Goal: Information Seeking & Learning: Learn about a topic

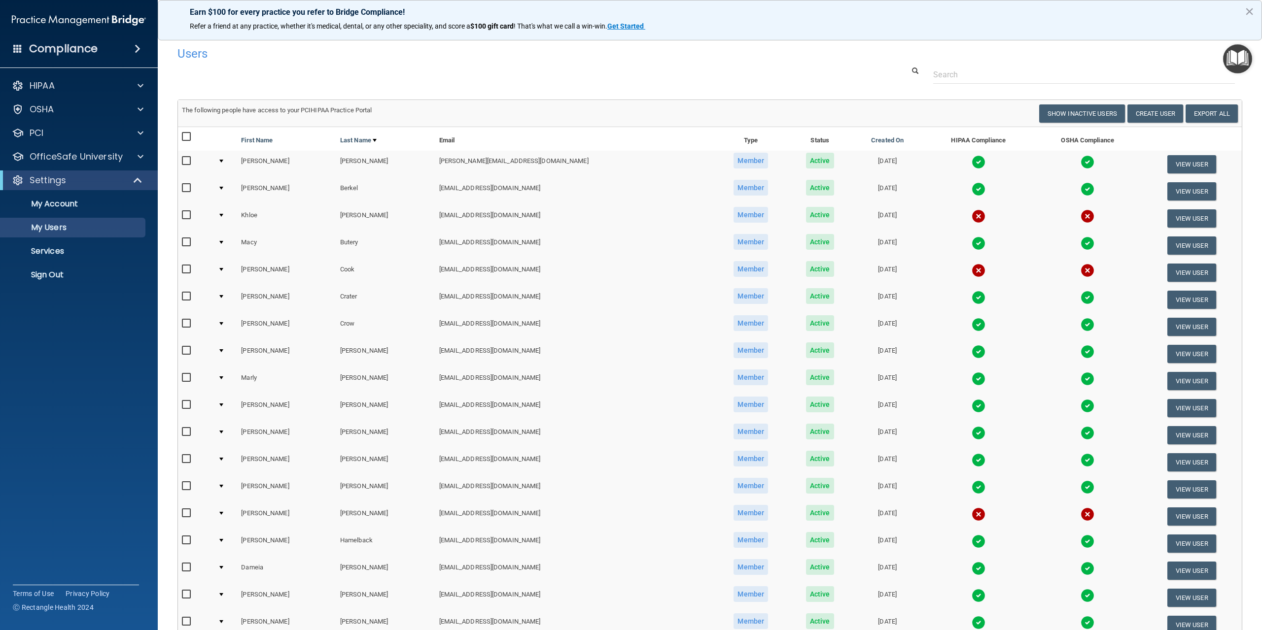
select select "20"
click at [1247, 11] on button "×" at bounding box center [1249, 11] width 9 height 16
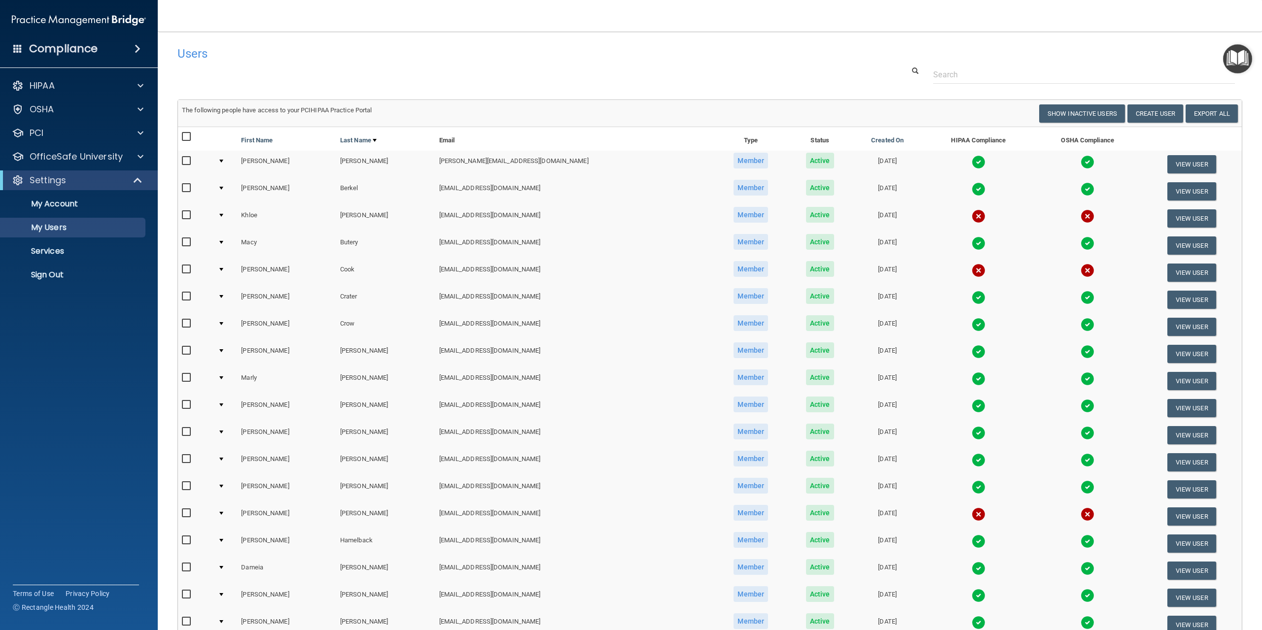
click at [728, 74] on div at bounding box center [709, 75] width 1079 height 18
click at [1234, 56] on img "Open Resource Center" at bounding box center [1237, 58] width 29 height 29
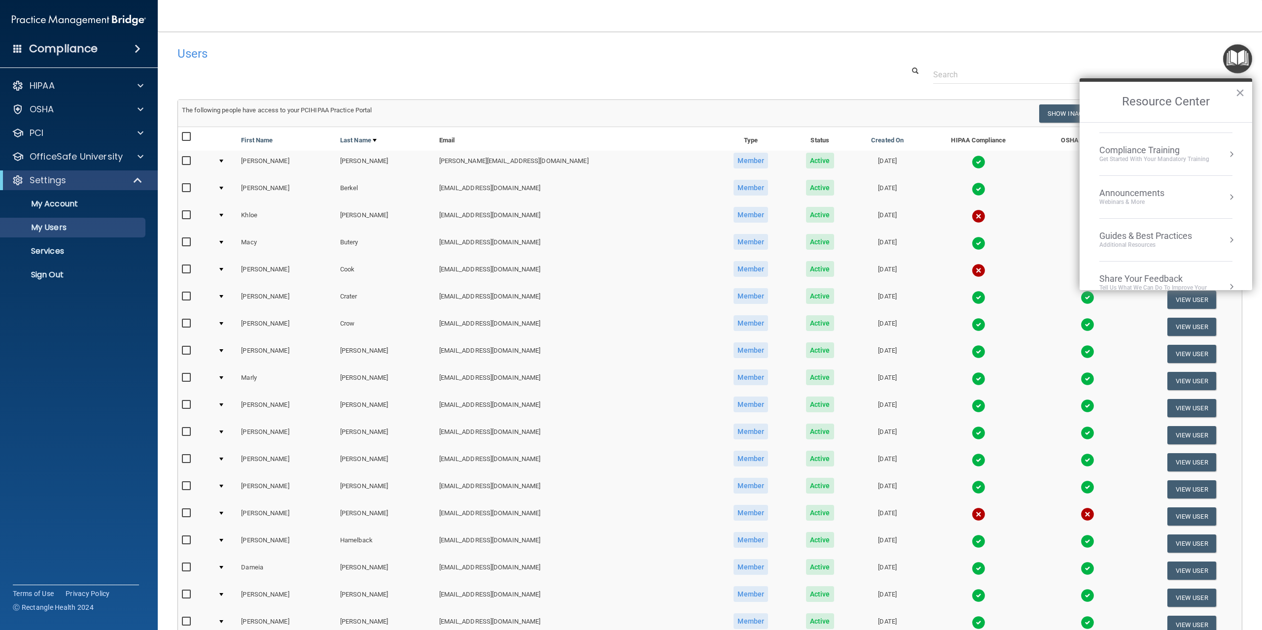
scroll to position [141, 0]
click at [837, 69] on div at bounding box center [709, 75] width 1079 height 18
click at [1240, 91] on button "×" at bounding box center [1239, 93] width 9 height 16
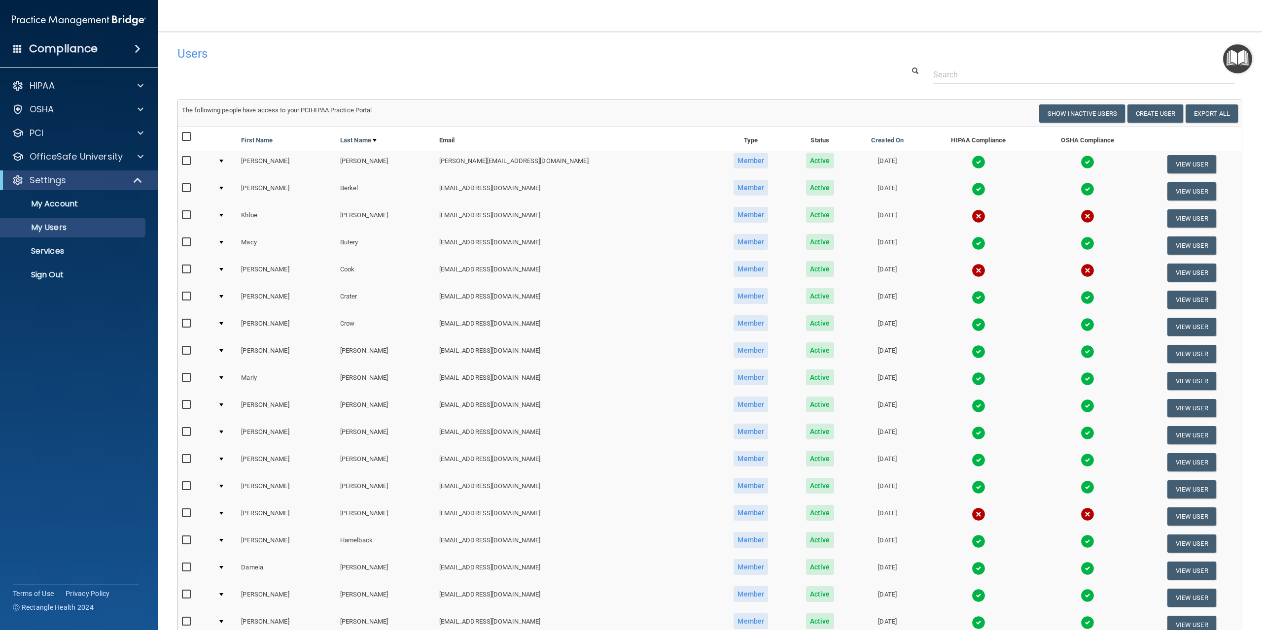
click at [806, 81] on div at bounding box center [709, 75] width 1079 height 18
click at [94, 334] on accordion "HIPAA Documents and Policies Report an Incident Business Associates Emergency P…" at bounding box center [79, 287] width 158 height 431
click at [65, 208] on p "My Account" at bounding box center [73, 204] width 135 height 10
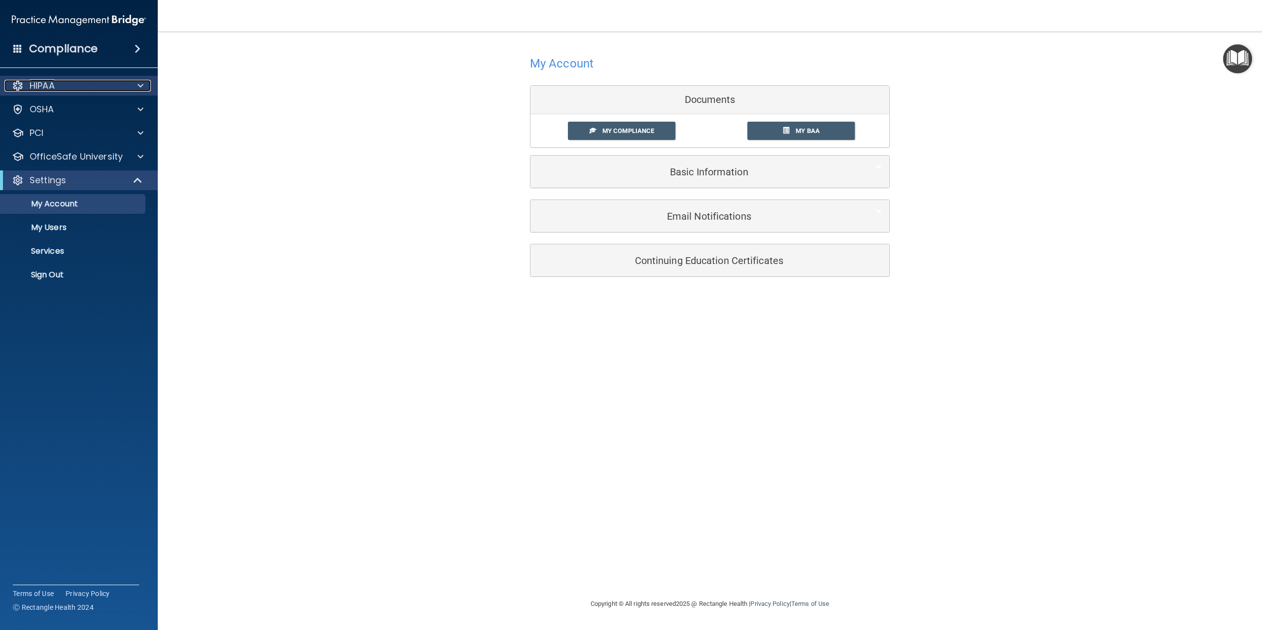
click at [74, 88] on div "HIPAA" at bounding box center [65, 86] width 122 height 12
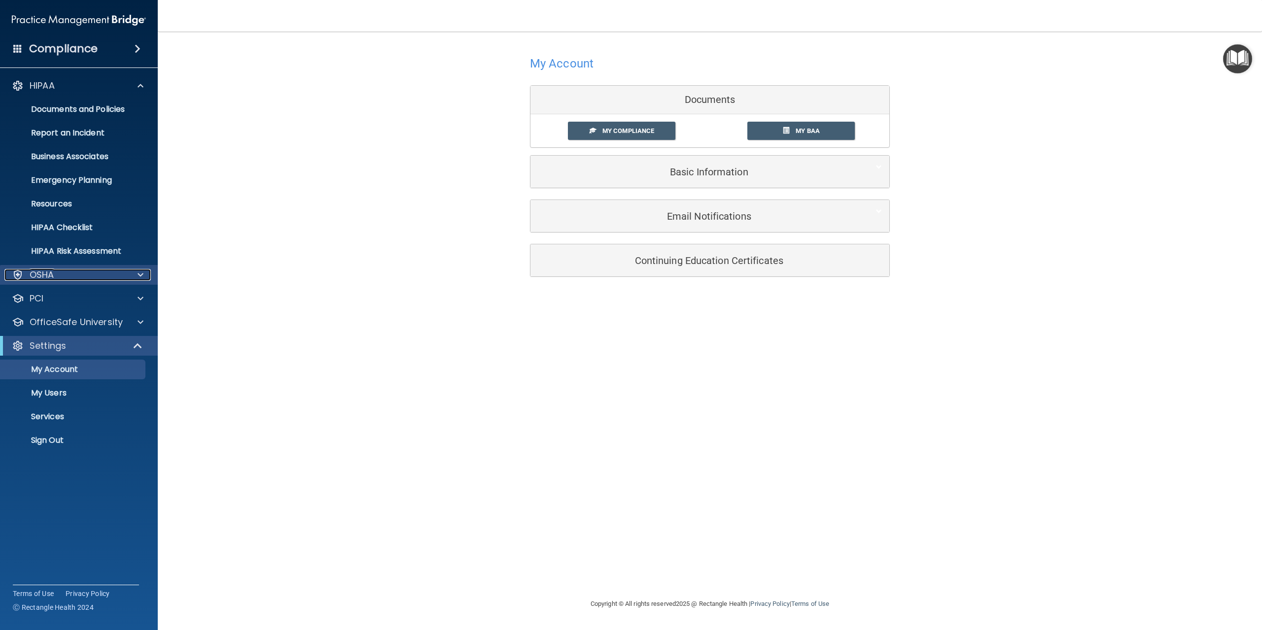
click at [97, 278] on div "OSHA" at bounding box center [65, 275] width 122 height 12
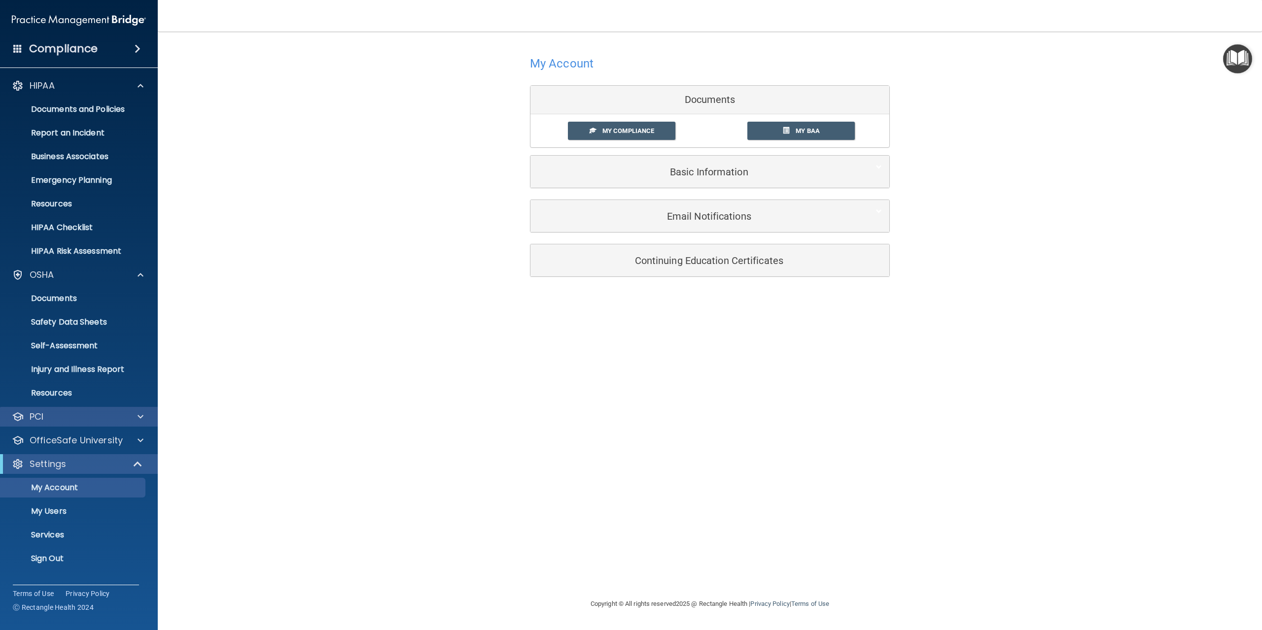
click at [105, 425] on div "PCI" at bounding box center [79, 417] width 158 height 20
click at [144, 414] on div at bounding box center [139, 417] width 25 height 12
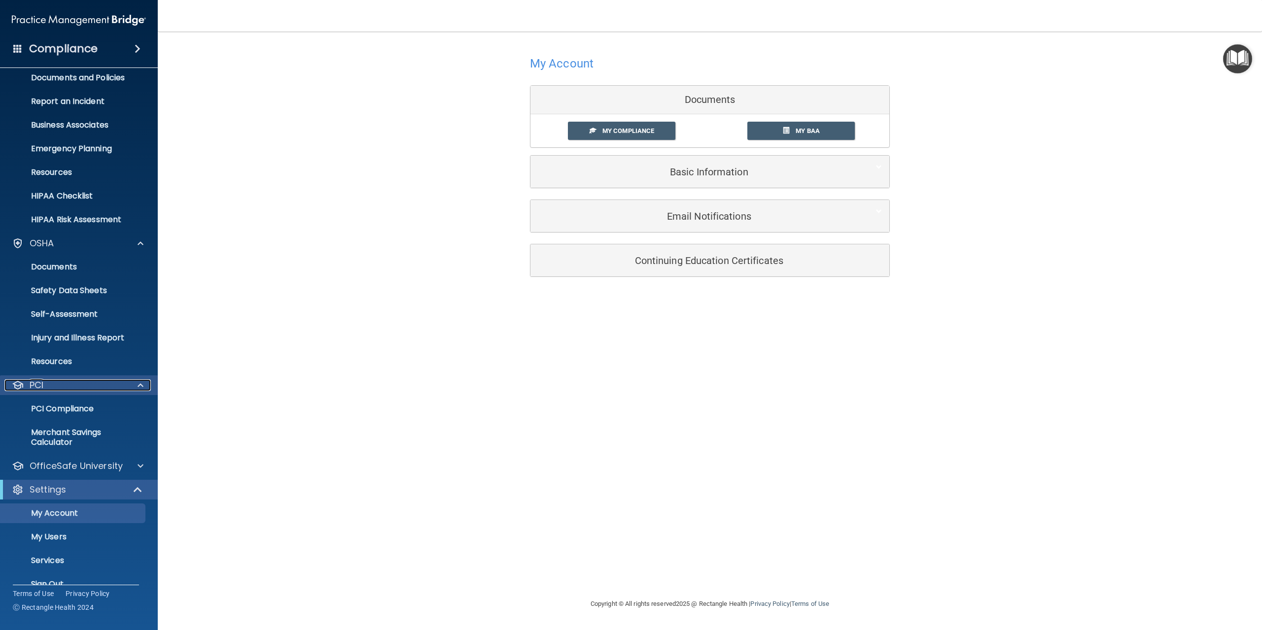
scroll to position [49, 0]
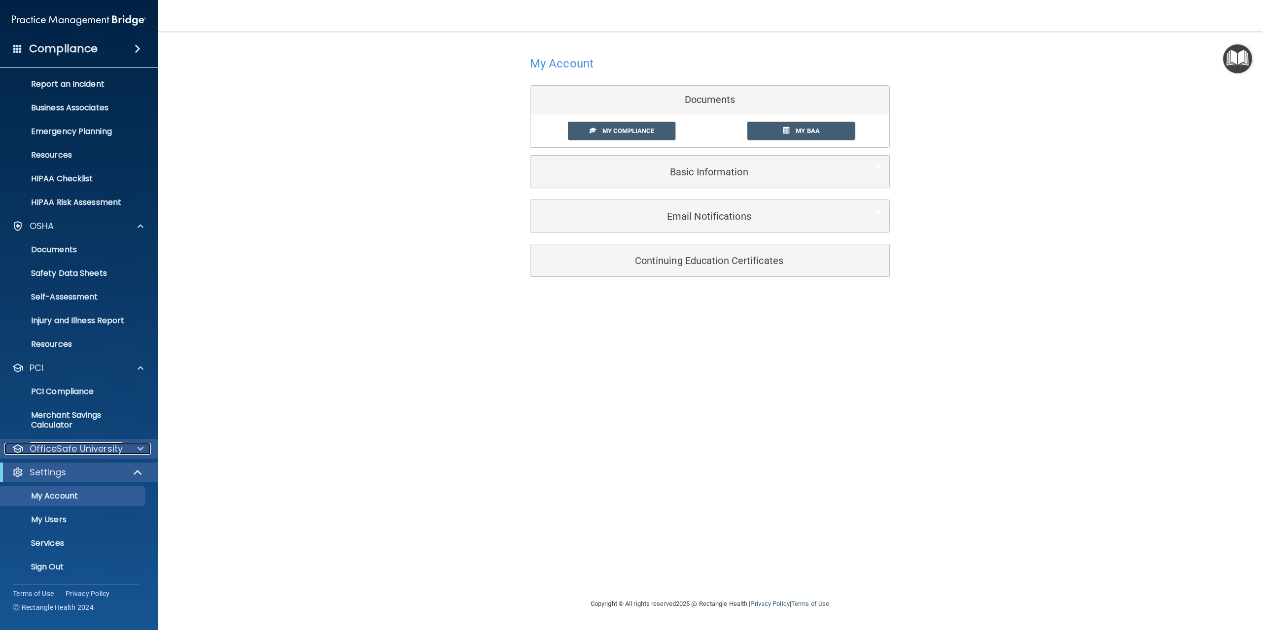
click at [110, 449] on p "OfficeSafe University" at bounding box center [76, 449] width 93 height 12
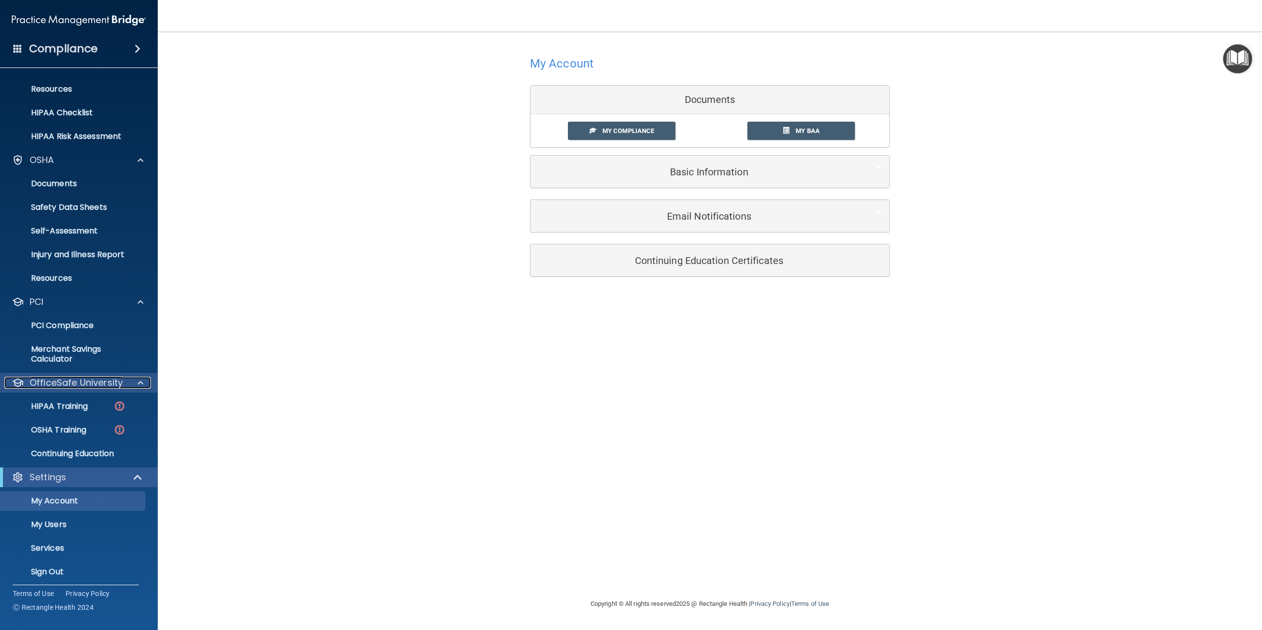
scroll to position [120, 0]
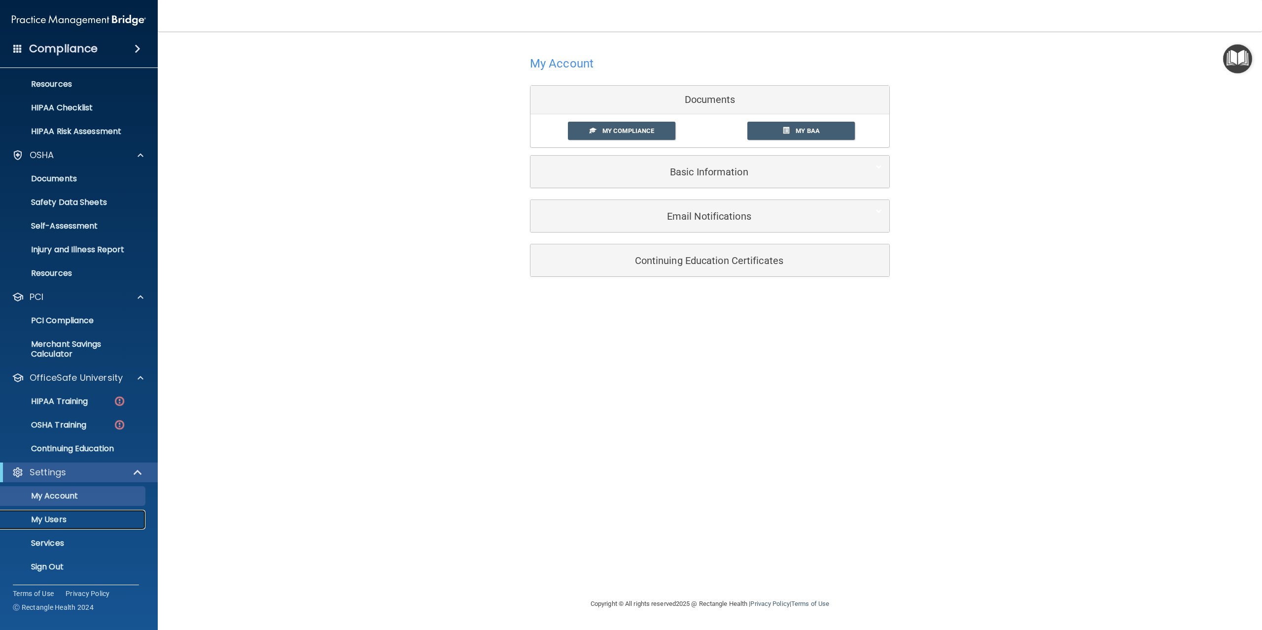
click at [59, 518] on p "My Users" at bounding box center [73, 520] width 135 height 10
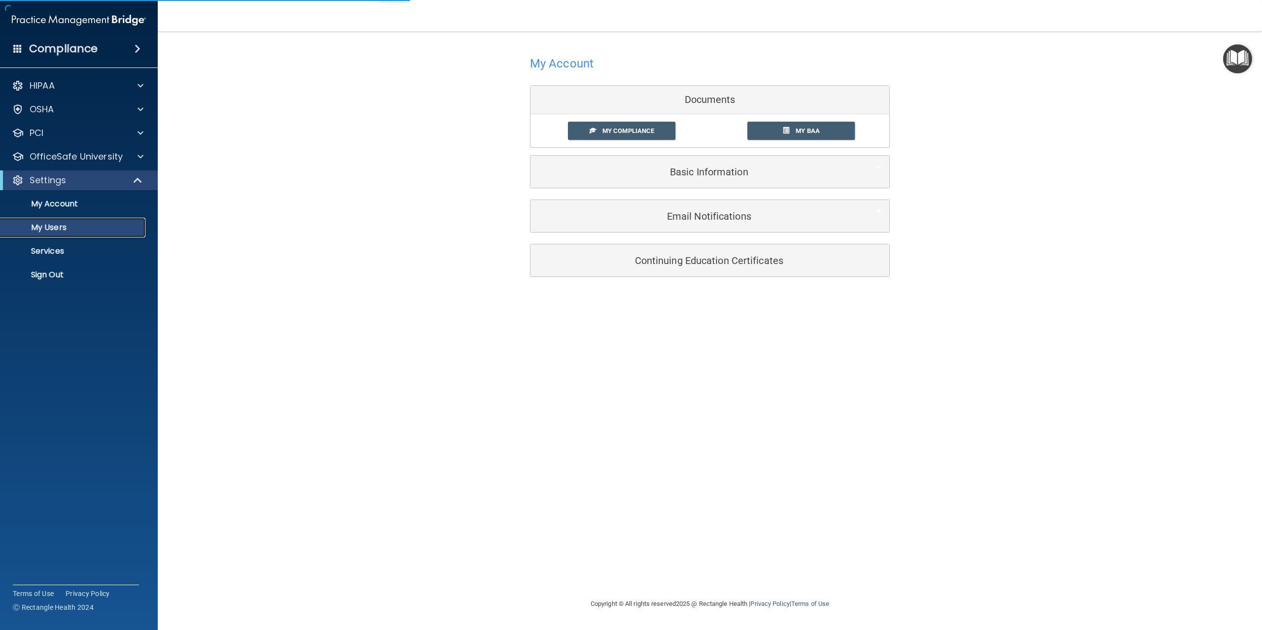
select select "20"
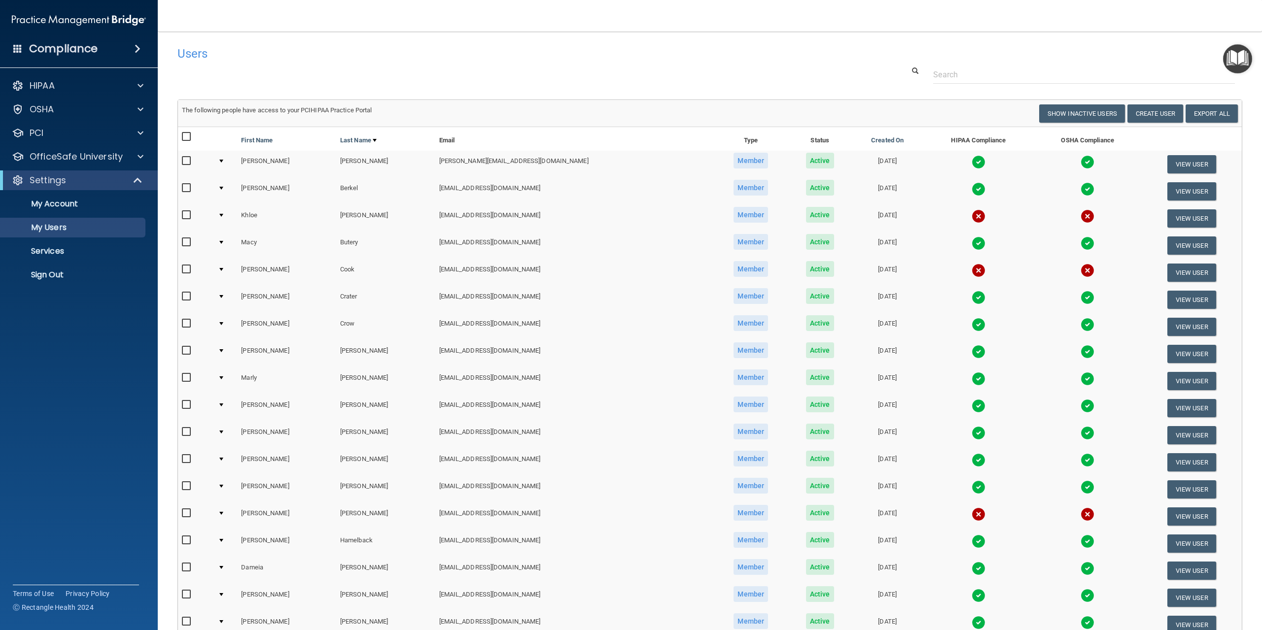
click at [597, 78] on div at bounding box center [709, 75] width 1079 height 18
click at [188, 137] on input "checkbox" at bounding box center [187, 137] width 11 height 8
checkbox input "true"
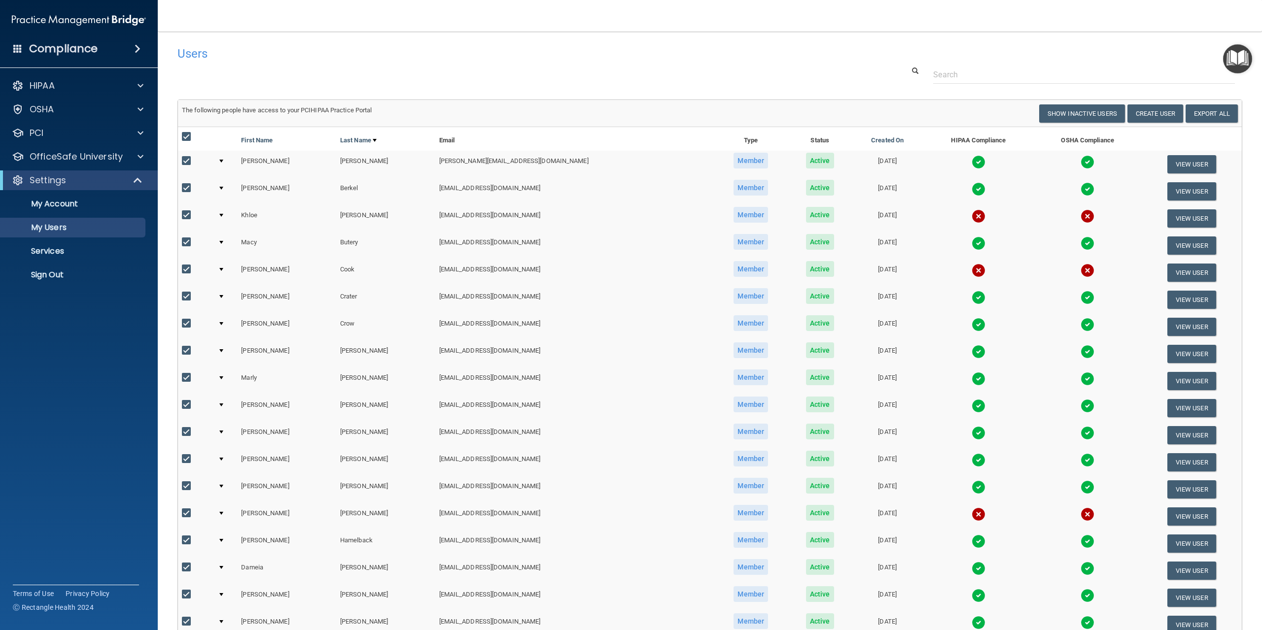
checkbox input "true"
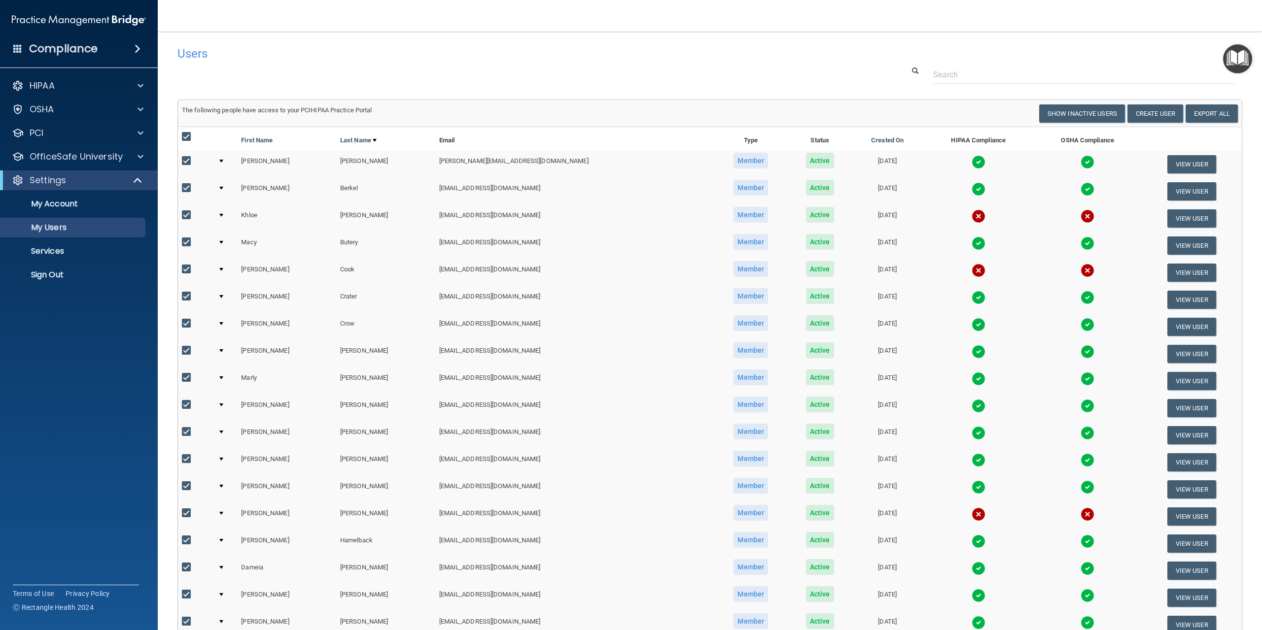
checkbox input "true"
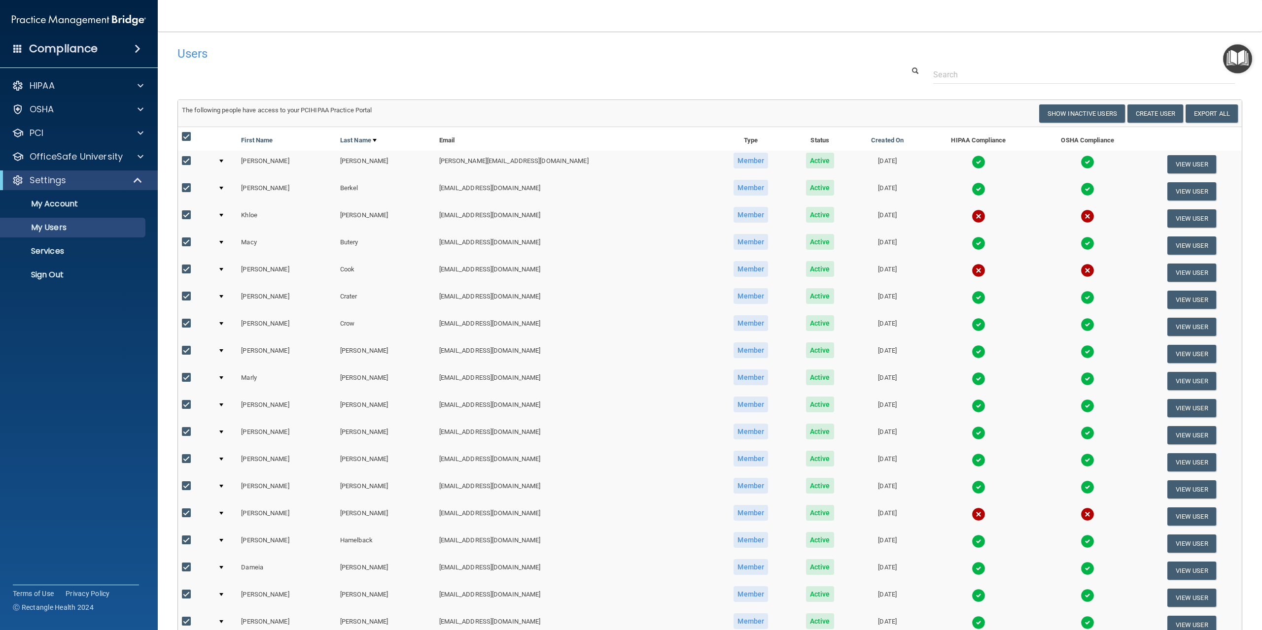
checkbox input "true"
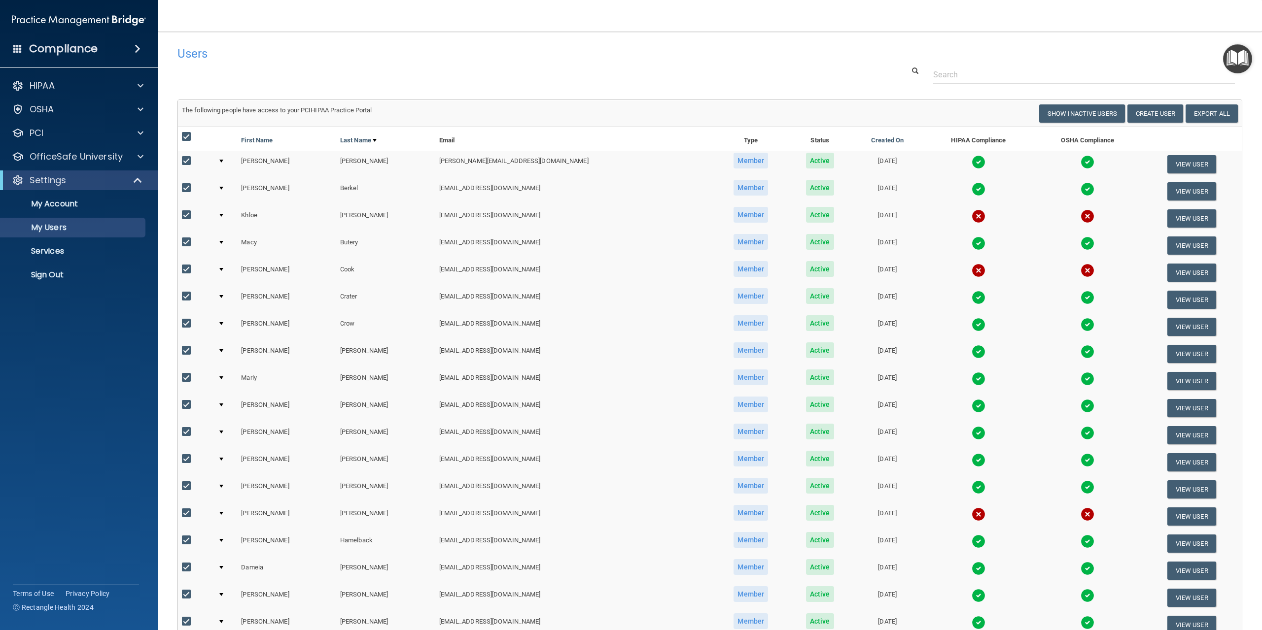
checkbox input "true"
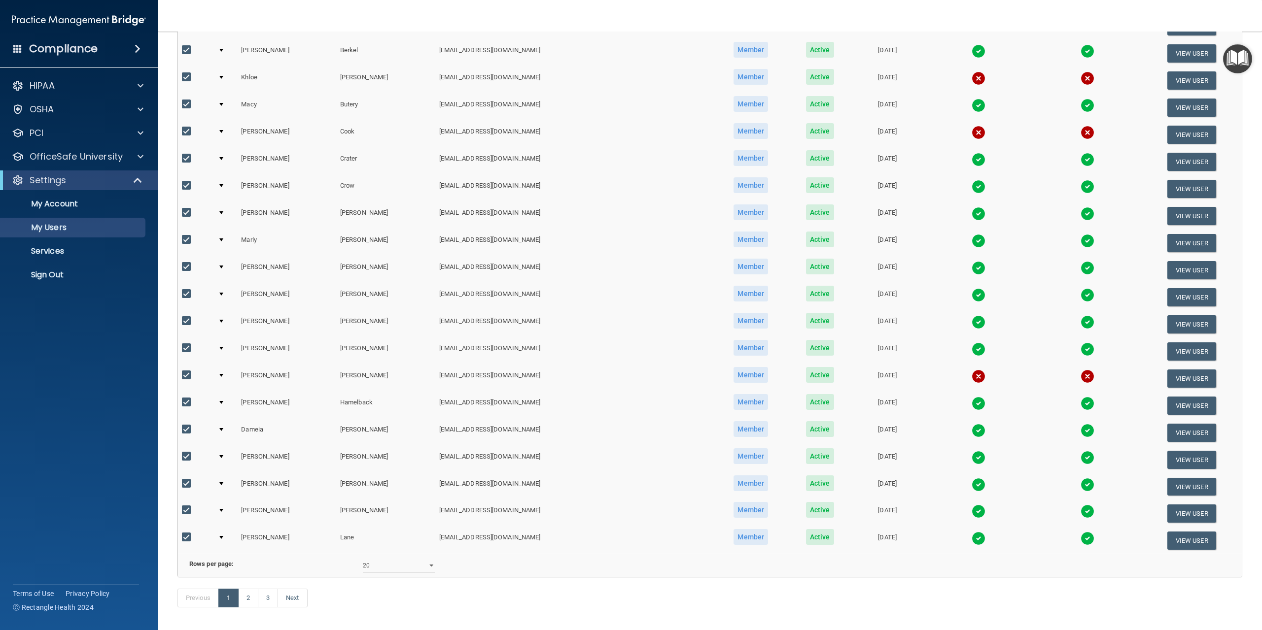
scroll to position [186, 0]
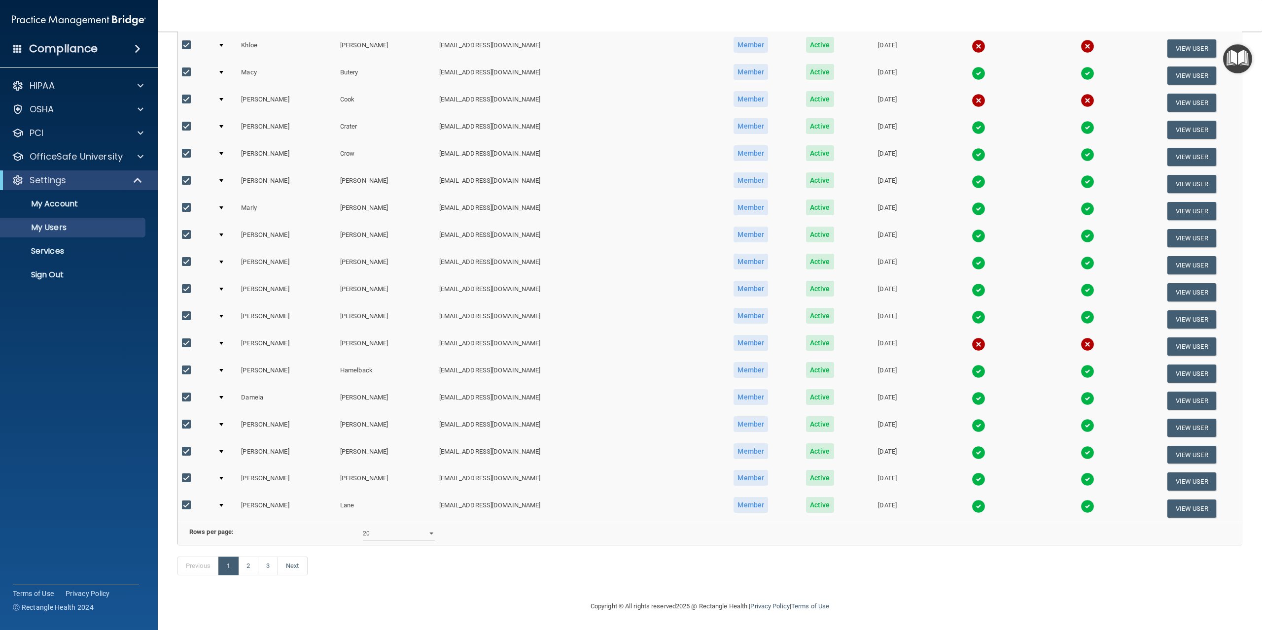
click at [588, 549] on div "Previous 1 2 3 Next" at bounding box center [709, 568] width 1079 height 45
click at [442, 572] on div "Previous 1 2 3 Next" at bounding box center [709, 568] width 1079 height 45
click at [112, 431] on accordion "HIPAA Documents and Policies Report an Incident Business Associates Emergency P…" at bounding box center [79, 287] width 158 height 431
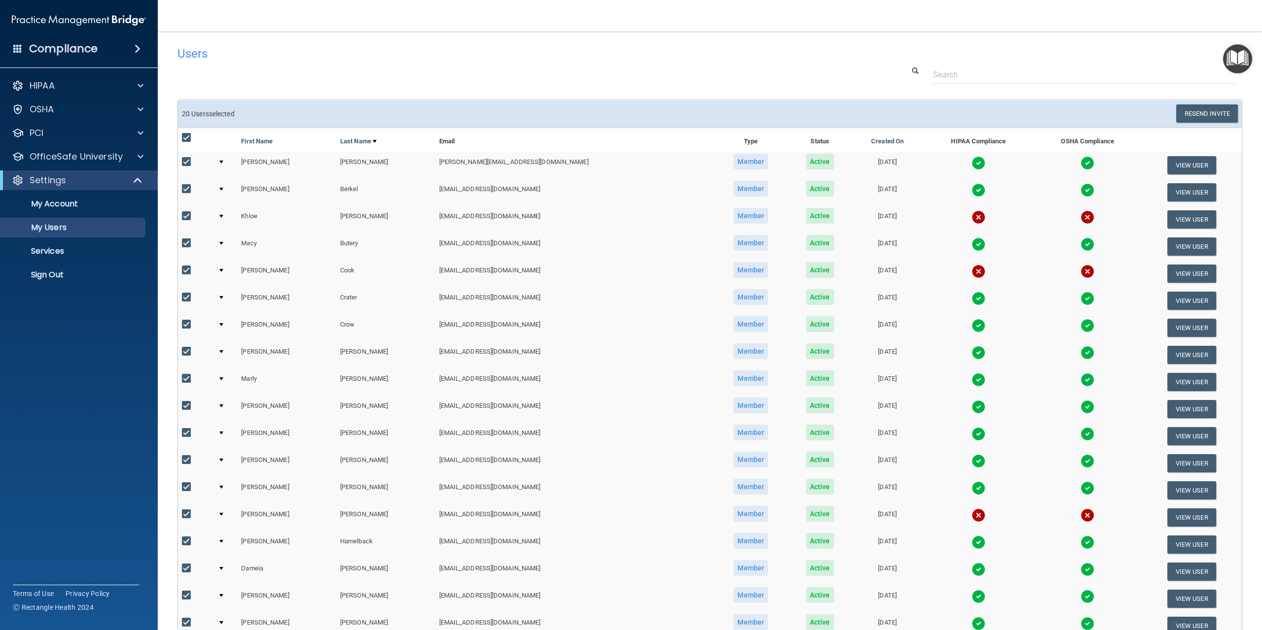
click at [183, 143] on div at bounding box center [196, 139] width 28 height 15
click at [187, 139] on input "checkbox" at bounding box center [187, 138] width 11 height 8
checkbox input "false"
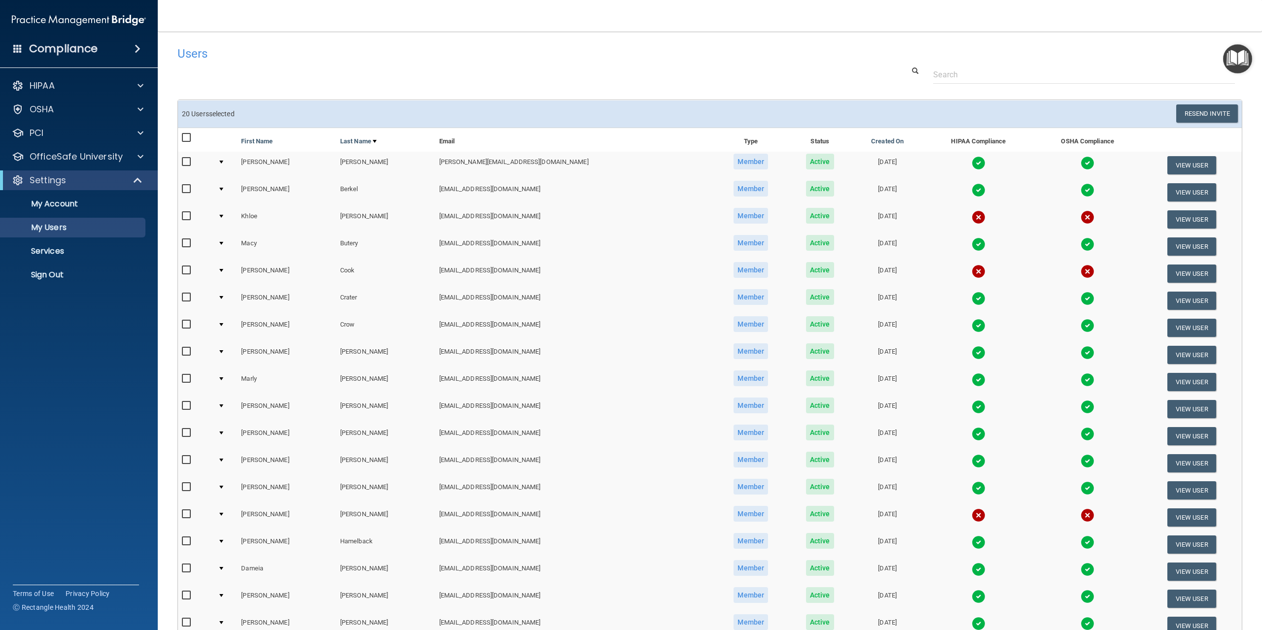
checkbox input "false"
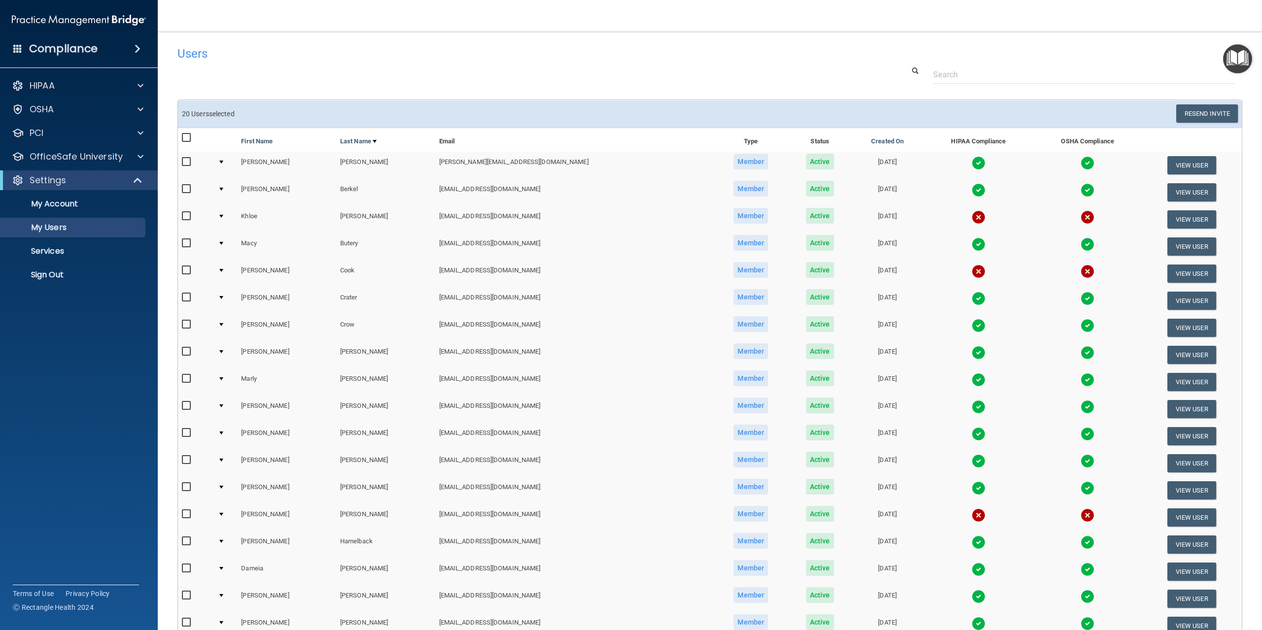
checkbox input "false"
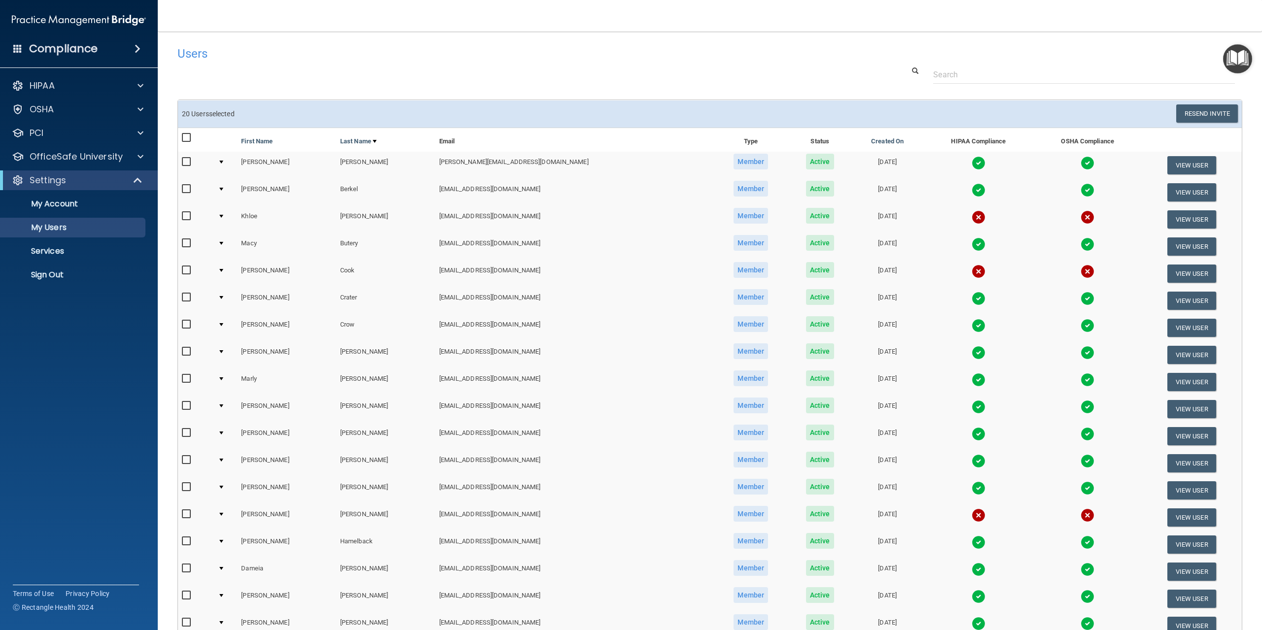
checkbox input "false"
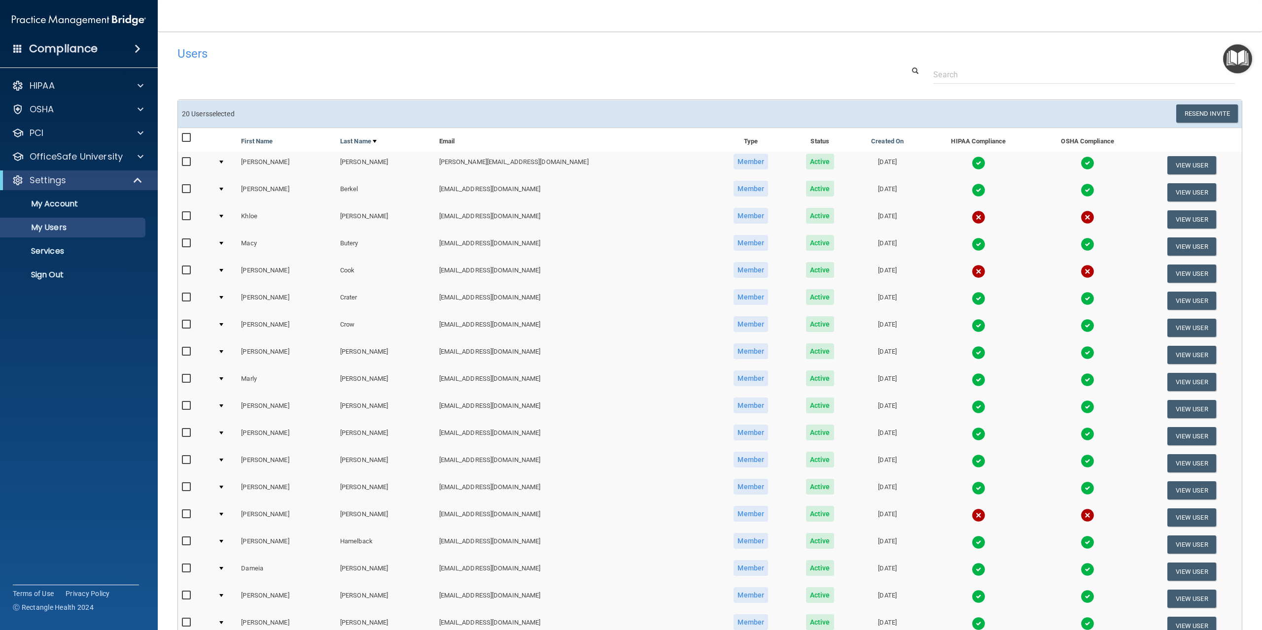
checkbox input "false"
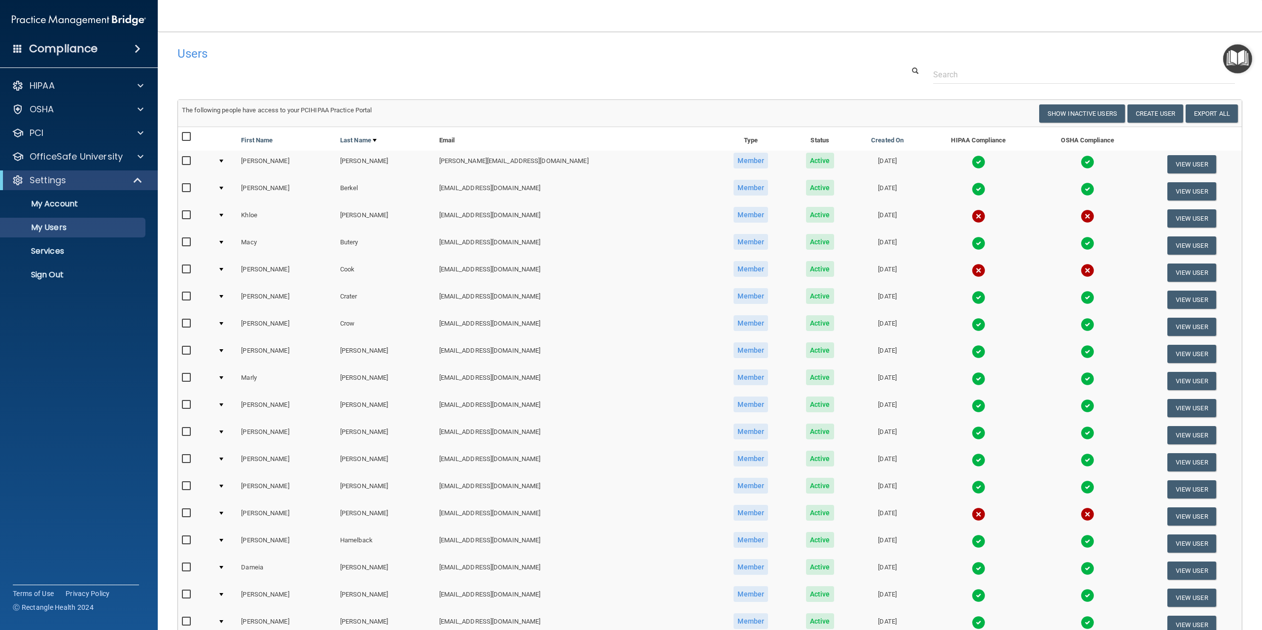
click at [606, 52] on h4 "Users" at bounding box center [484, 53] width 615 height 13
click at [984, 73] on input "text" at bounding box center [1084, 75] width 302 height 18
click at [1233, 63] on img "Open Resource Center" at bounding box center [1237, 58] width 29 height 29
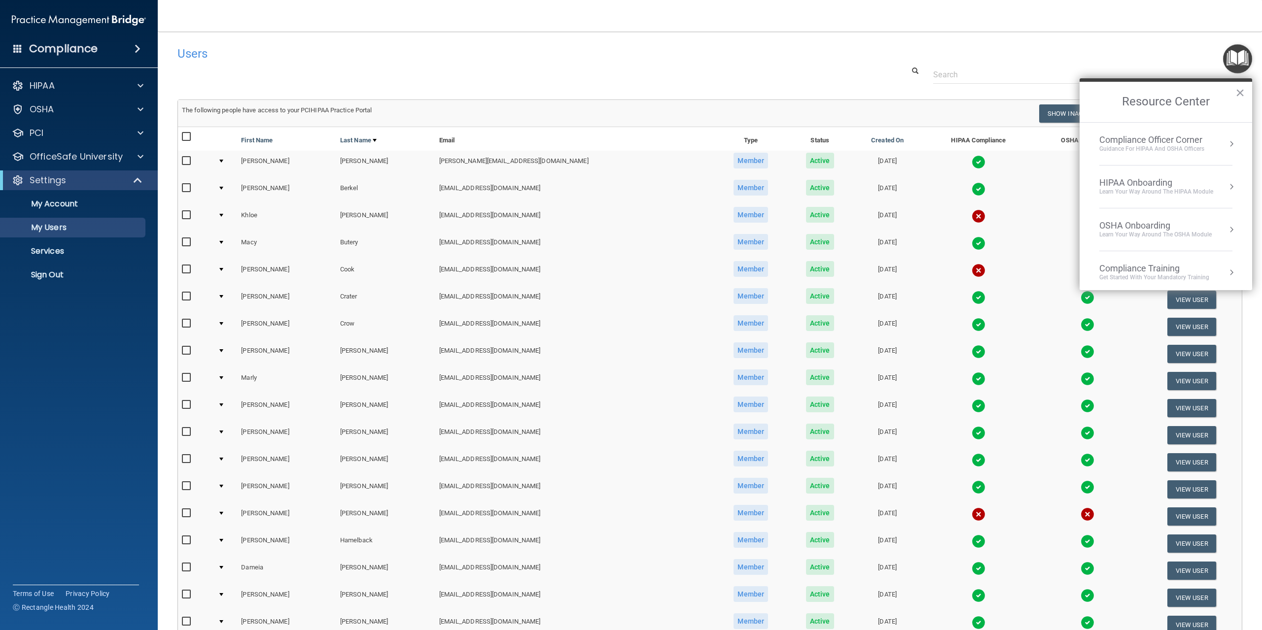
click at [1211, 147] on div "Compliance Officer Corner Guidance for HIPAA and OSHA Officers" at bounding box center [1165, 144] width 133 height 19
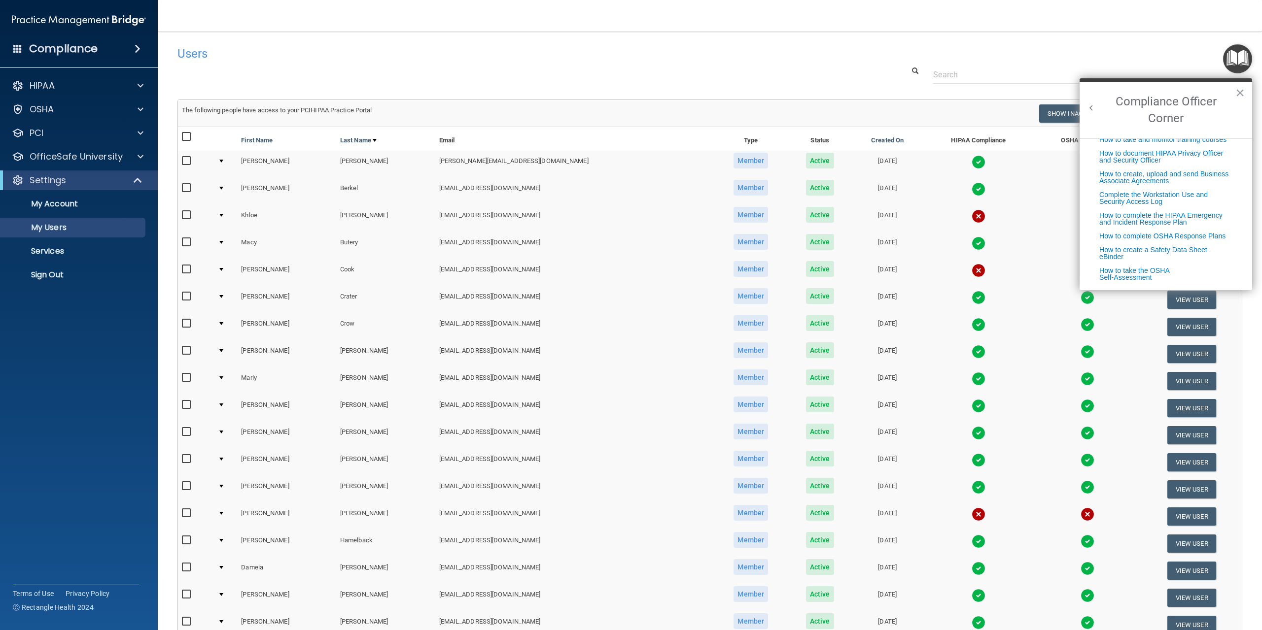
scroll to position [252, 0]
click at [1087, 110] on button "Back to Resource Center Home" at bounding box center [1091, 108] width 10 height 10
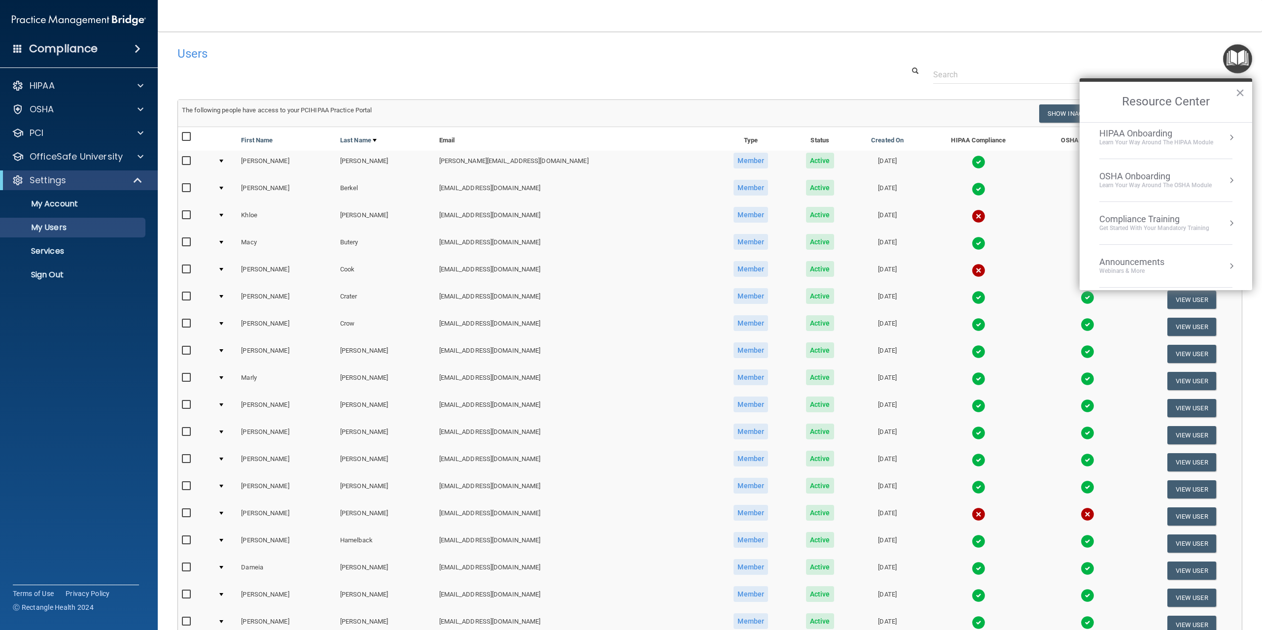
scroll to position [99, 0]
click at [1174, 172] on div "Compliance Training" at bounding box center [1154, 170] width 110 height 11
click at [1093, 98] on button "Back to Resource Center Home" at bounding box center [1091, 102] width 10 height 10
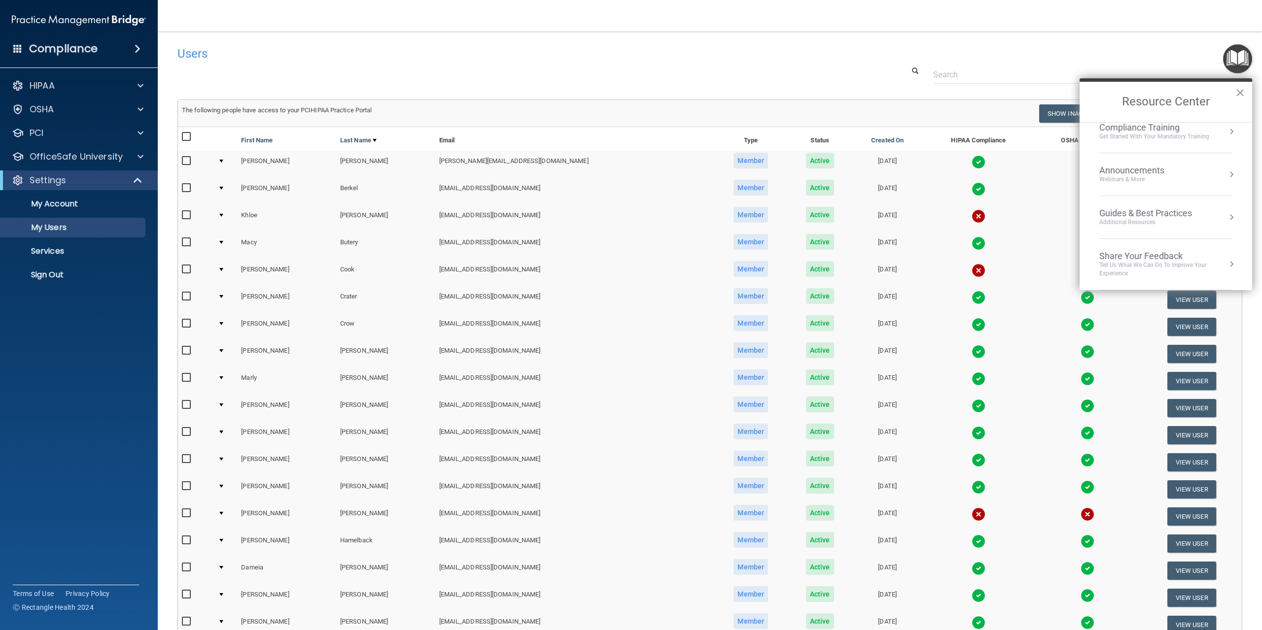
click at [1177, 218] on div "Additional Resources" at bounding box center [1145, 222] width 93 height 8
click at [1094, 103] on button "Back to Resource Center Home" at bounding box center [1091, 102] width 10 height 10
click at [1241, 94] on button "×" at bounding box center [1239, 93] width 9 height 16
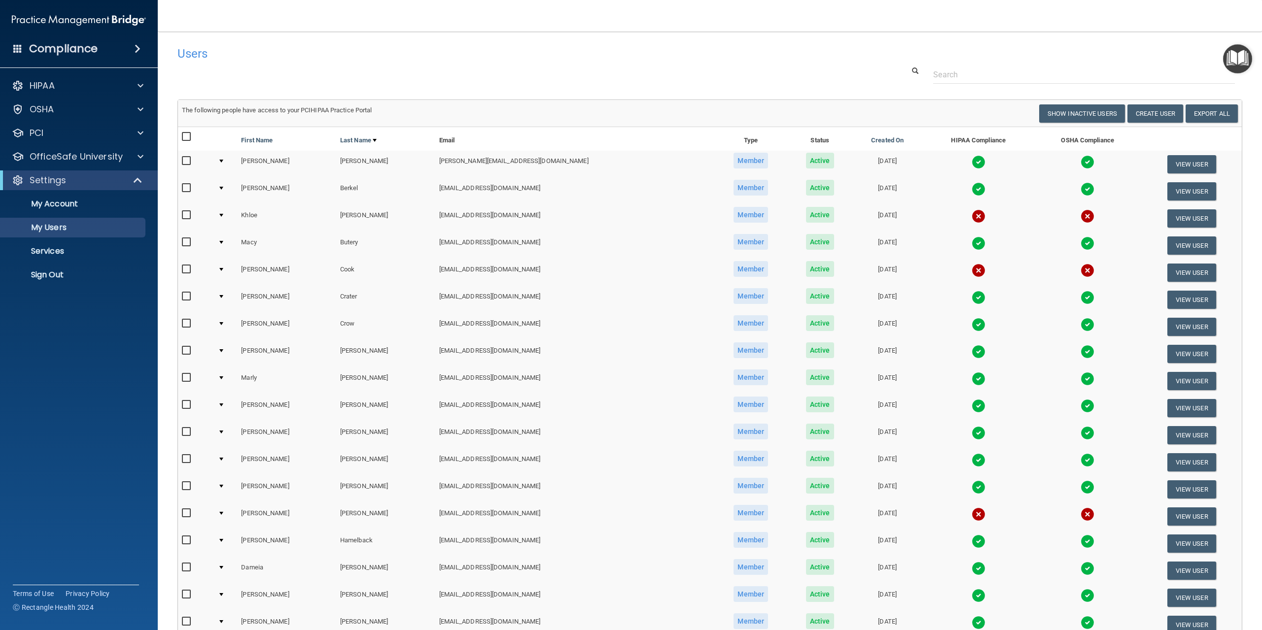
click at [774, 83] on div at bounding box center [709, 75] width 1079 height 18
click at [35, 45] on h4 "Compliance" at bounding box center [63, 49] width 69 height 14
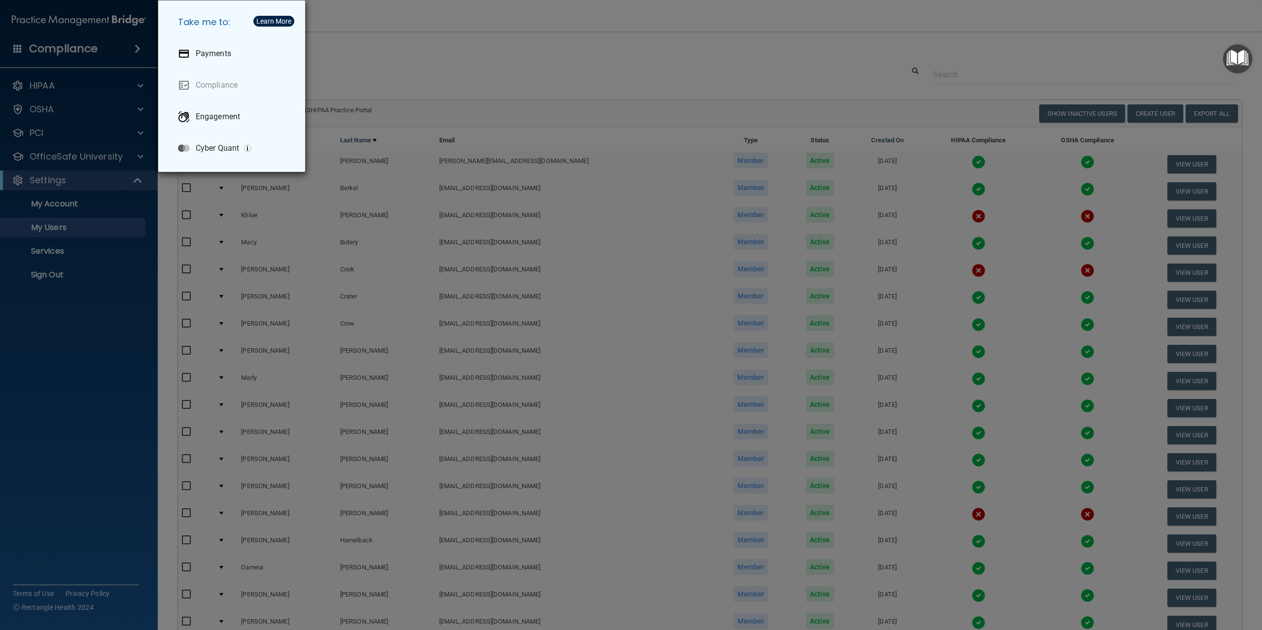
click at [35, 45] on div "Take me to: Payments Compliance Engagement Cyber Quant" at bounding box center [631, 315] width 1262 height 630
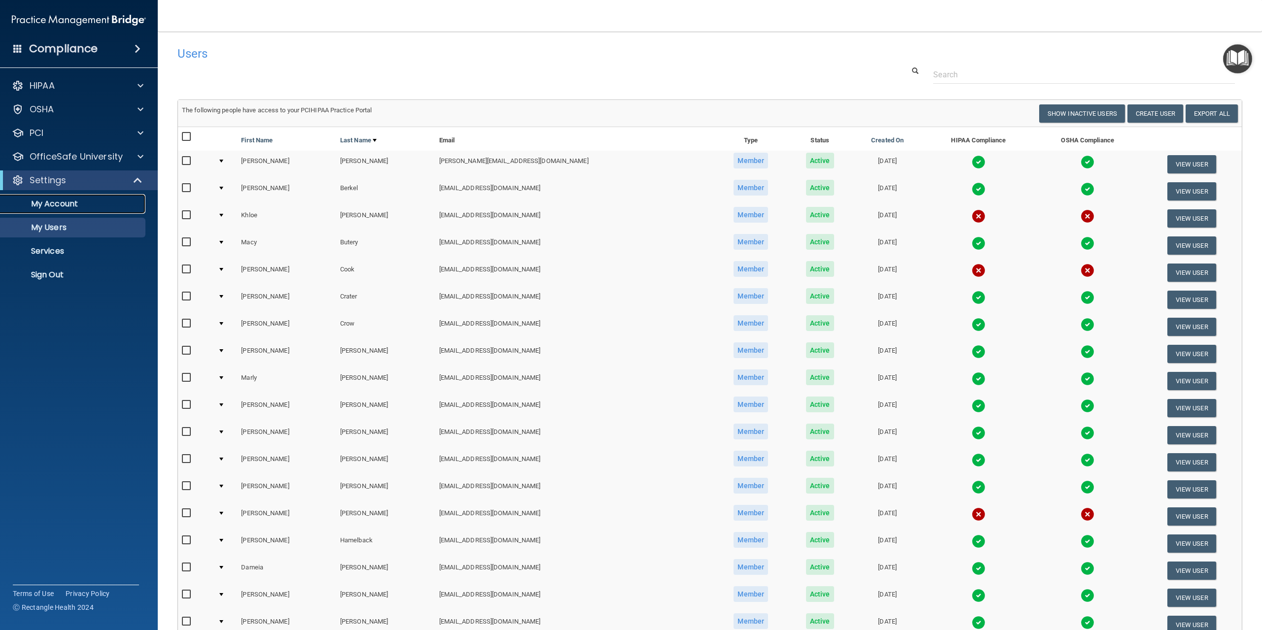
click at [53, 213] on link "My Account" at bounding box center [67, 204] width 155 height 20
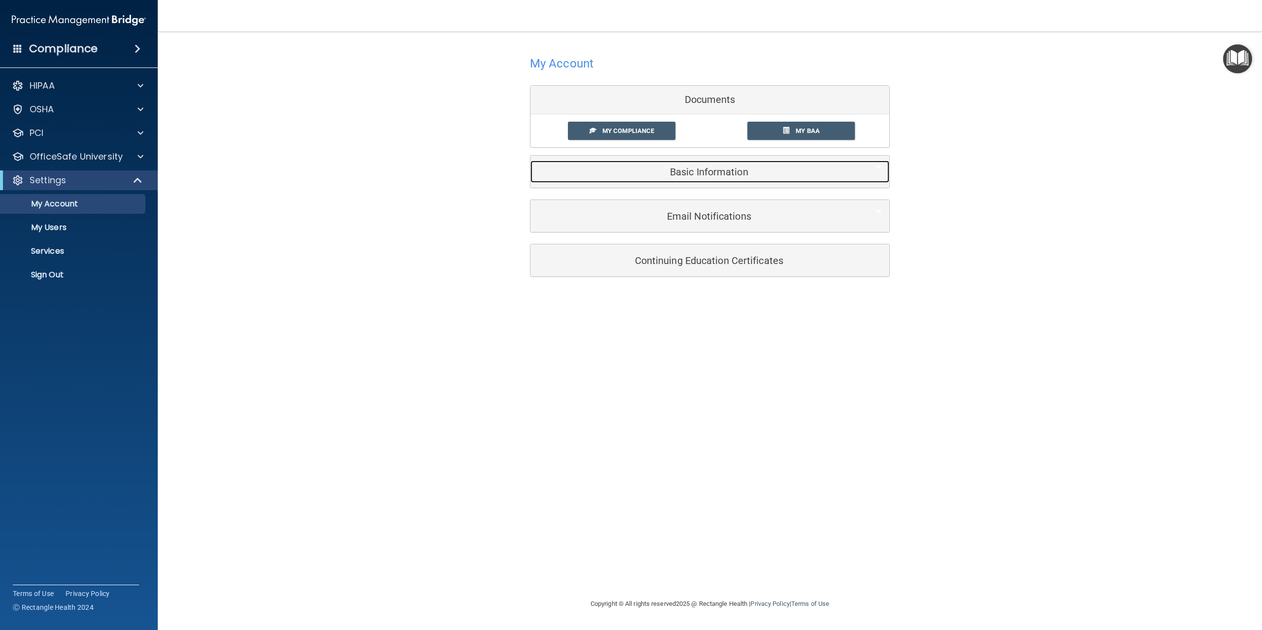
click at [720, 169] on h5 "Basic Information" at bounding box center [695, 172] width 314 height 11
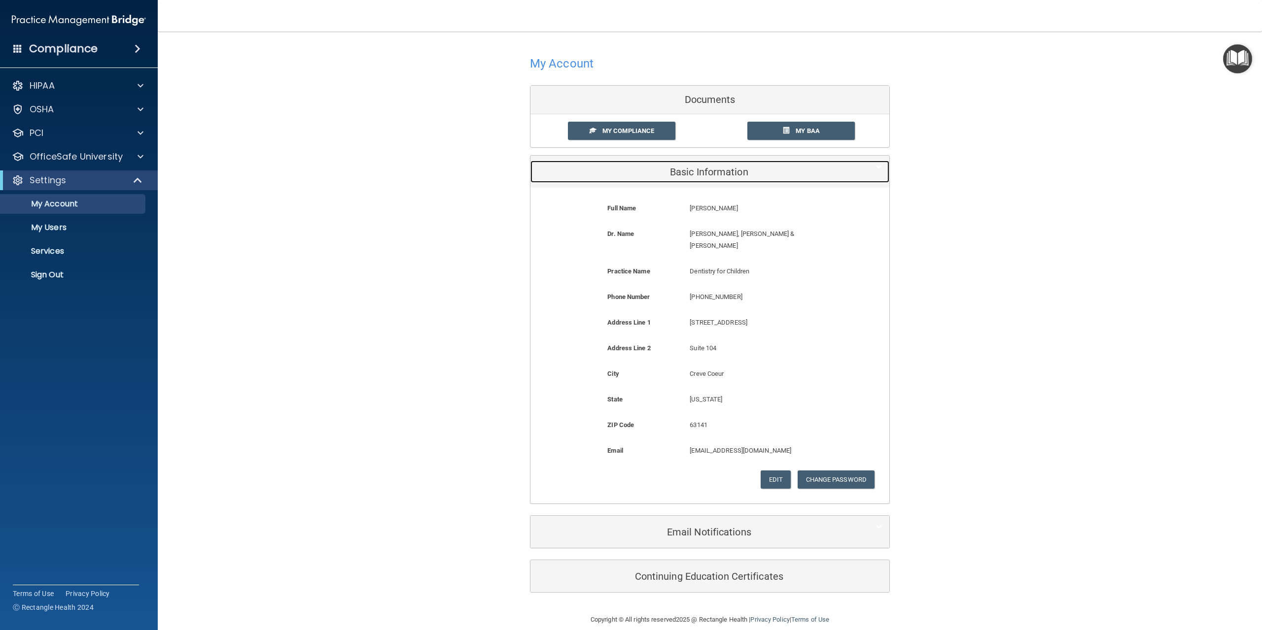
scroll to position [1, 0]
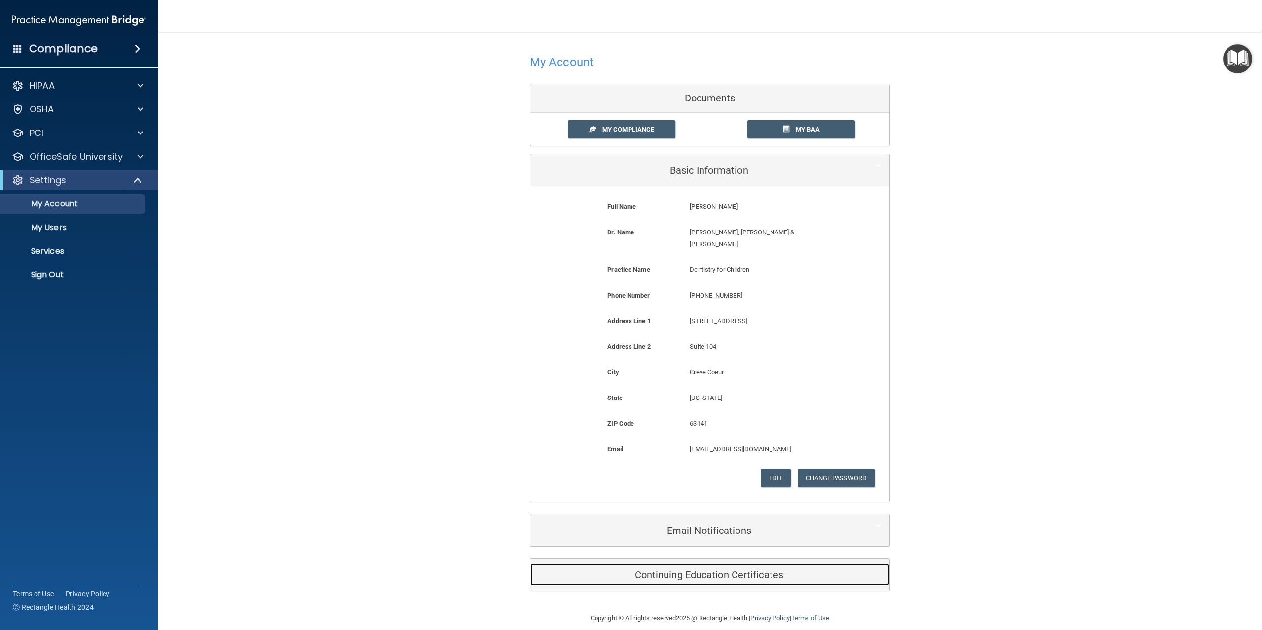
click at [705, 569] on div "Continuing Education Certificates" at bounding box center [694, 575] width 329 height 22
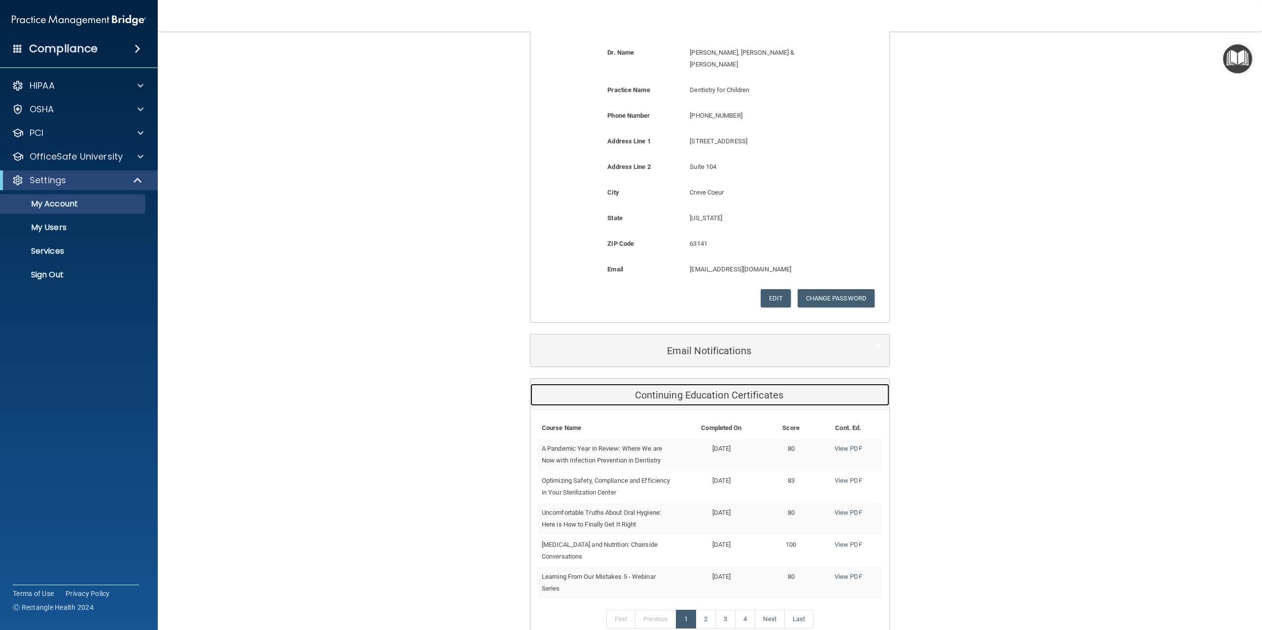
scroll to position [238, 0]
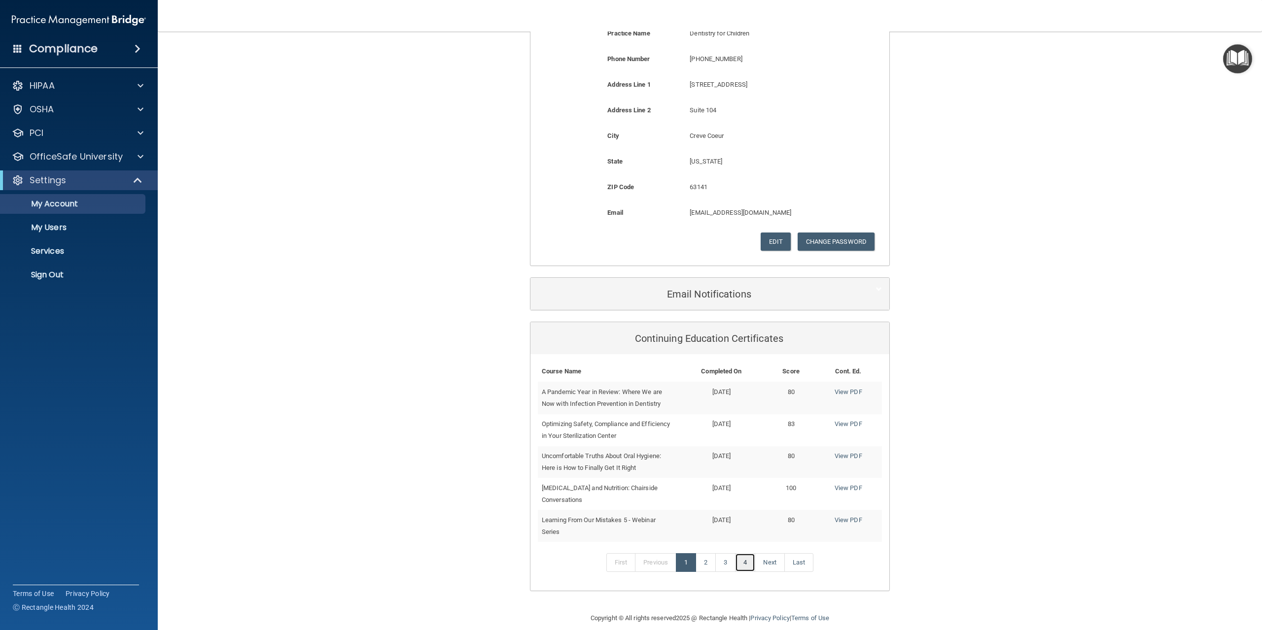
click at [740, 554] on link "4" at bounding box center [745, 563] width 20 height 19
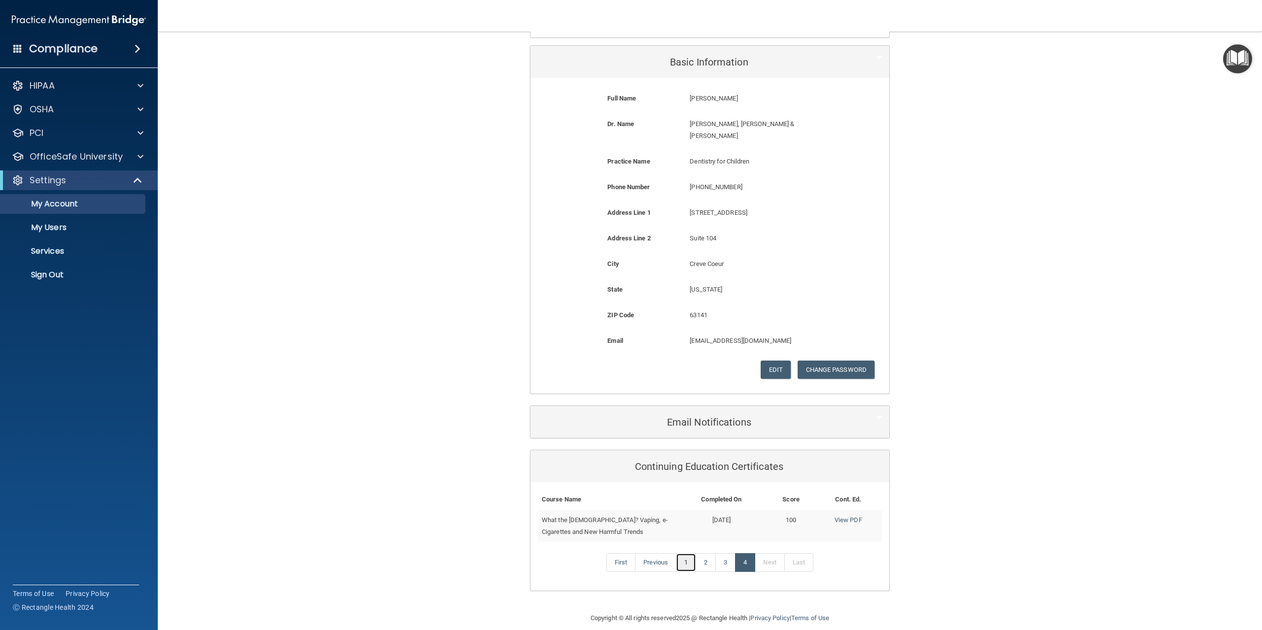
click at [681, 557] on link "1" at bounding box center [686, 563] width 20 height 19
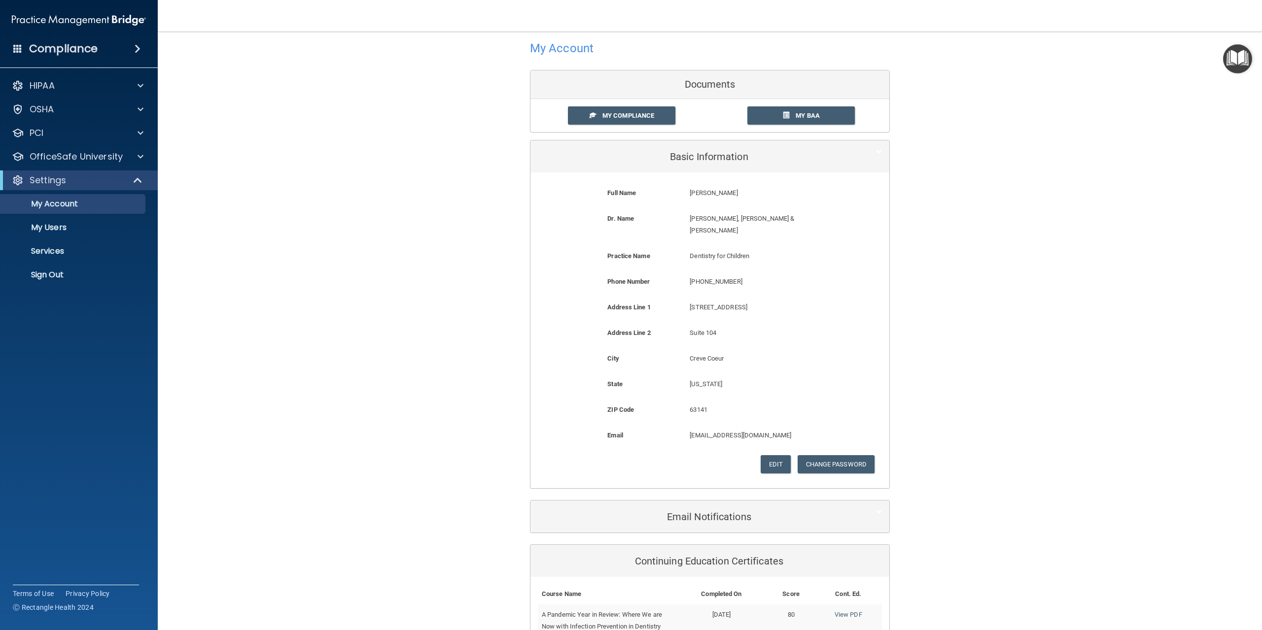
scroll to position [0, 0]
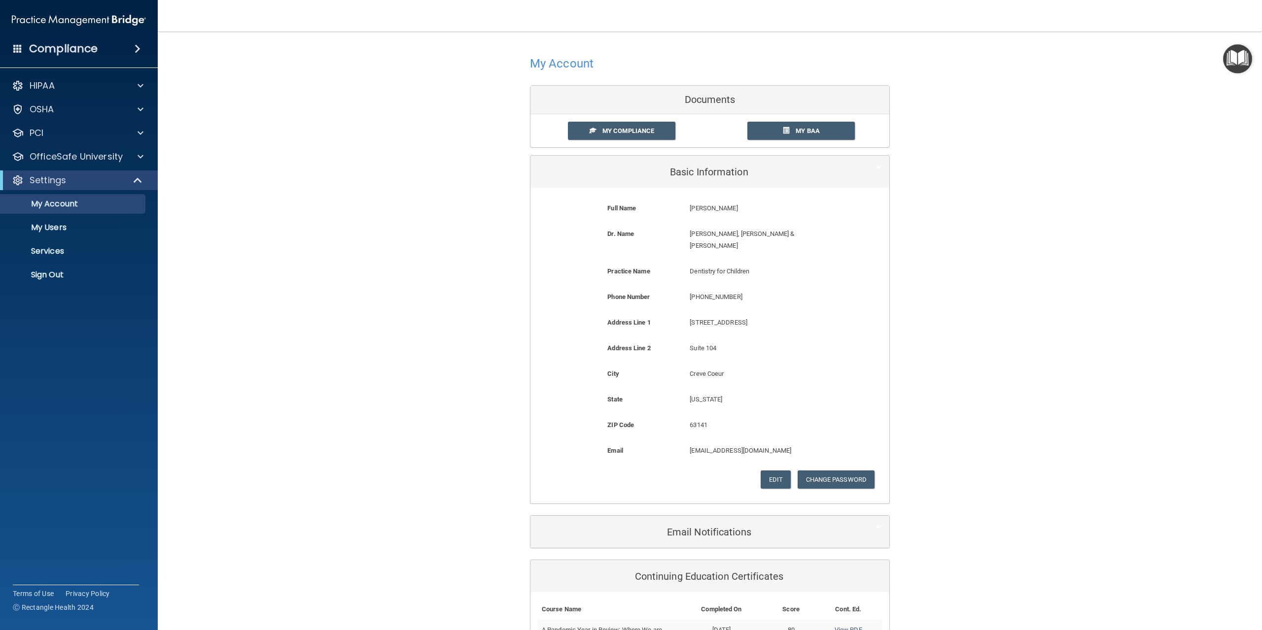
click at [1238, 55] on img "Open Resource Center" at bounding box center [1237, 58] width 29 height 29
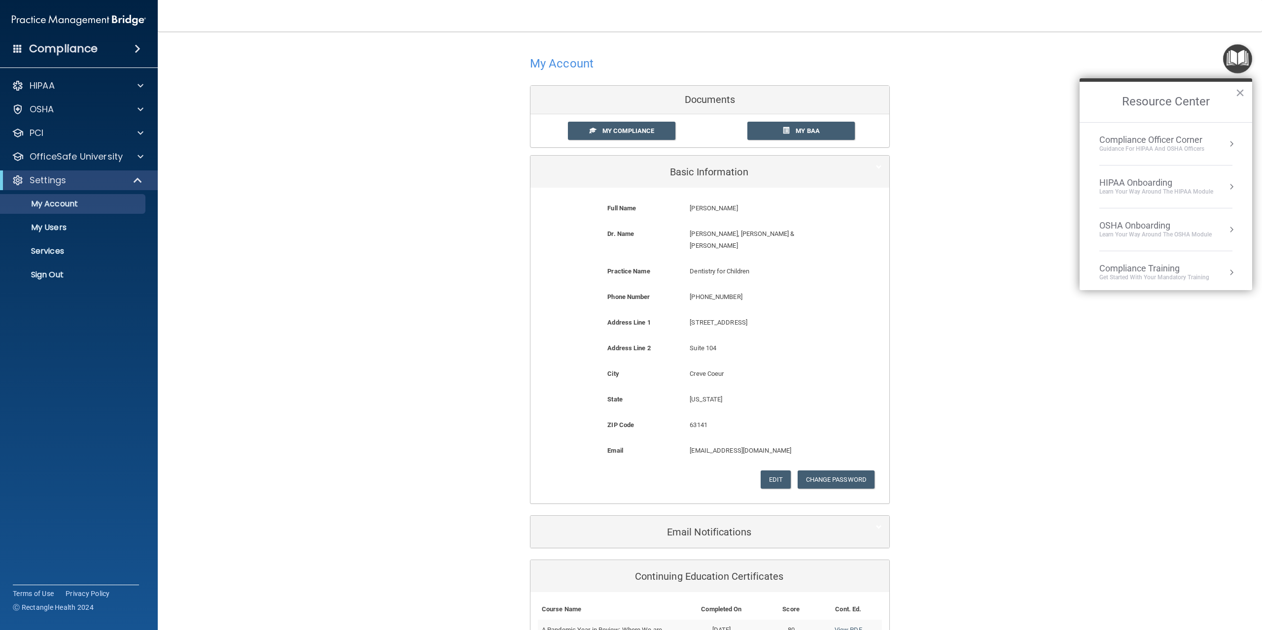
click at [1027, 246] on div "My Account Documents My Compliance My Compliance My BAA Basic Information Full …" at bounding box center [709, 440] width 1065 height 799
click at [84, 301] on accordion "HIPAA Documents and Policies Report an Incident Business Associates Emergency P…" at bounding box center [79, 287] width 158 height 431
click at [74, 166] on div "OfficeSafe University" at bounding box center [79, 157] width 158 height 20
click at [74, 162] on p "OfficeSafe University" at bounding box center [76, 157] width 93 height 12
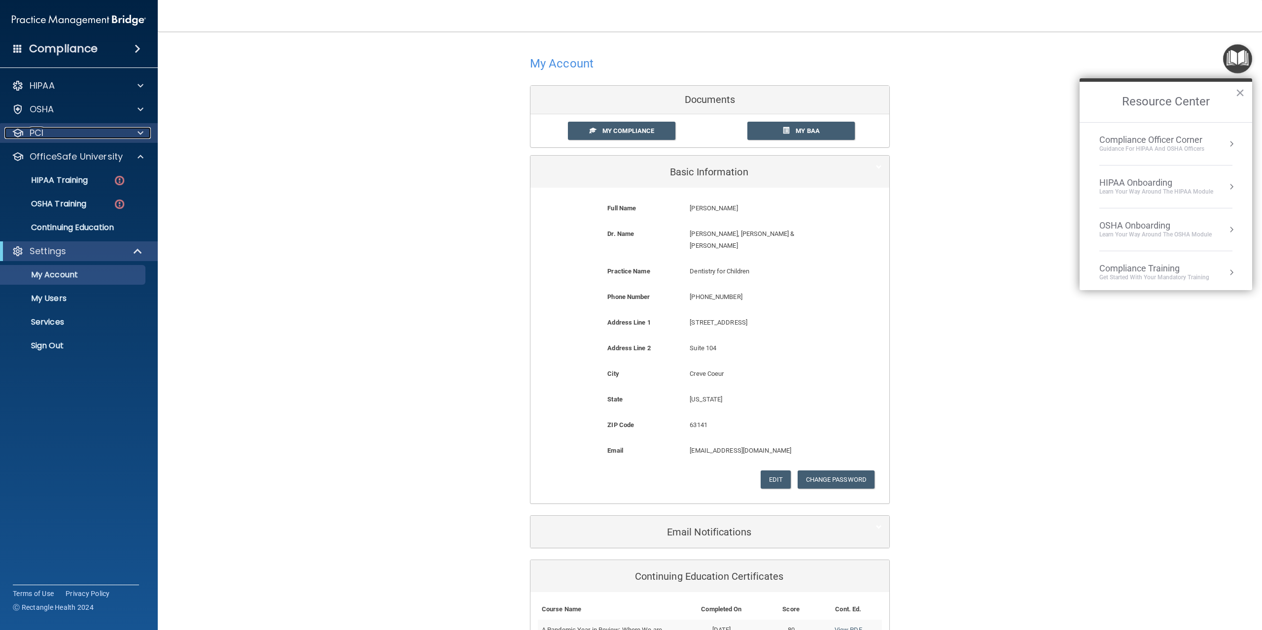
click at [61, 138] on div "PCI" at bounding box center [65, 133] width 122 height 12
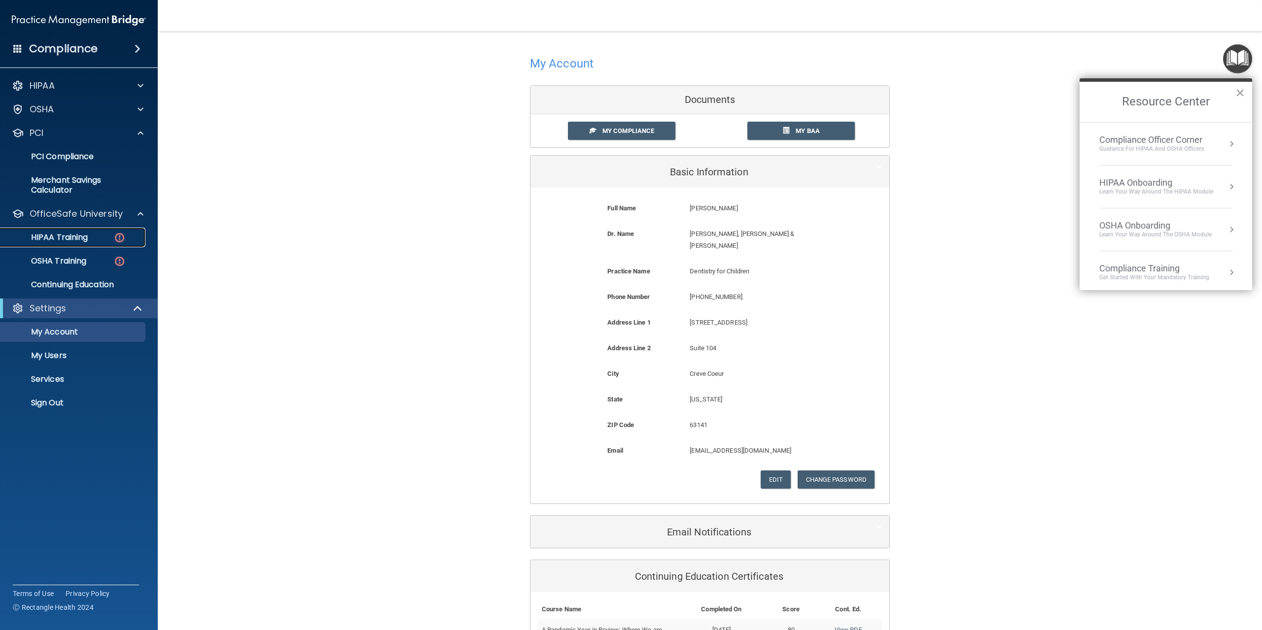
click at [77, 242] on p "HIPAA Training" at bounding box center [46, 238] width 81 height 10
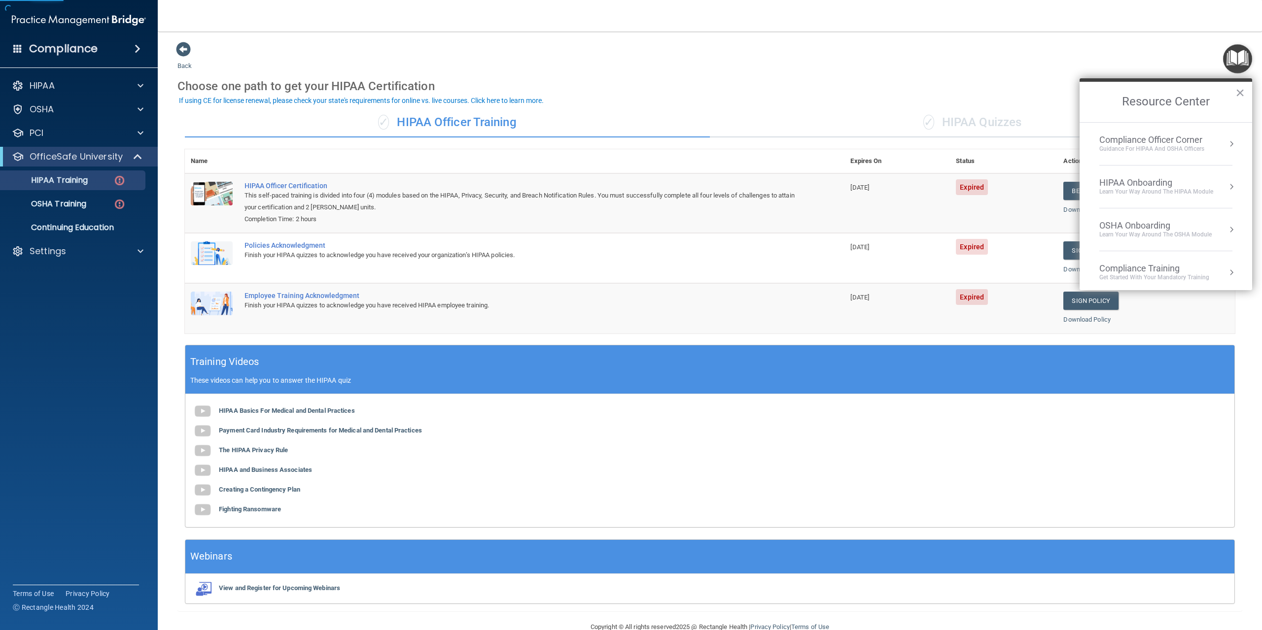
click at [846, 82] on div "Choose one path to get your HIPAA Certification" at bounding box center [709, 86] width 1065 height 29
click at [1240, 93] on button "×" at bounding box center [1239, 93] width 9 height 16
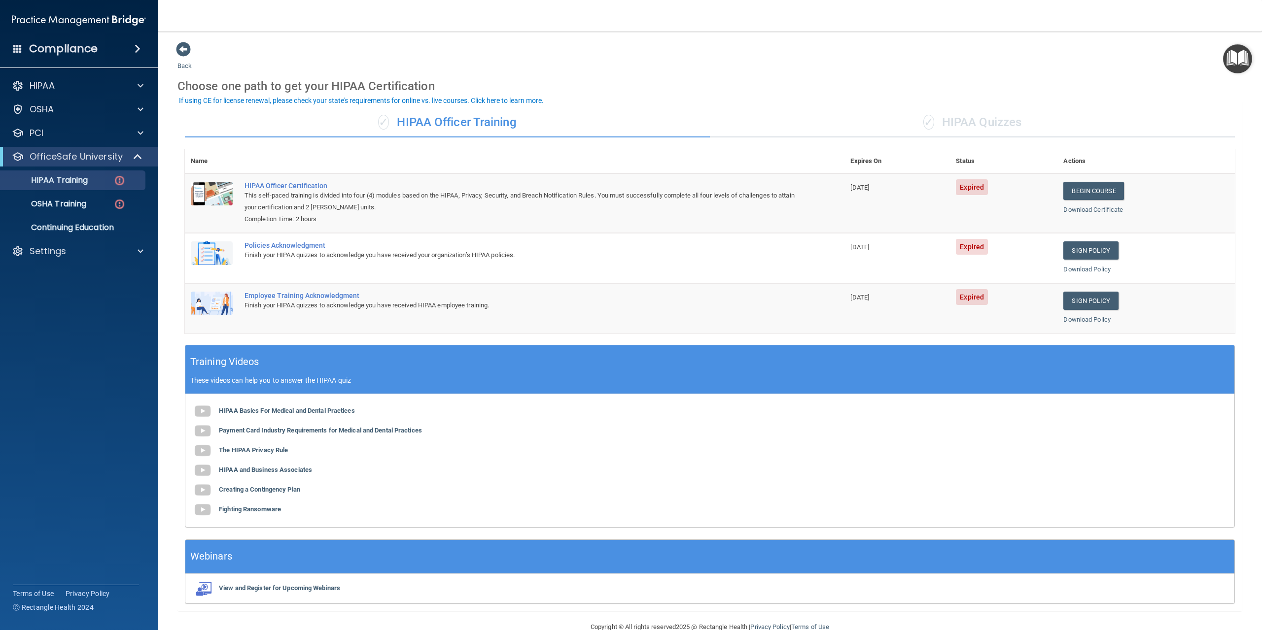
click at [691, 73] on div "Choose one path to get your HIPAA Certification" at bounding box center [709, 86] width 1065 height 29
click at [64, 203] on p "OSHA Training" at bounding box center [46, 204] width 80 height 10
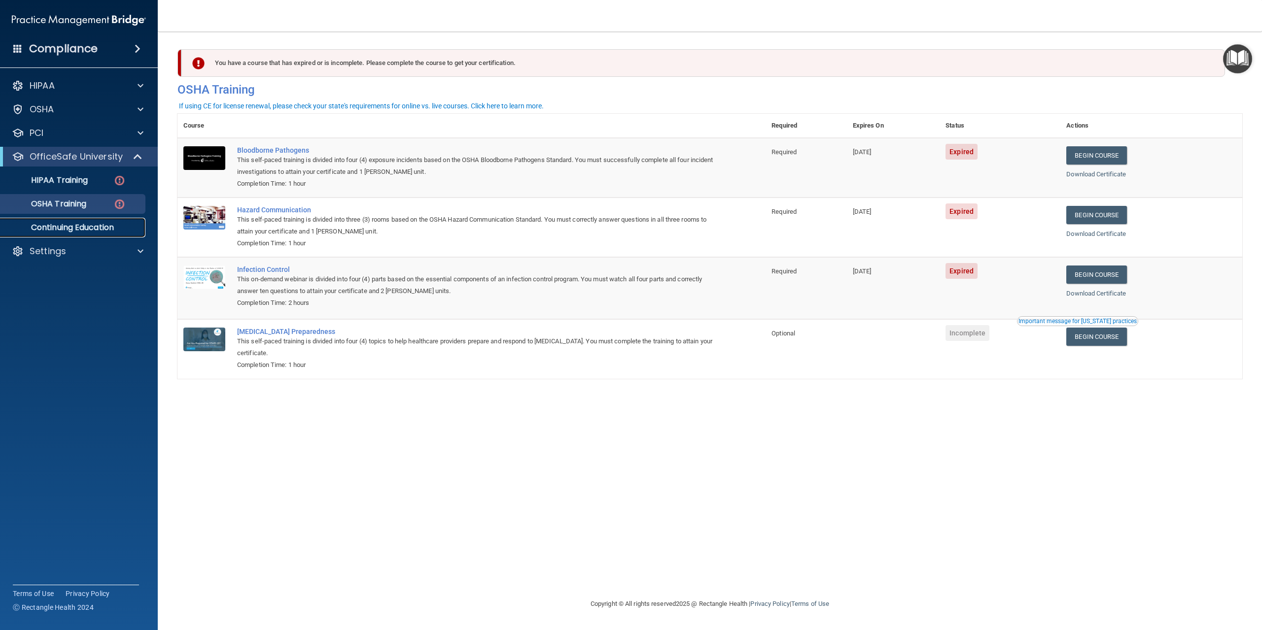
click at [62, 227] on p "Continuing Education" at bounding box center [73, 228] width 135 height 10
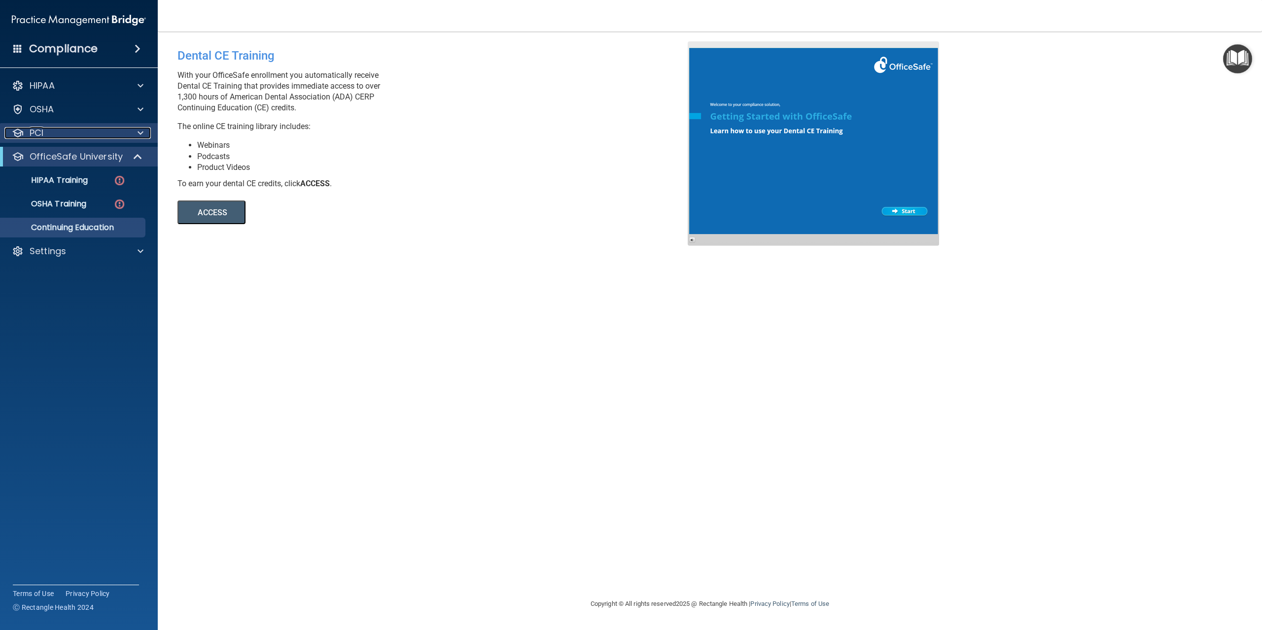
click at [47, 133] on div "PCI" at bounding box center [65, 133] width 122 height 12
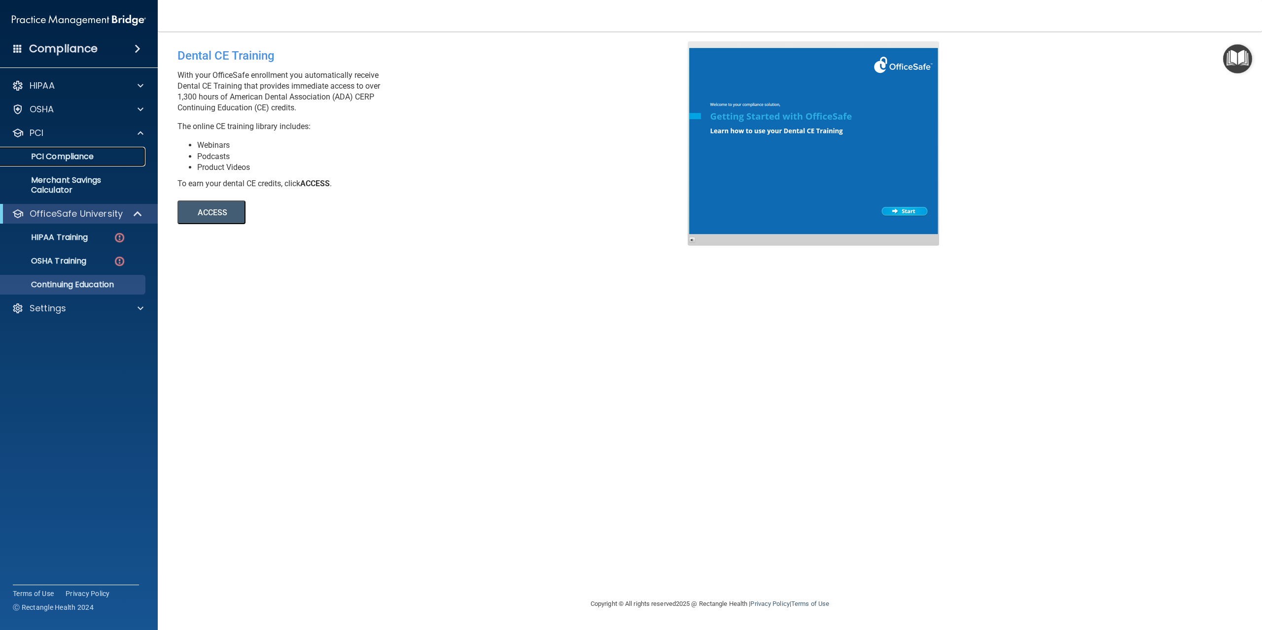
click at [84, 157] on p "PCI Compliance" at bounding box center [73, 157] width 135 height 10
click at [78, 86] on div "HIPAA" at bounding box center [65, 86] width 122 height 12
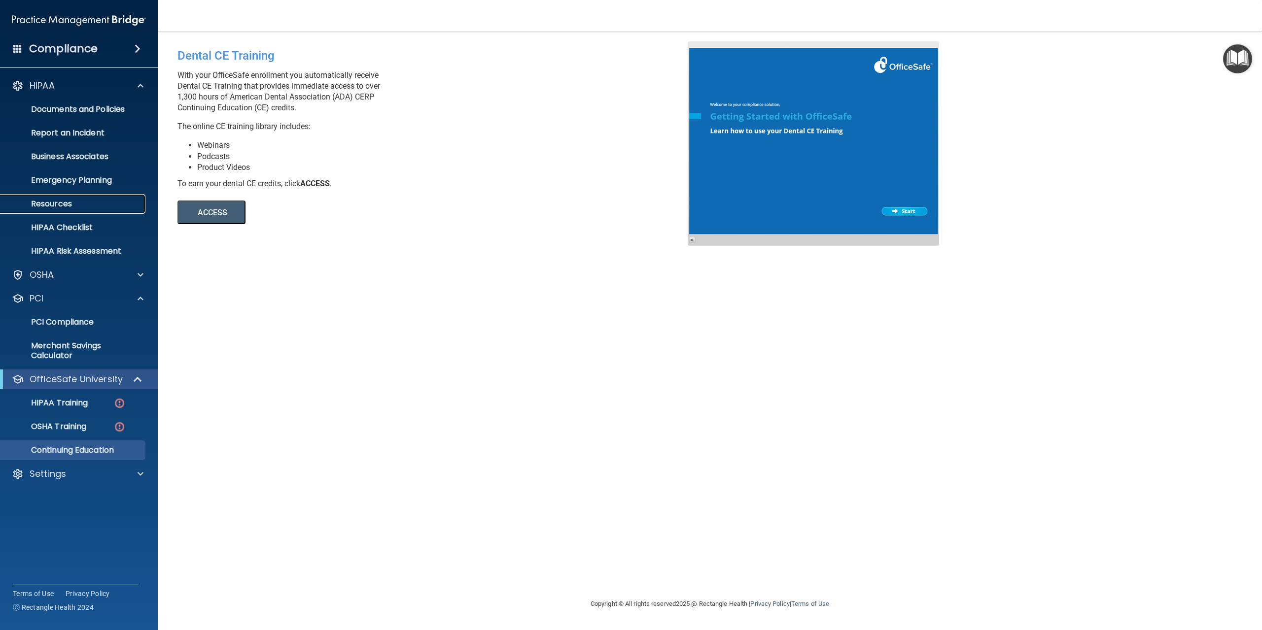
click at [61, 205] on p "Resources" at bounding box center [73, 204] width 135 height 10
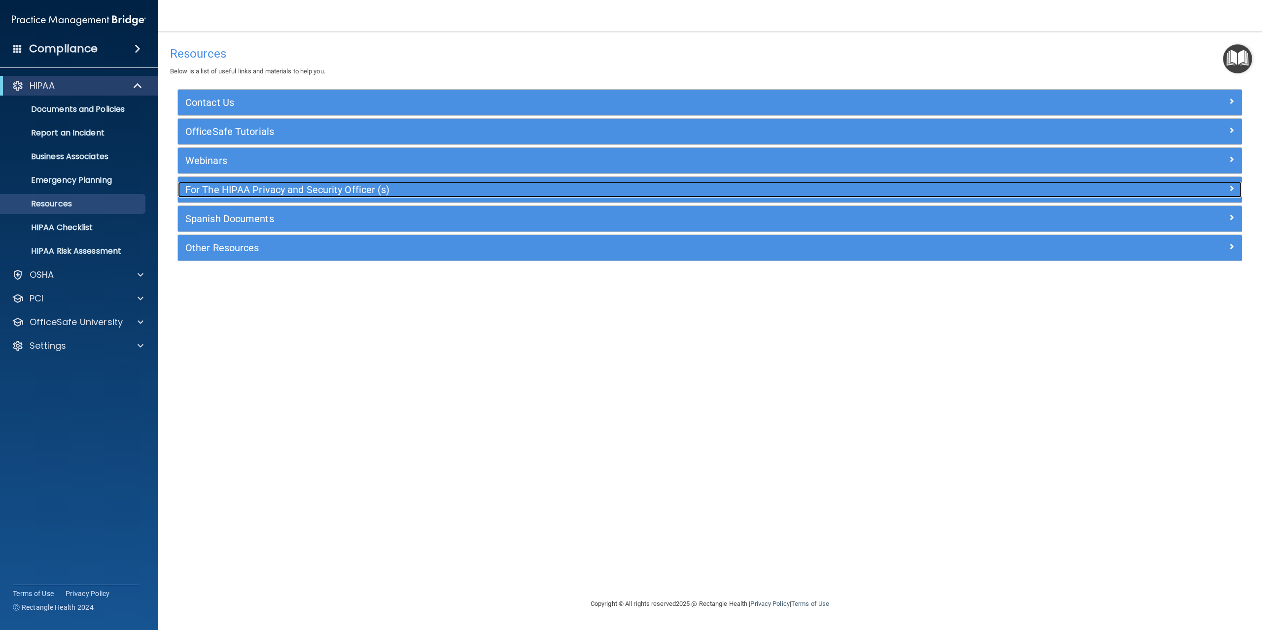
click at [267, 187] on h5 "For The HIPAA Privacy and Security Officer (s)" at bounding box center [576, 189] width 783 height 11
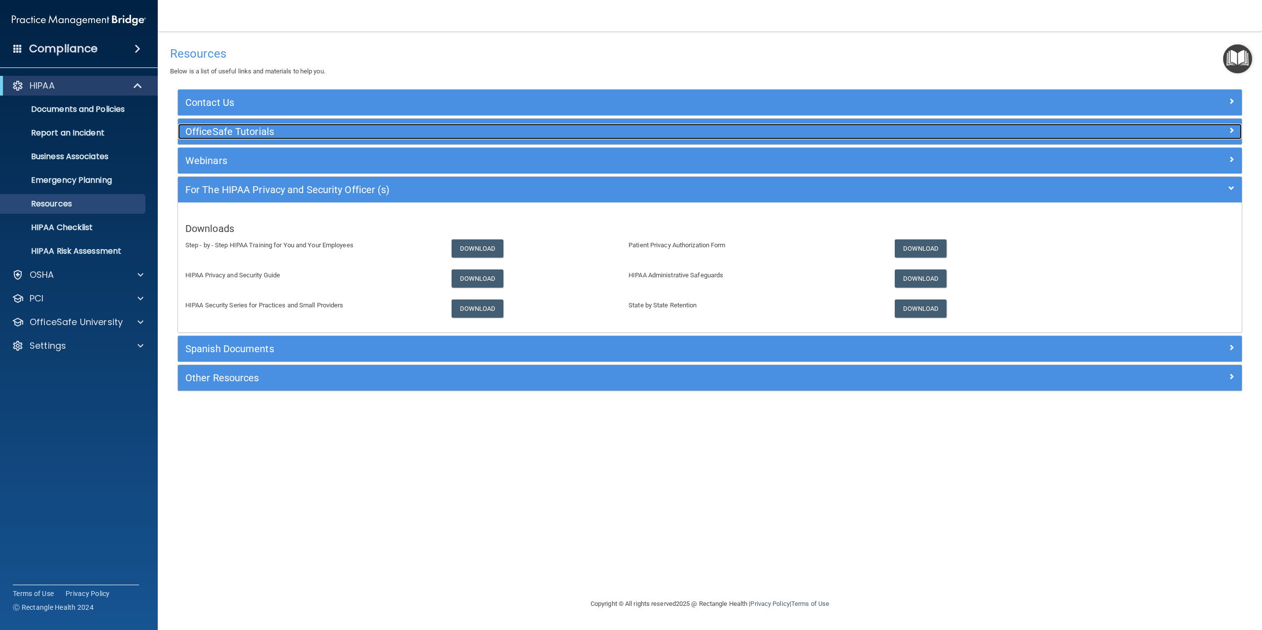
click at [255, 134] on h5 "OfficeSafe Tutorials" at bounding box center [576, 131] width 783 height 11
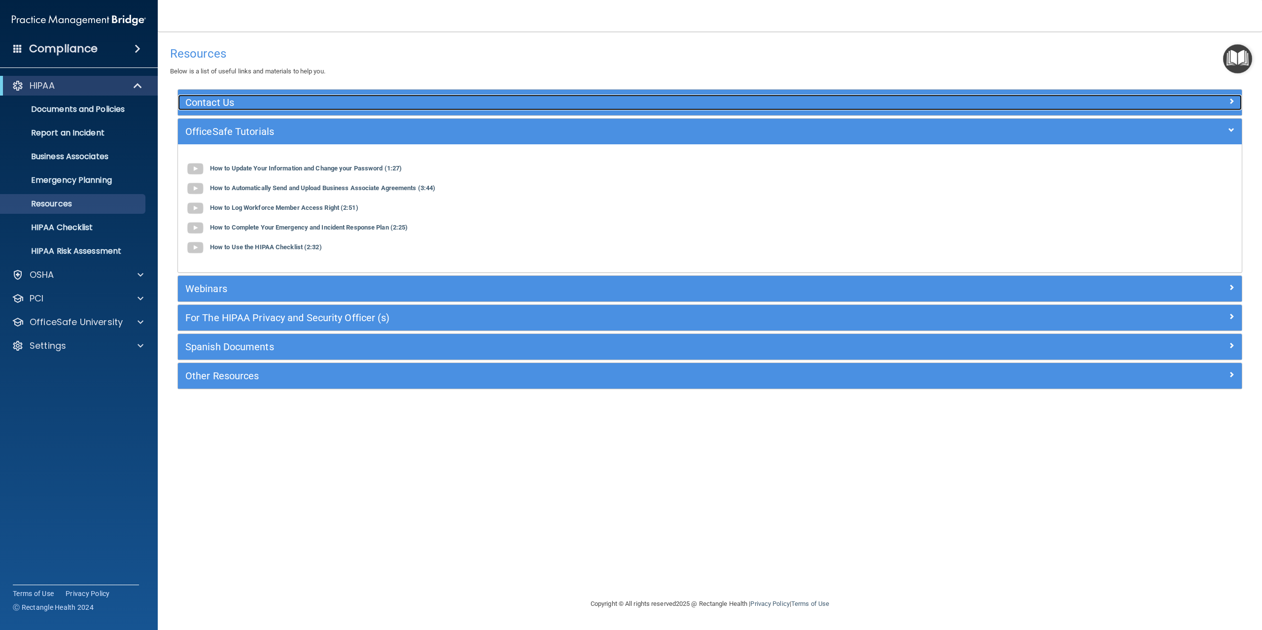
click at [271, 99] on h5 "Contact Us" at bounding box center [576, 102] width 783 height 11
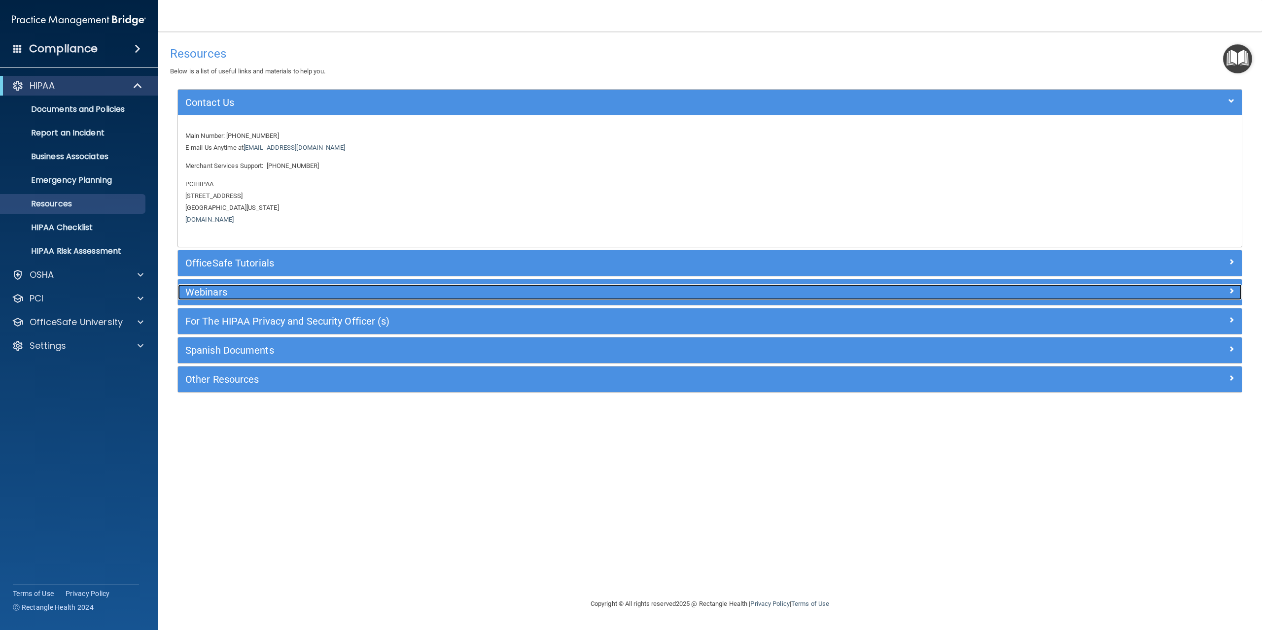
click at [270, 295] on h5 "Webinars" at bounding box center [576, 292] width 783 height 11
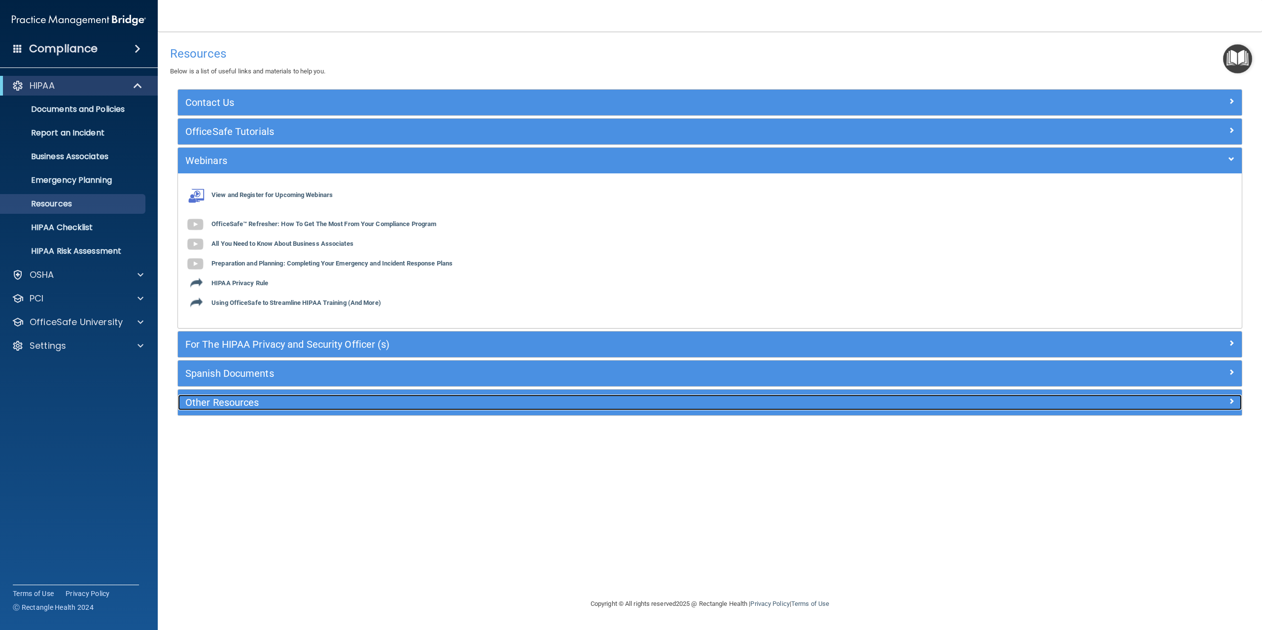
click at [255, 406] on h5 "Other Resources" at bounding box center [576, 402] width 783 height 11
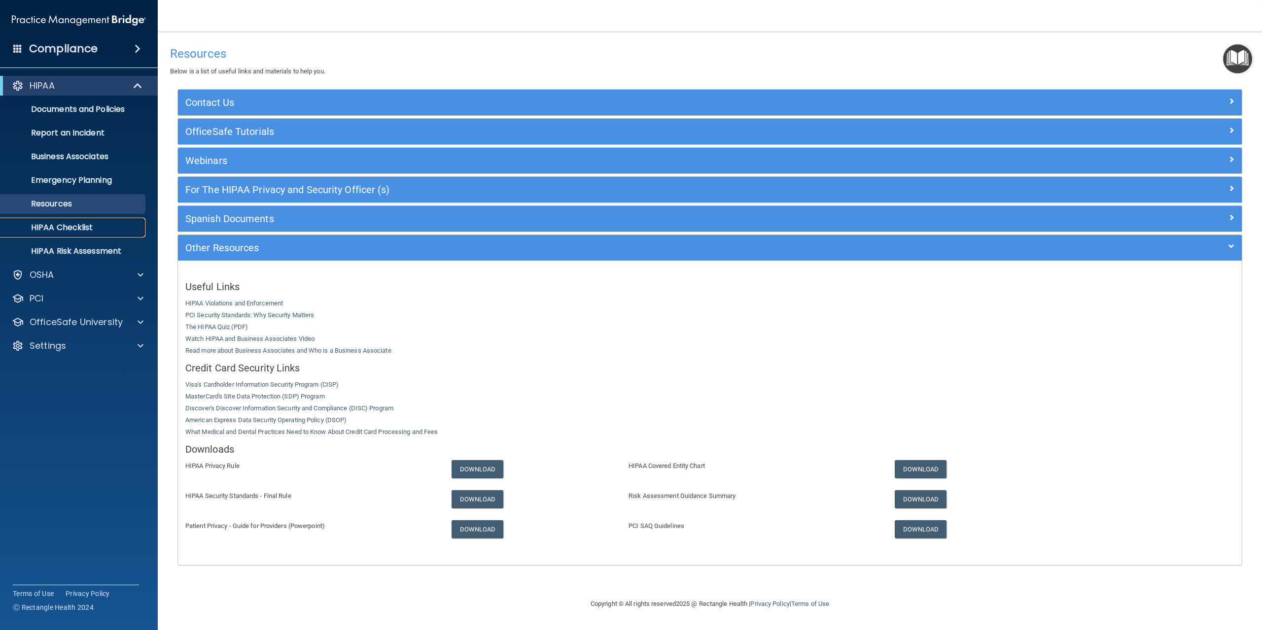
click at [90, 233] on link "HIPAA Checklist" at bounding box center [67, 228] width 155 height 20
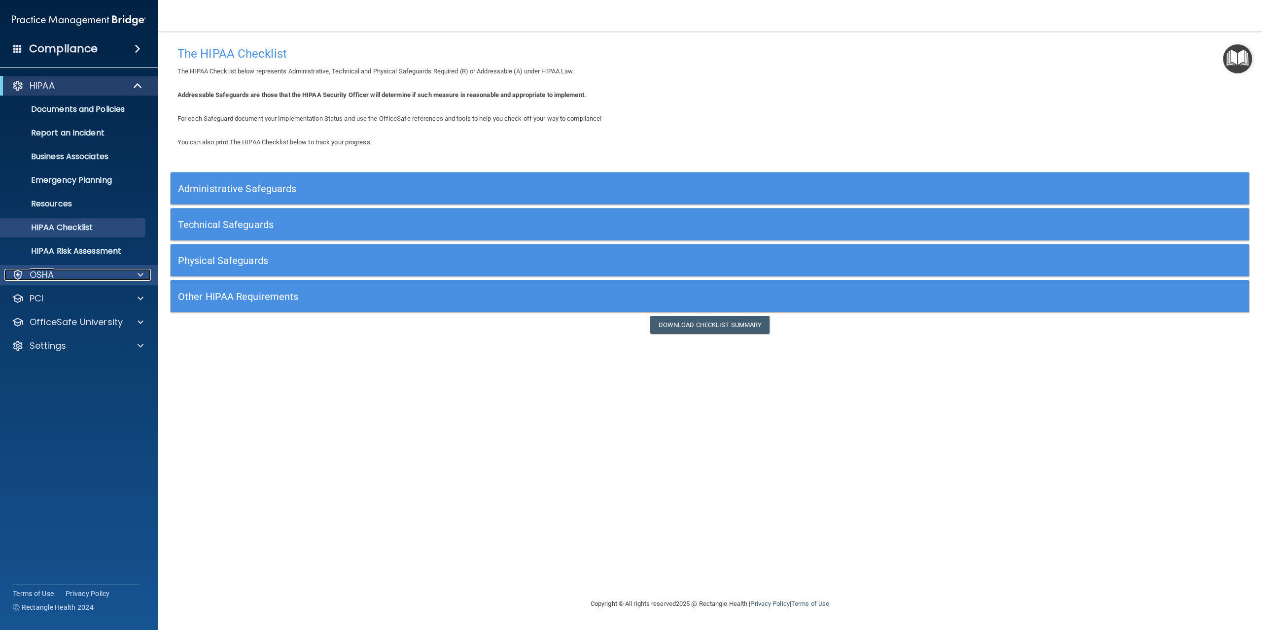
click at [53, 274] on p "OSHA" at bounding box center [42, 275] width 25 height 12
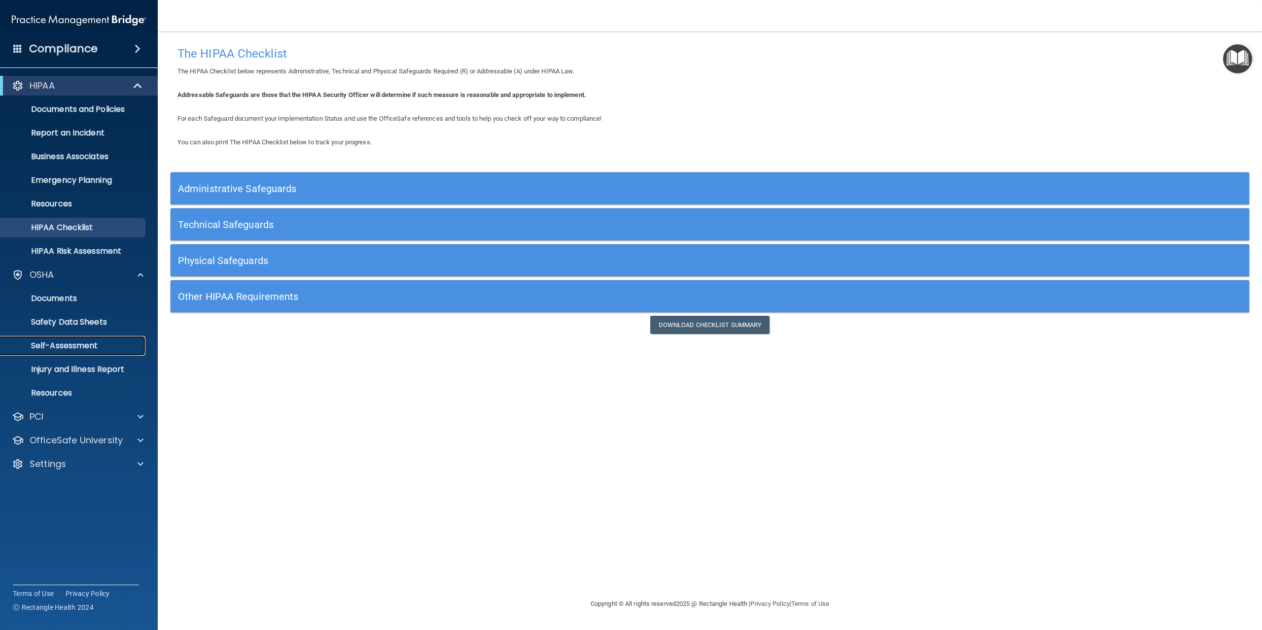
click at [73, 341] on p "Self-Assessment" at bounding box center [73, 346] width 135 height 10
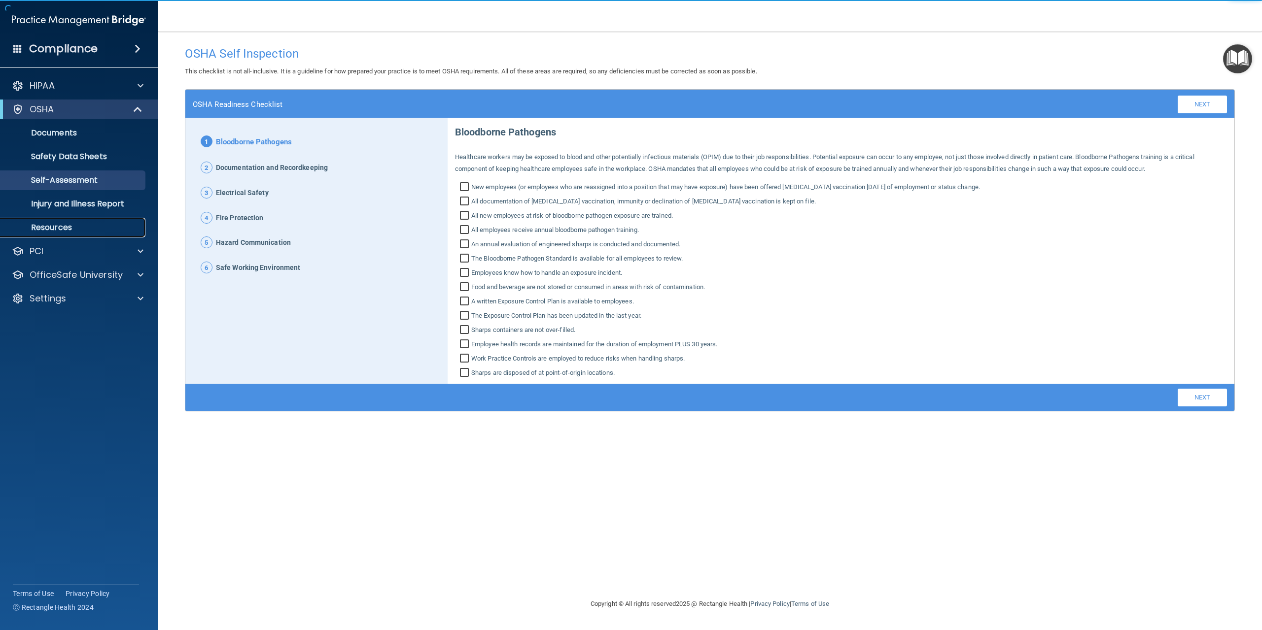
click at [65, 228] on p "Resources" at bounding box center [73, 228] width 135 height 10
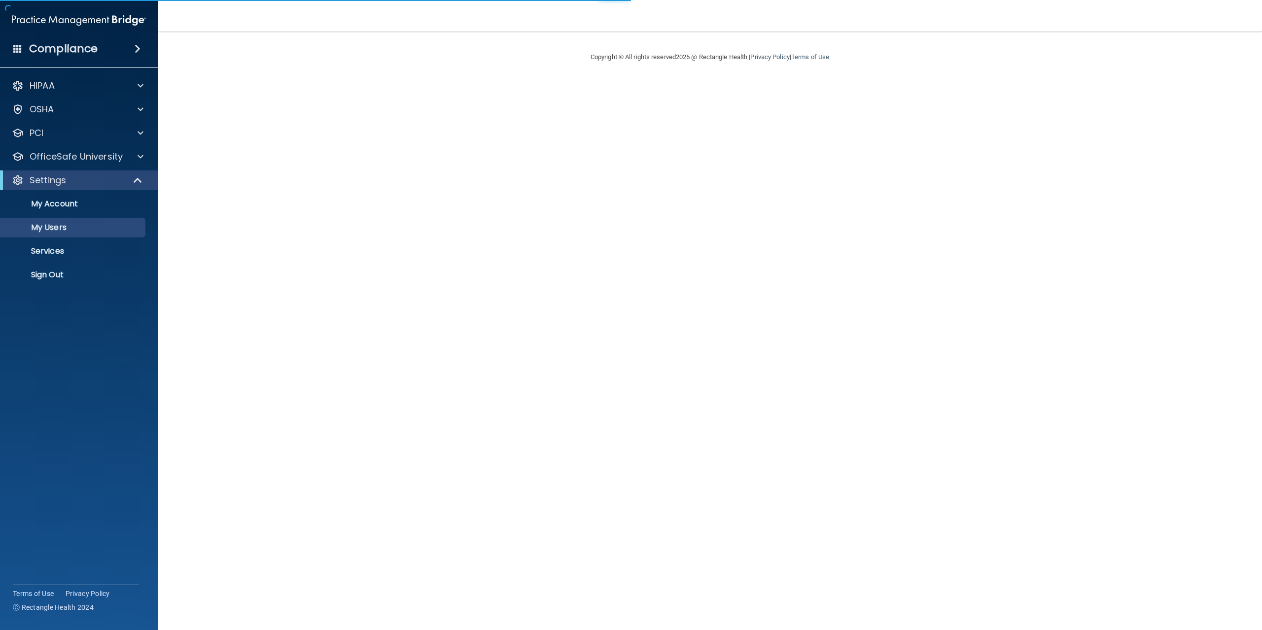
select select "20"
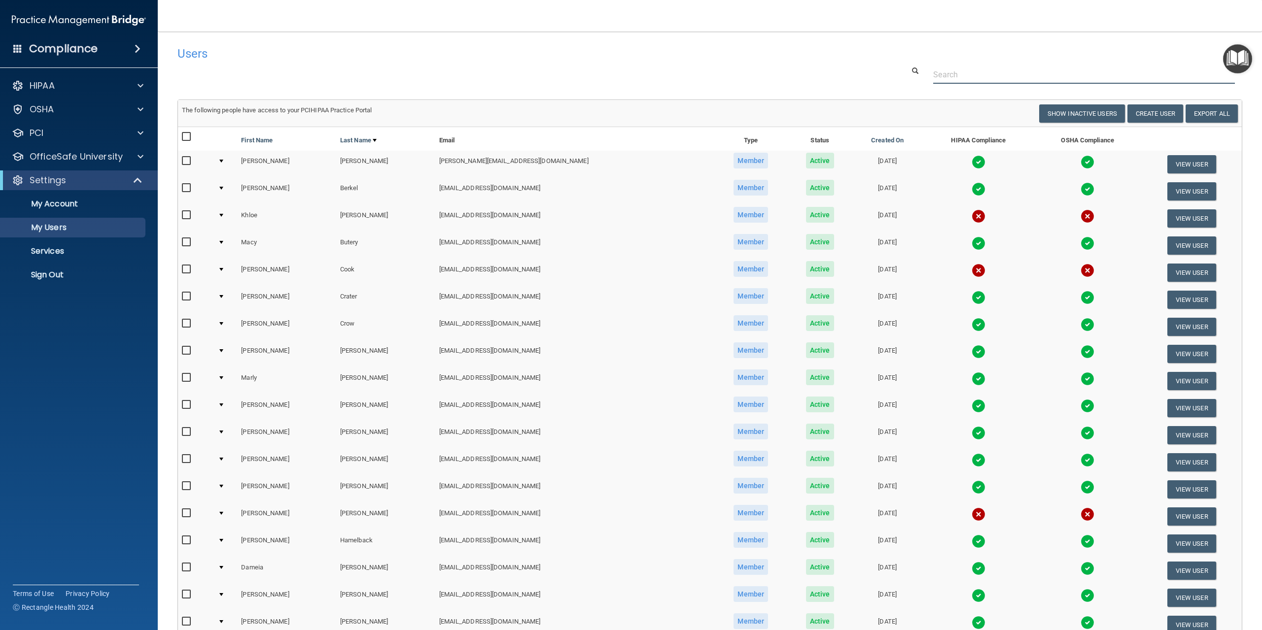
click at [951, 73] on input "text" at bounding box center [1084, 75] width 302 height 18
click at [474, 81] on div at bounding box center [709, 75] width 1079 height 18
click at [80, 48] on h4 "Compliance" at bounding box center [63, 49] width 69 height 14
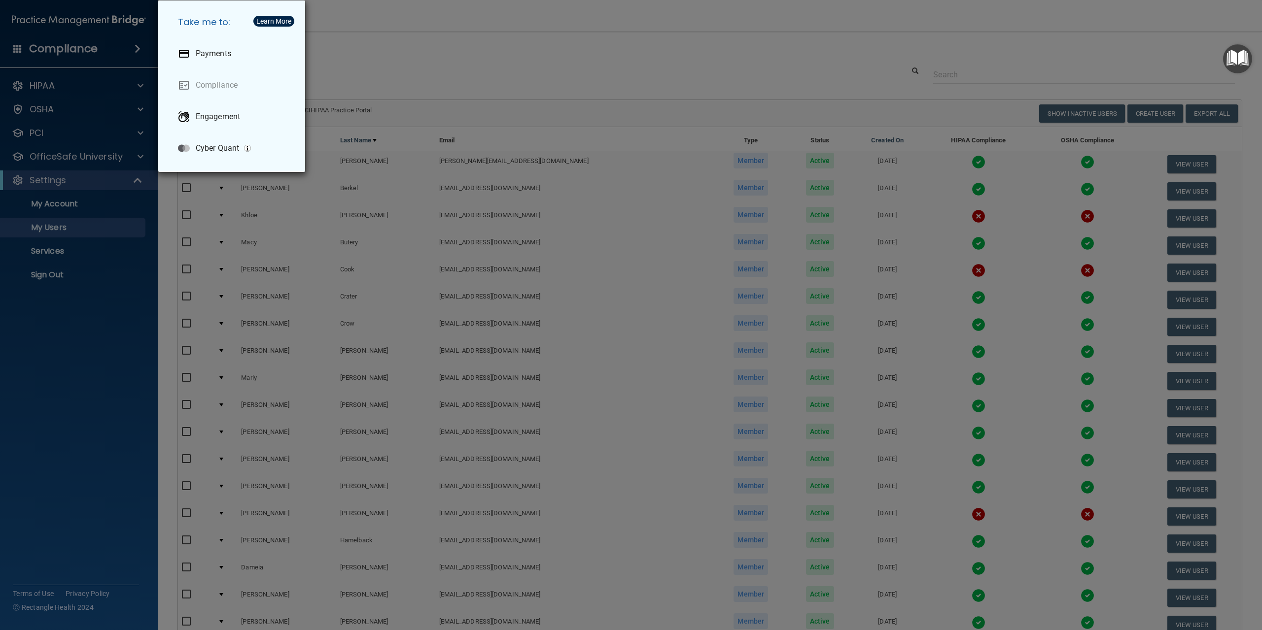
click at [59, 348] on div "Take me to: Payments Compliance Engagement Cyber Quant" at bounding box center [631, 315] width 1262 height 630
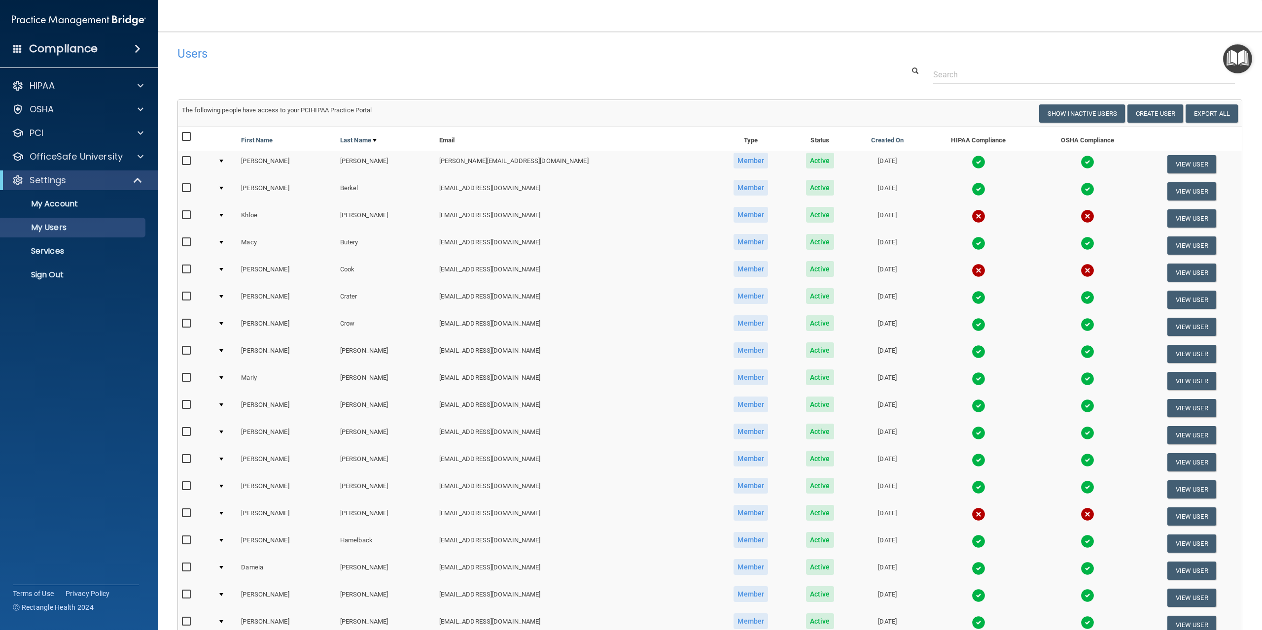
click at [77, 440] on accordion "HIPAA Documents and Policies Report an Incident Business Associates Emergency P…" at bounding box center [79, 287] width 158 height 431
click at [54, 206] on p "My Account" at bounding box center [73, 204] width 135 height 10
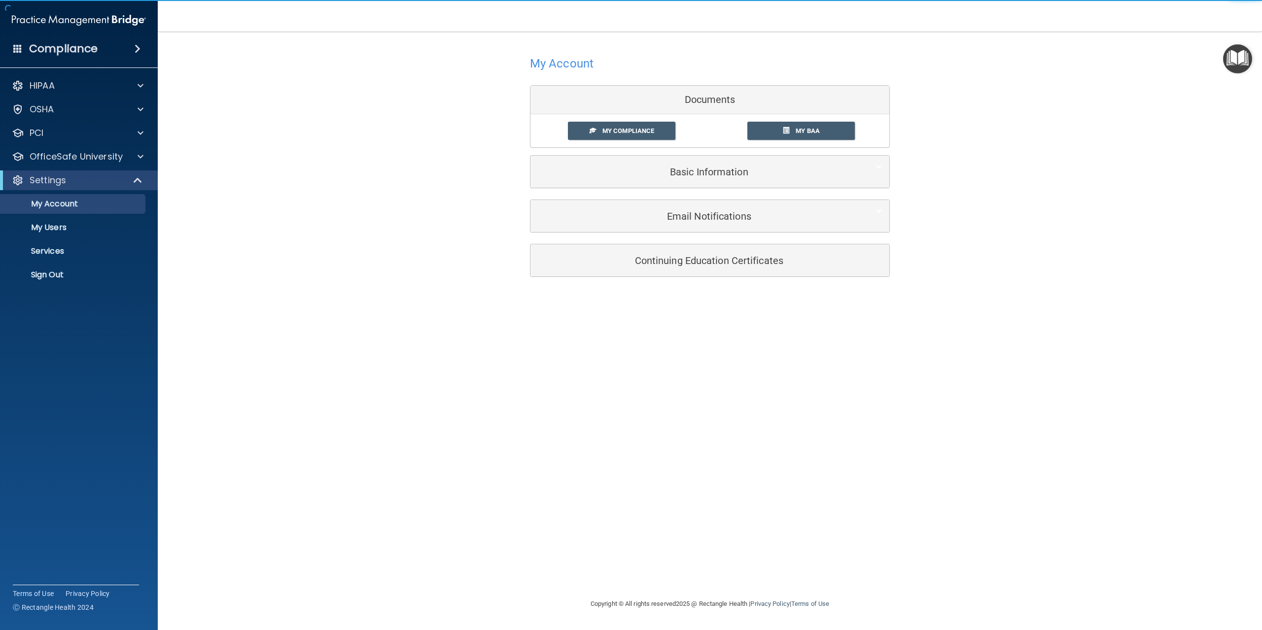
click at [460, 344] on div "My Account Documents My Compliance My Compliance My BAA Basic Information Full …" at bounding box center [709, 314] width 1065 height 547
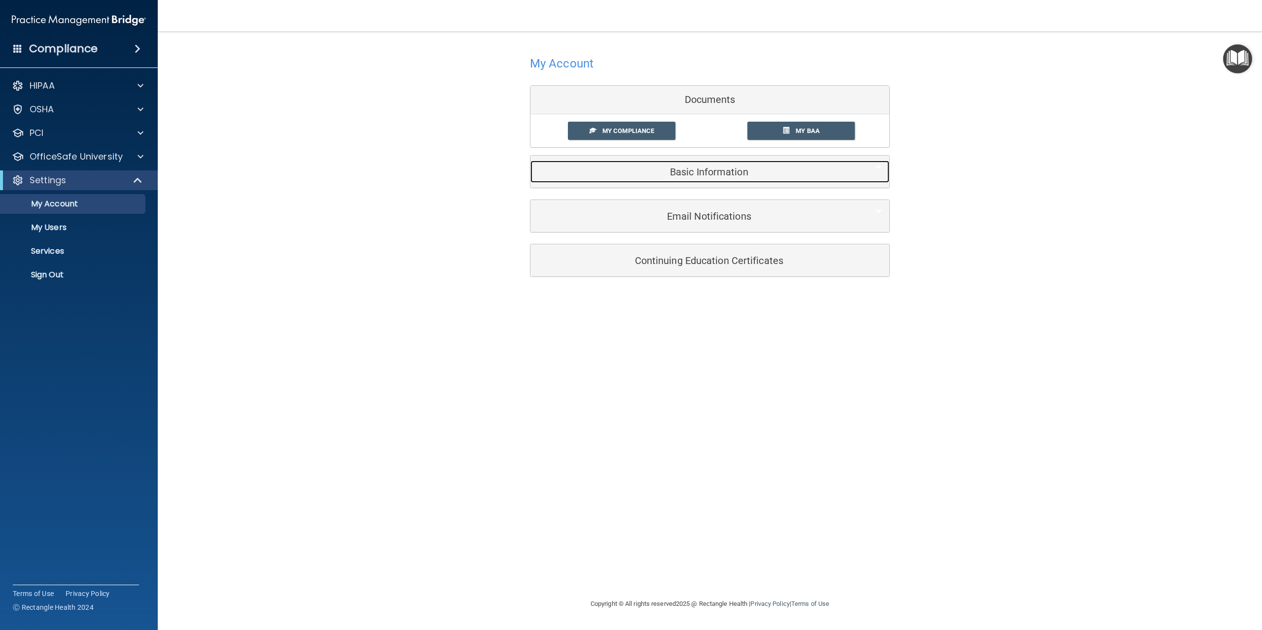
click at [748, 168] on h5 "Basic Information" at bounding box center [695, 172] width 314 height 11
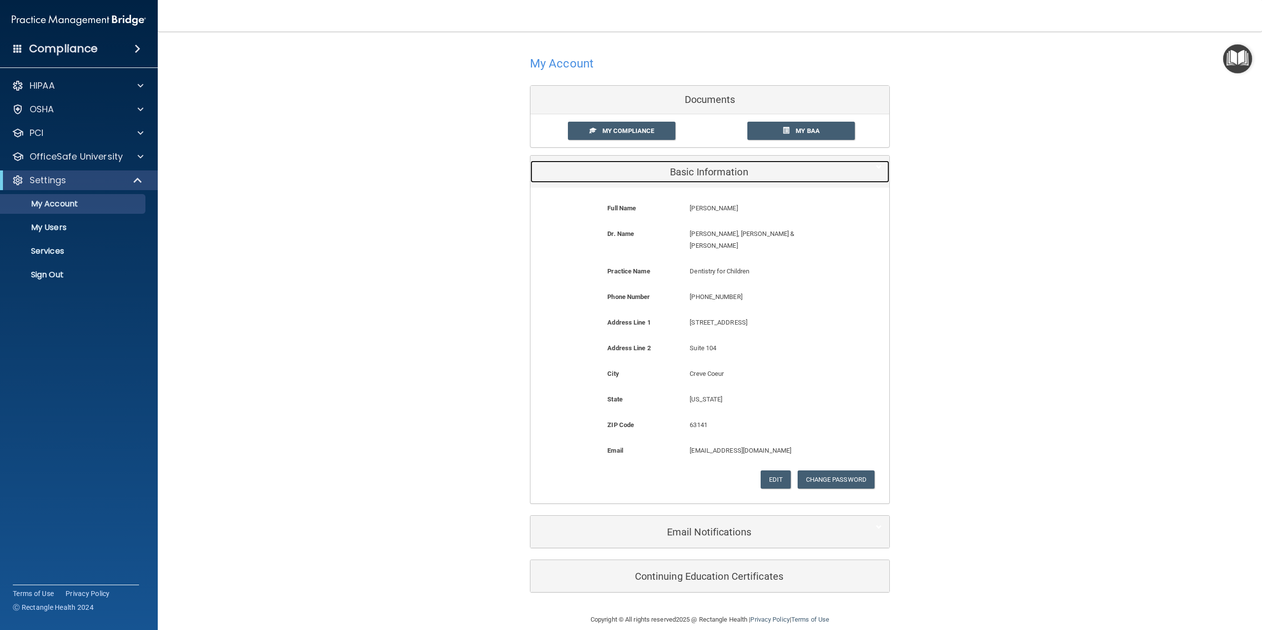
click at [748, 168] on h5 "Basic Information" at bounding box center [695, 172] width 314 height 11
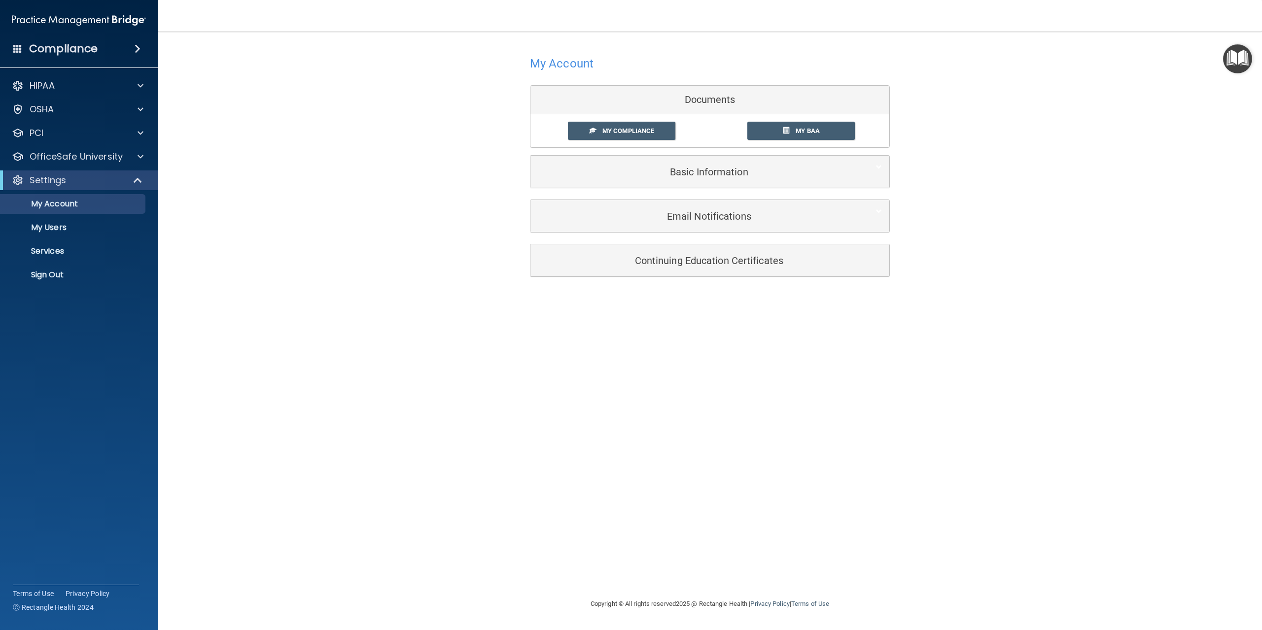
click at [429, 294] on div "My Account Documents My Compliance My Compliance My BAA Basic Information Full …" at bounding box center [709, 314] width 1065 height 547
click at [40, 21] on img at bounding box center [79, 20] width 134 height 20
click at [61, 228] on p "My Users" at bounding box center [73, 228] width 135 height 10
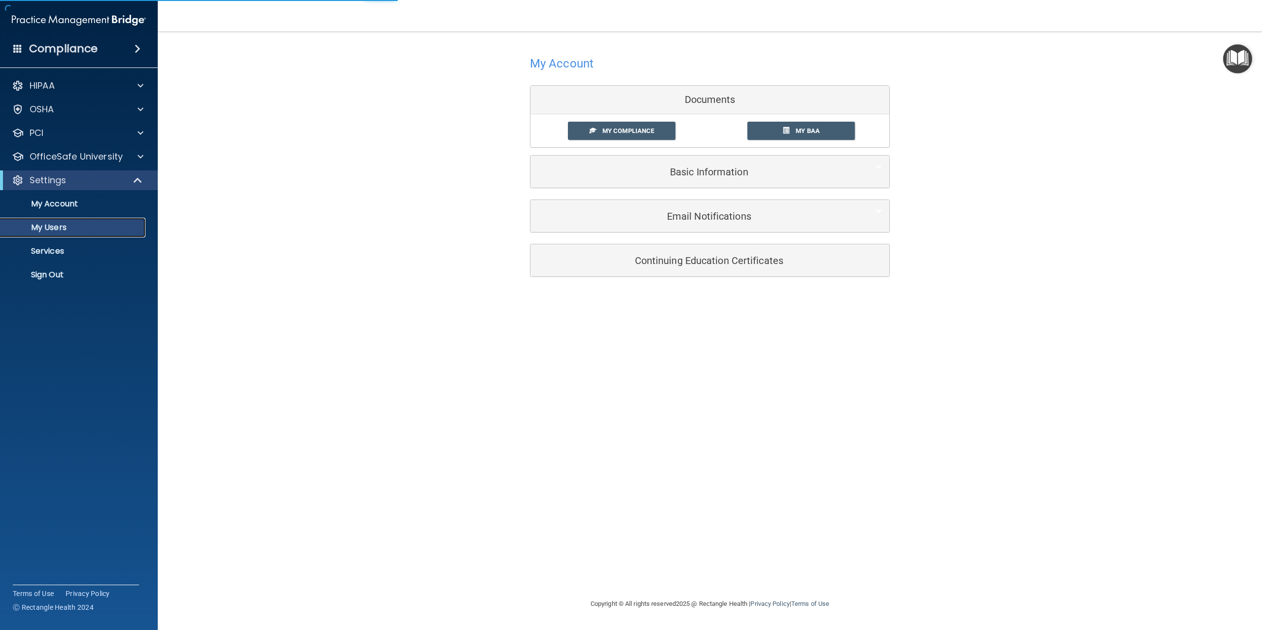
select select "20"
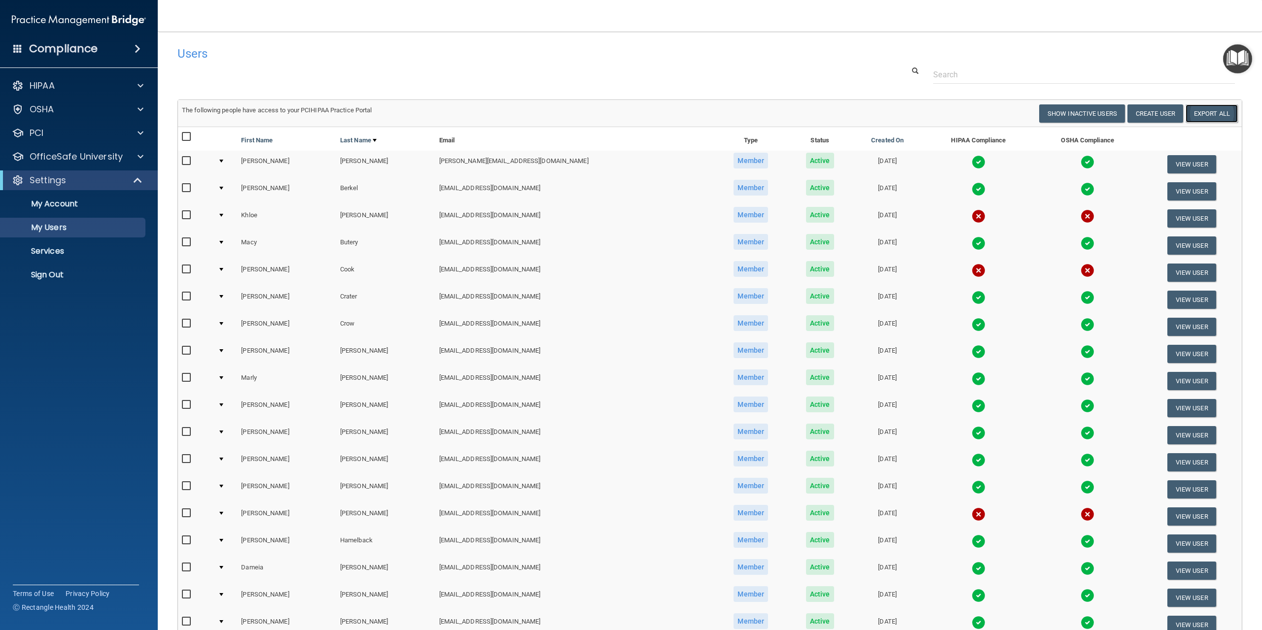
click at [1188, 110] on link "Export All" at bounding box center [1211, 113] width 52 height 18
click at [98, 471] on accordion "HIPAA Documents and Policies Report an Incident Business Associates Emergency P…" at bounding box center [79, 287] width 158 height 431
click at [617, 87] on div "Users Success! New user created. × Error! The user couldn't be created. × Succe…" at bounding box center [709, 401] width 1065 height 720
click at [965, 66] on input "text" at bounding box center [1084, 75] width 302 height 18
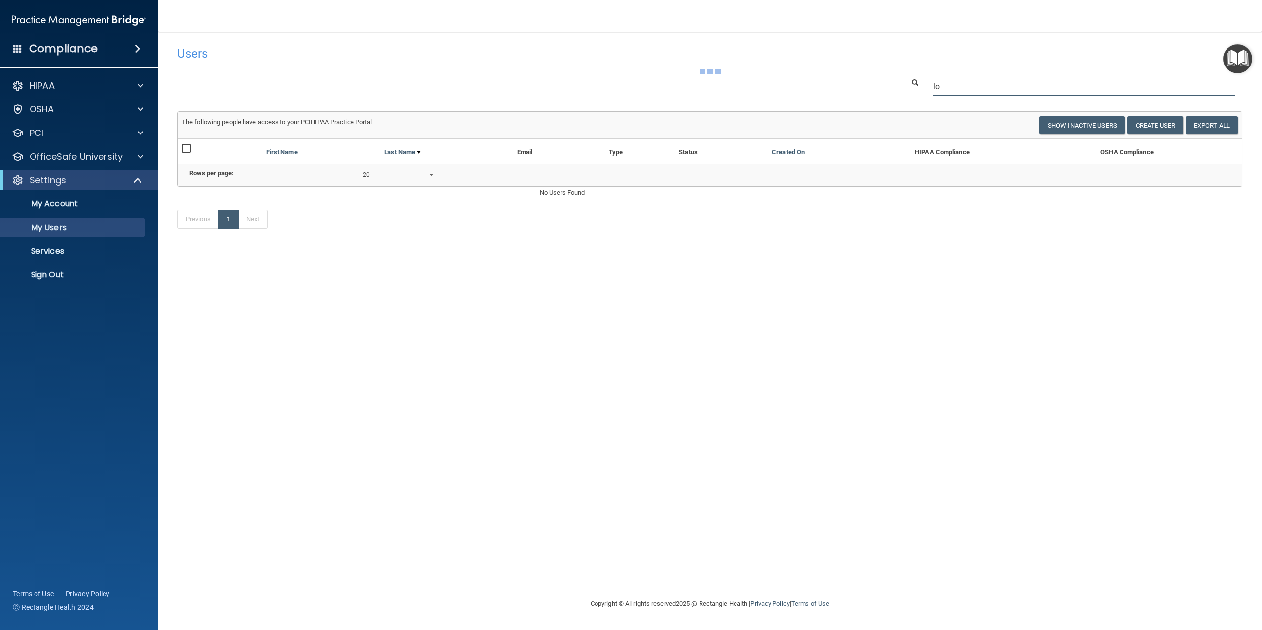
type input "l"
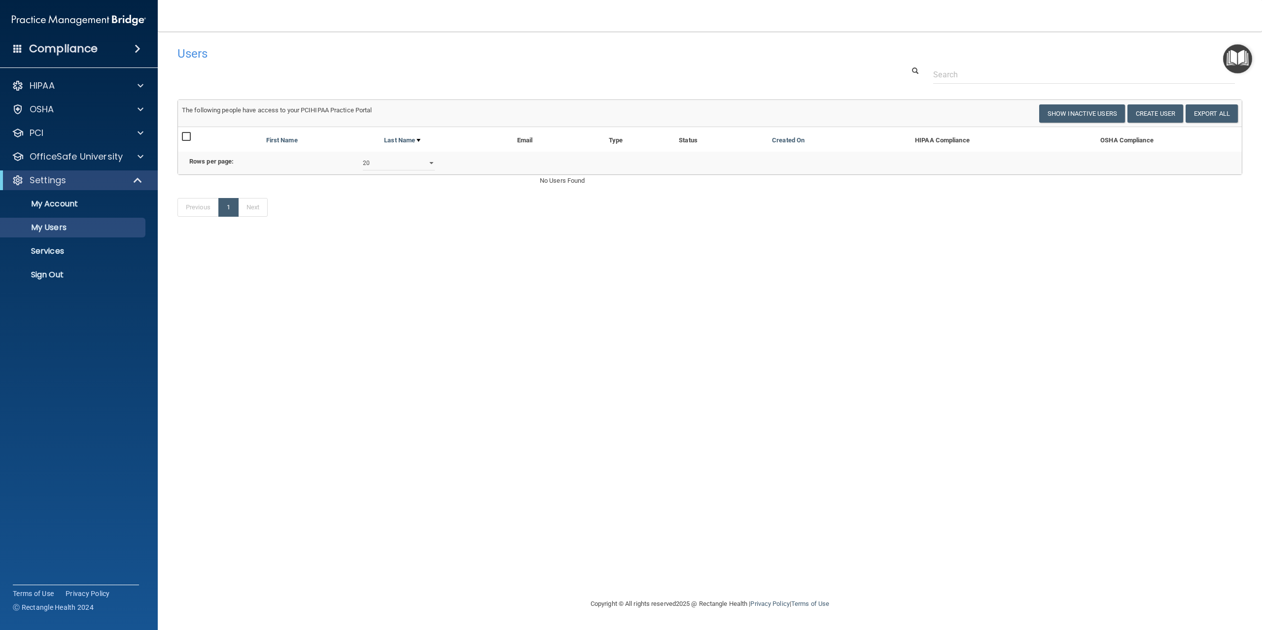
click at [69, 345] on accordion "HIPAA Documents and Policies Report an Incident Business Associates Emergency P…" at bounding box center [79, 287] width 158 height 431
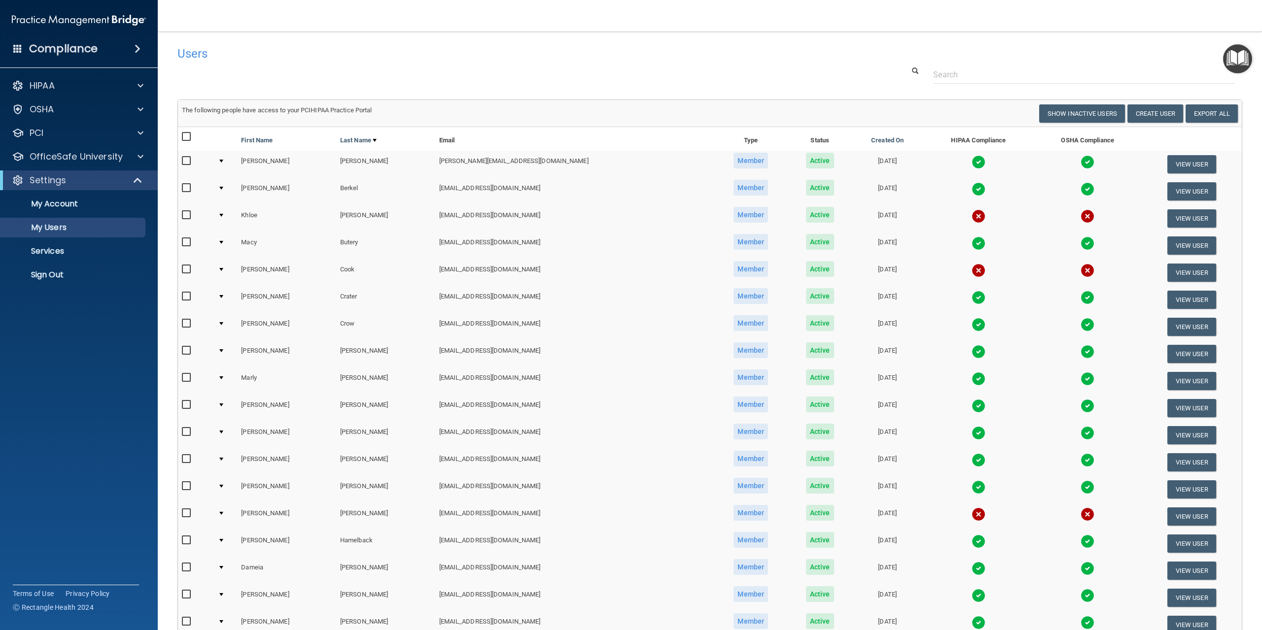
click at [186, 135] on input "checkbox" at bounding box center [187, 137] width 11 height 8
checkbox input "true"
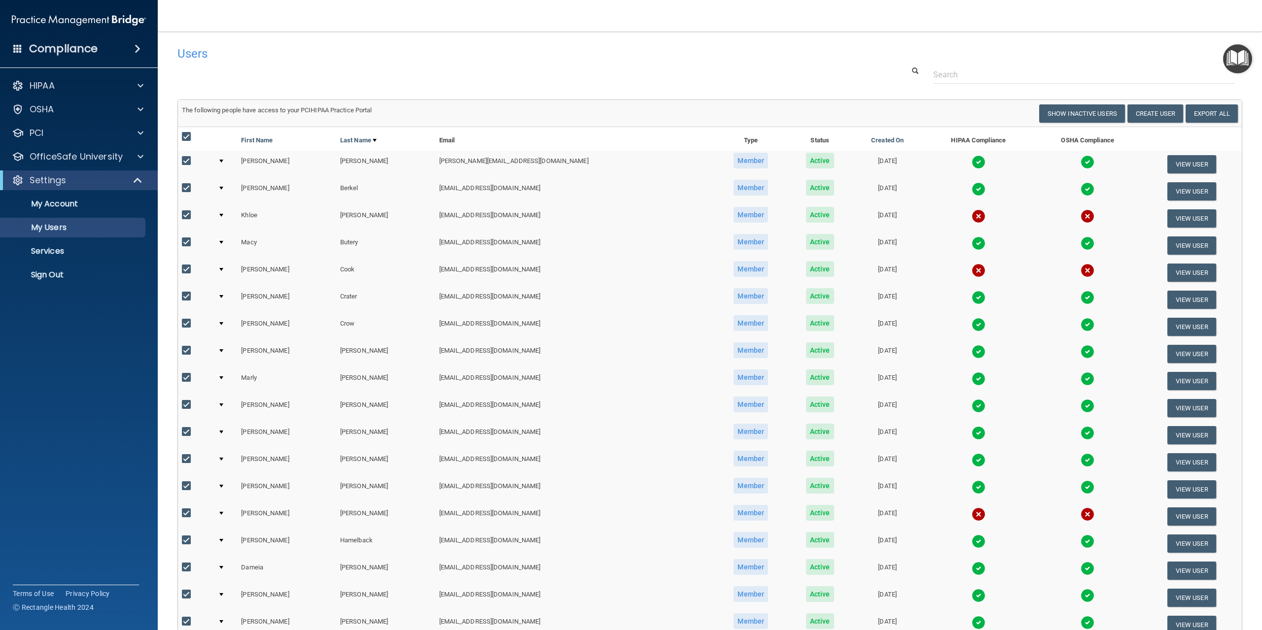
checkbox input "true"
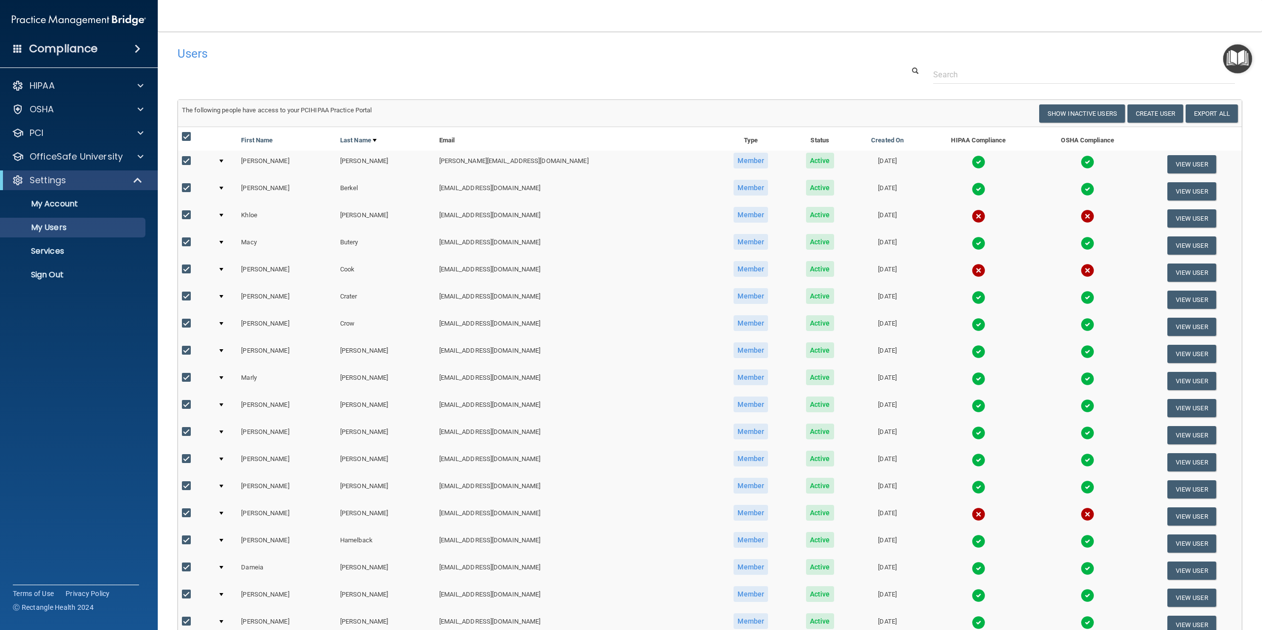
checkbox input "true"
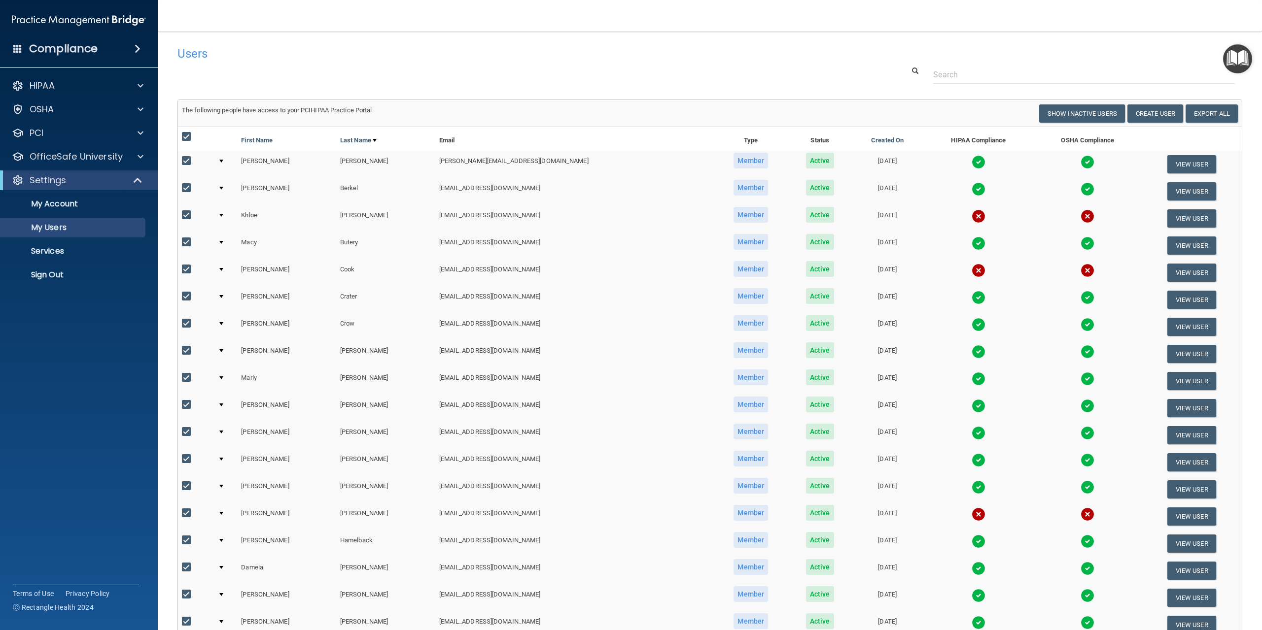
checkbox input "true"
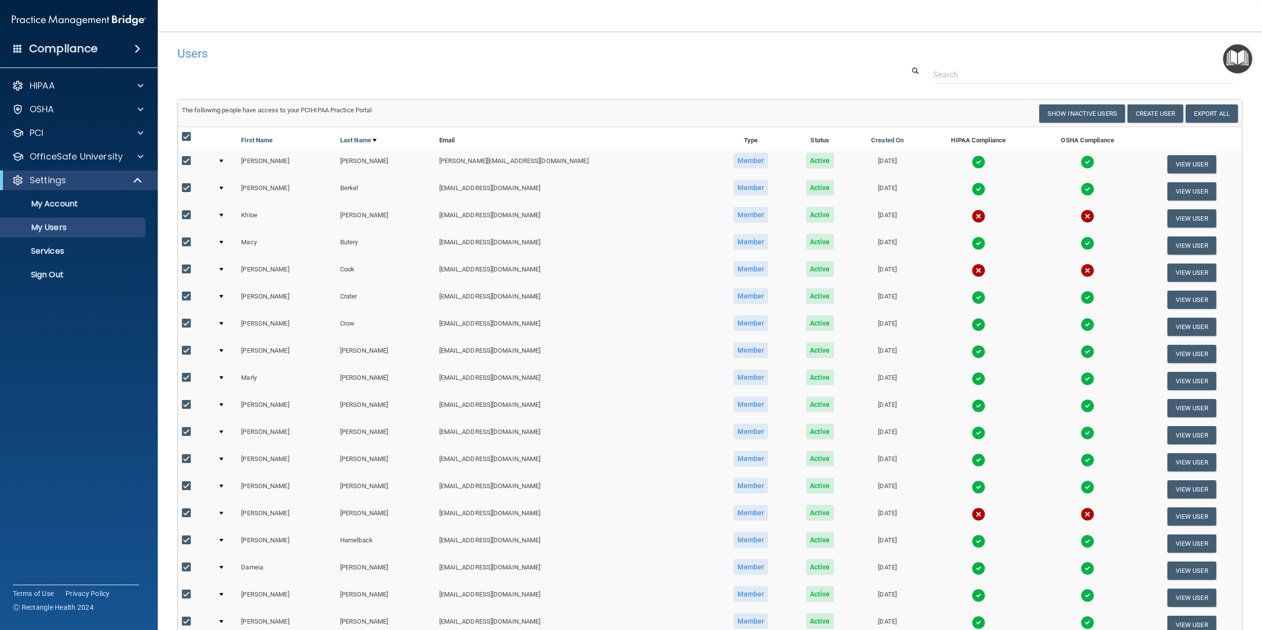
checkbox input "true"
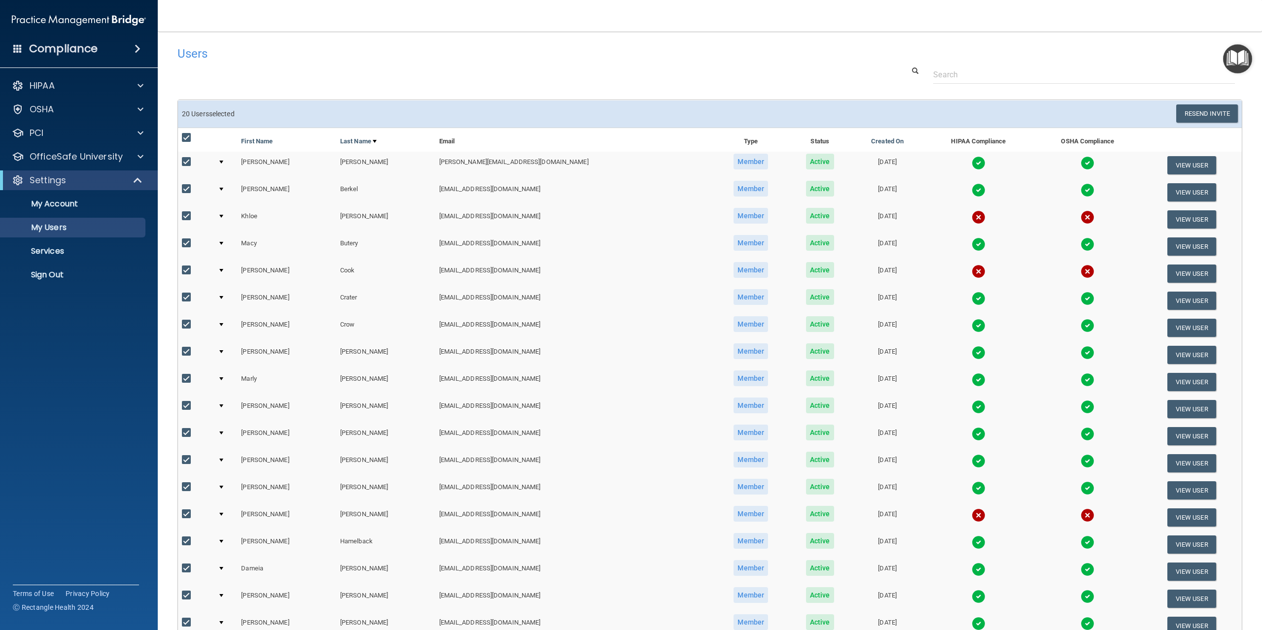
click at [181, 141] on th at bounding box center [196, 140] width 36 height 24
click at [184, 139] on input "checkbox" at bounding box center [187, 138] width 11 height 8
checkbox input "false"
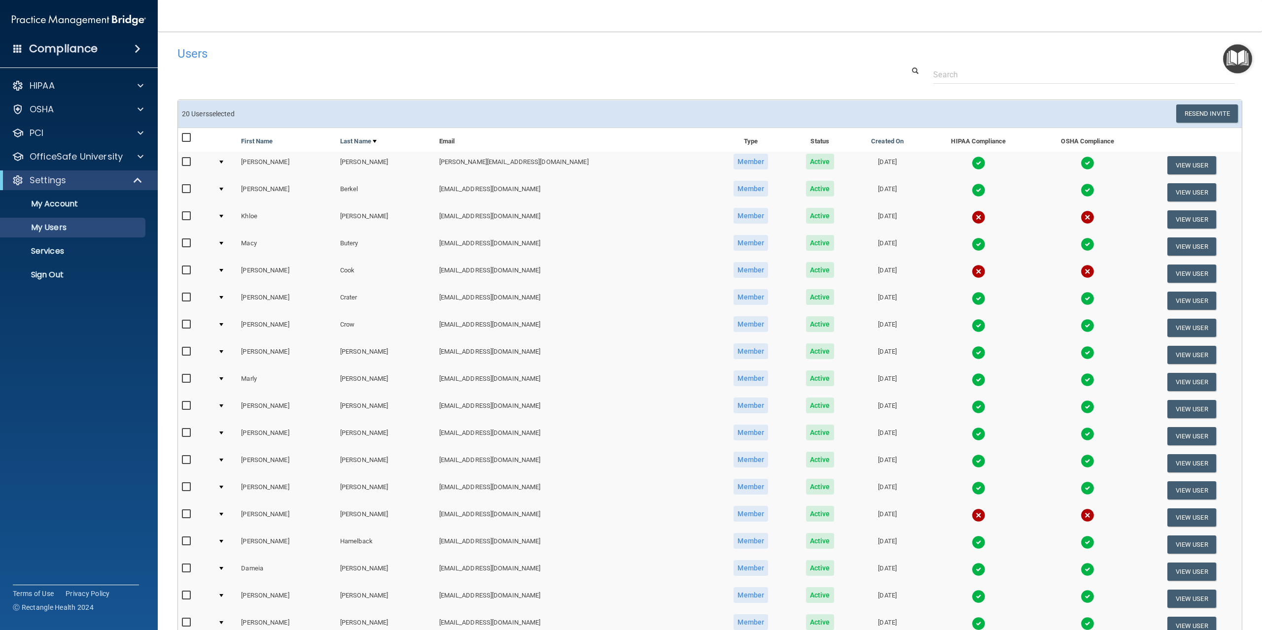
checkbox input "false"
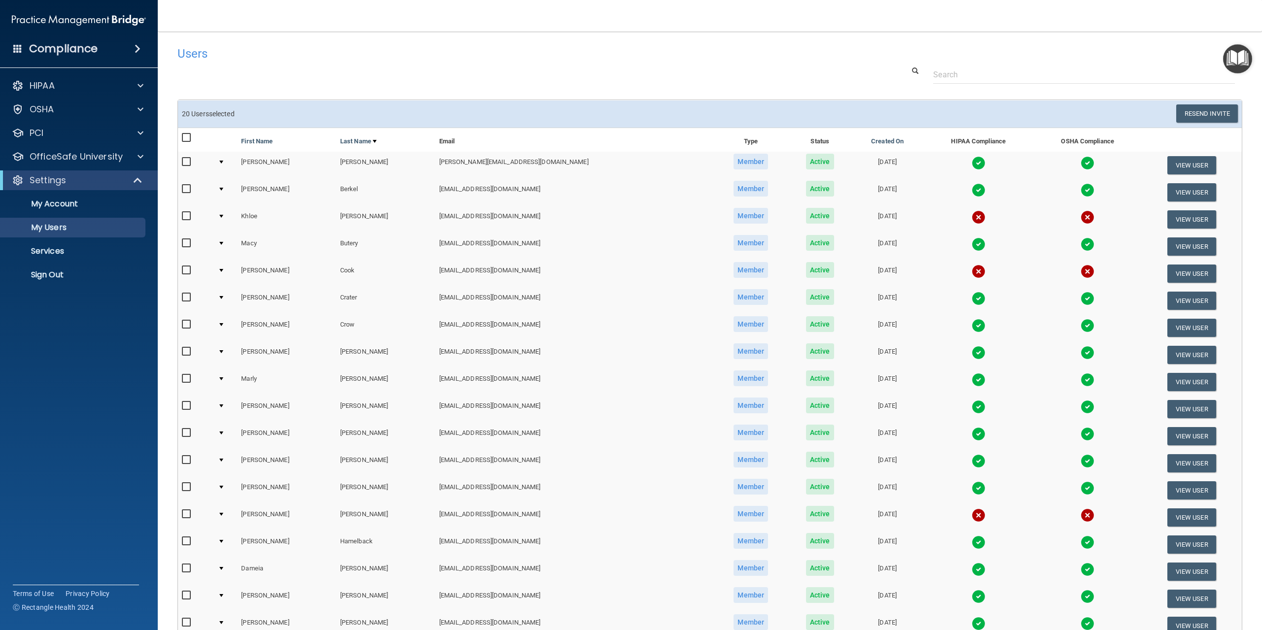
checkbox input "false"
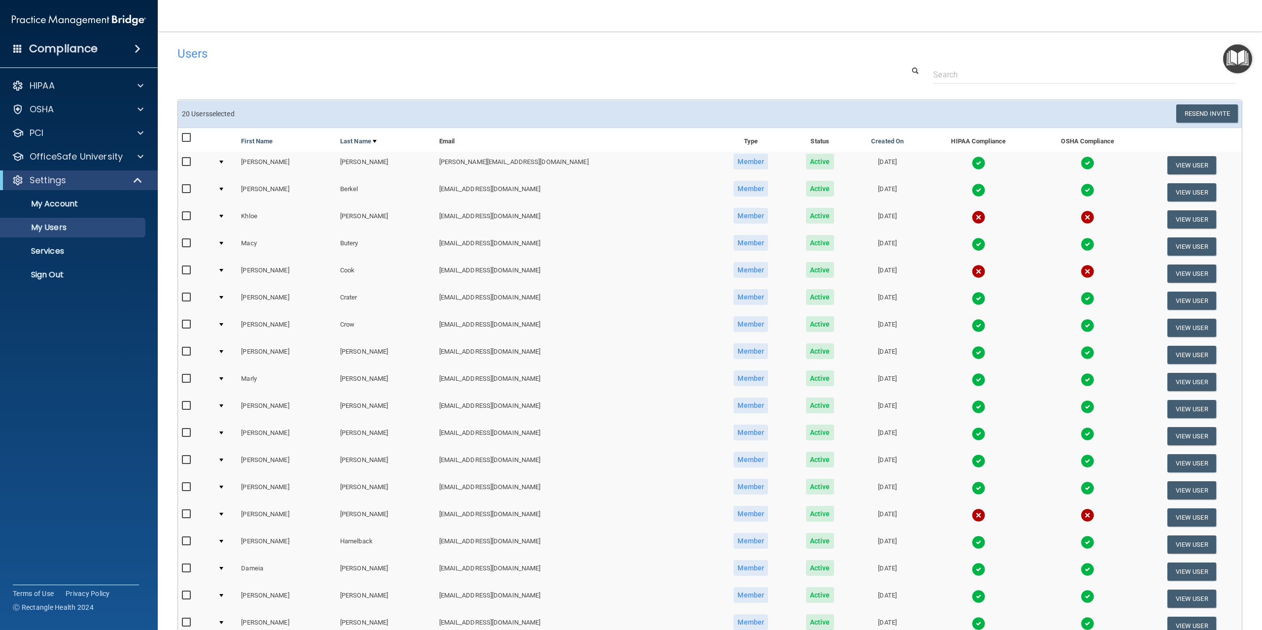
checkbox input "false"
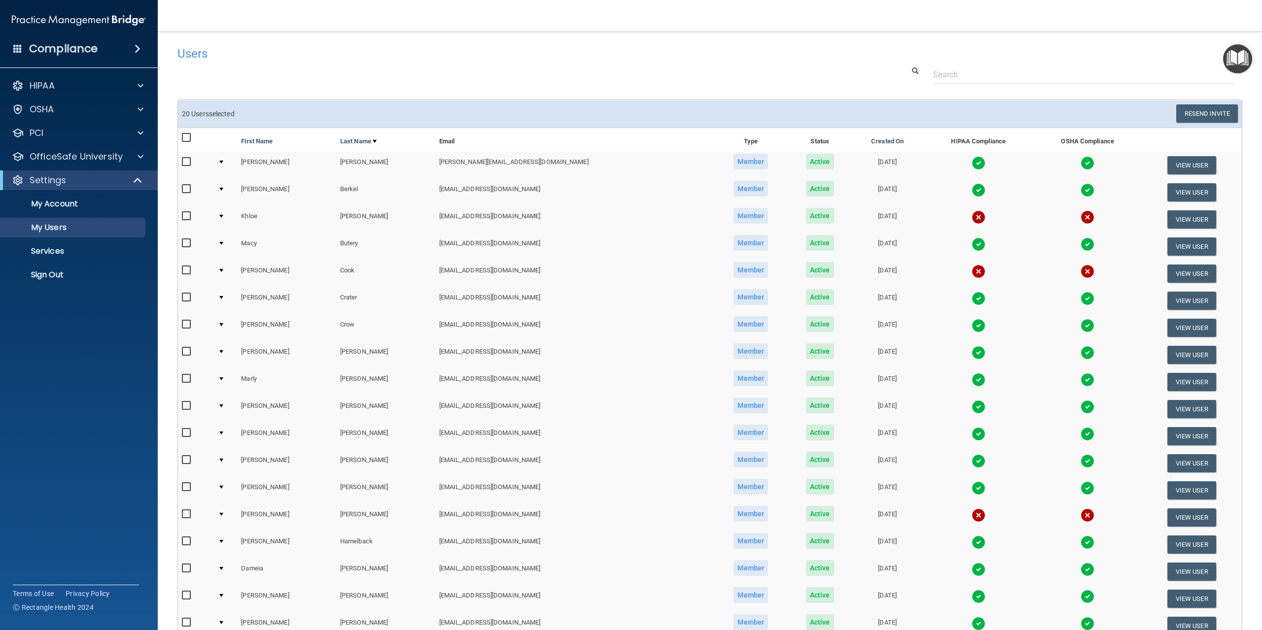
checkbox input "false"
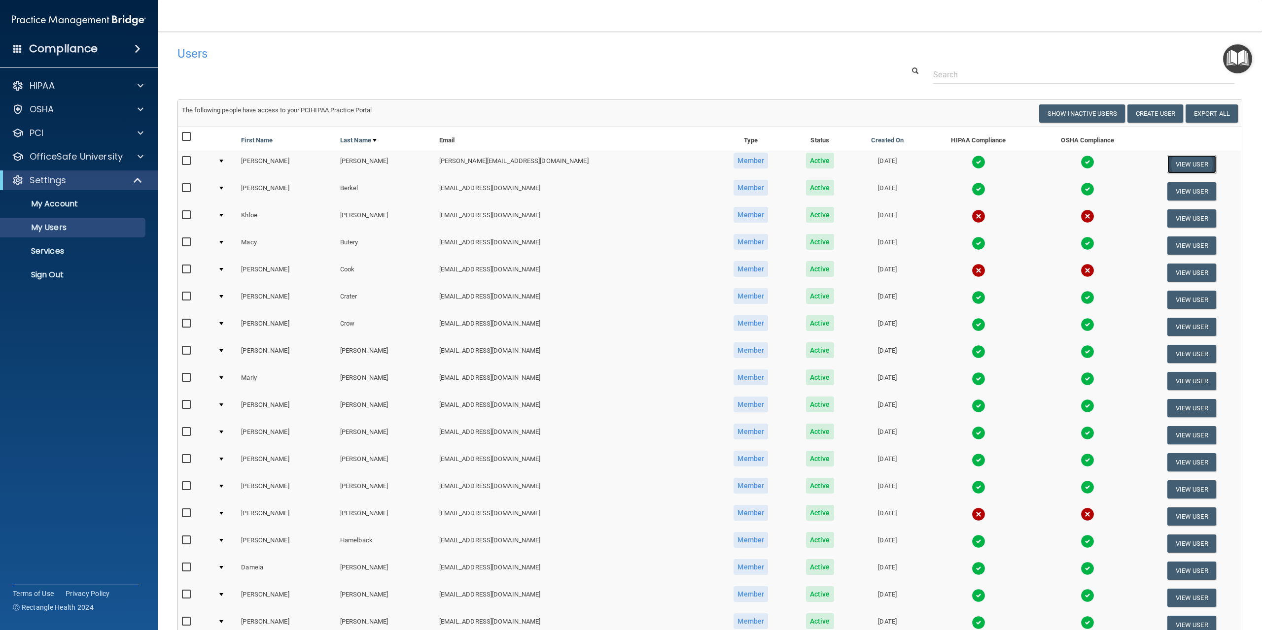
click at [1178, 163] on button "View User" at bounding box center [1191, 164] width 49 height 18
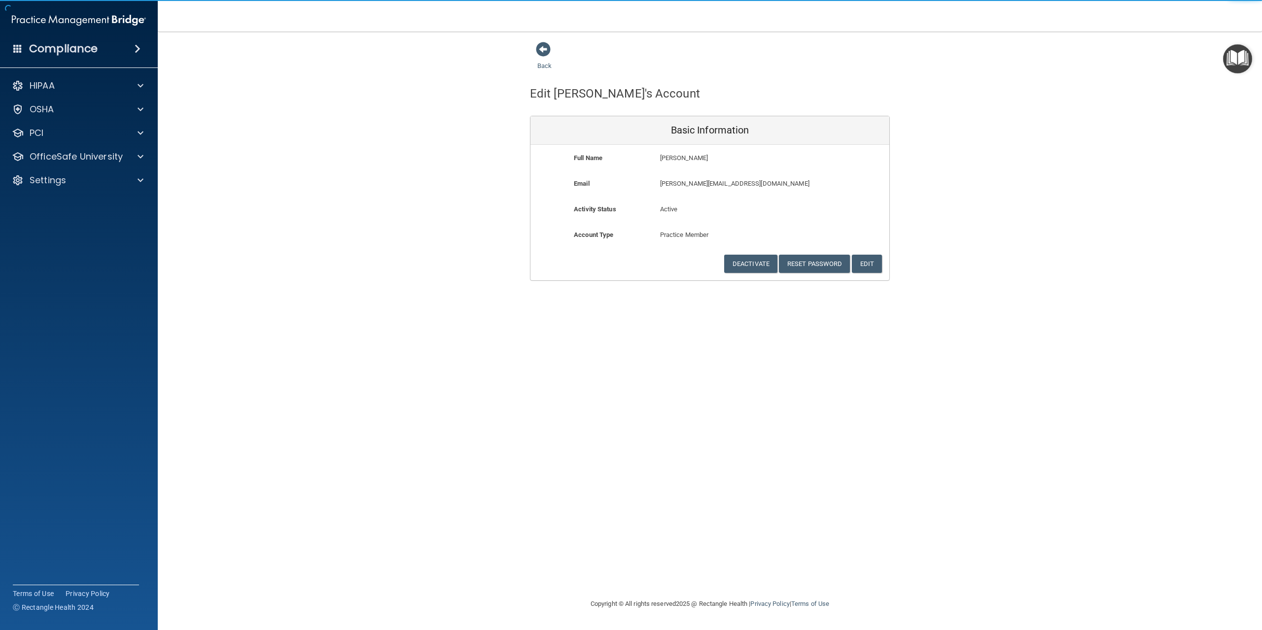
click at [585, 336] on div "Back Edit Amanda's Account Basic Information Full Name Amanda Anderson Amanda L…" at bounding box center [709, 314] width 1065 height 547
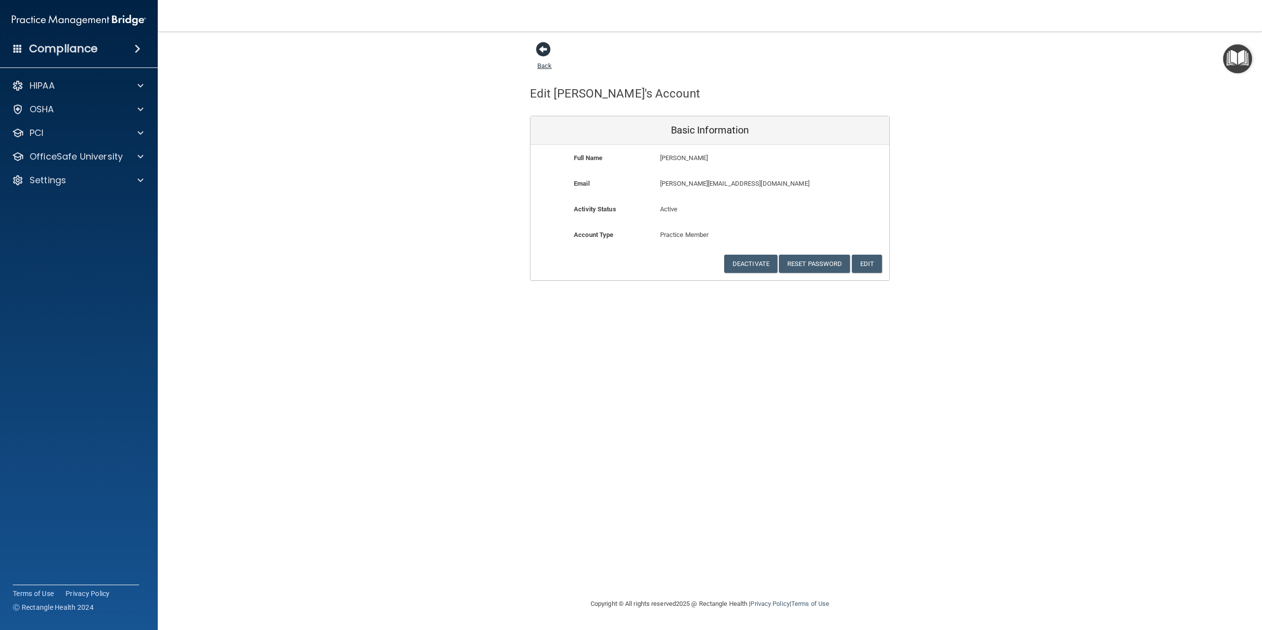
click at [543, 56] on span at bounding box center [543, 49] width 15 height 15
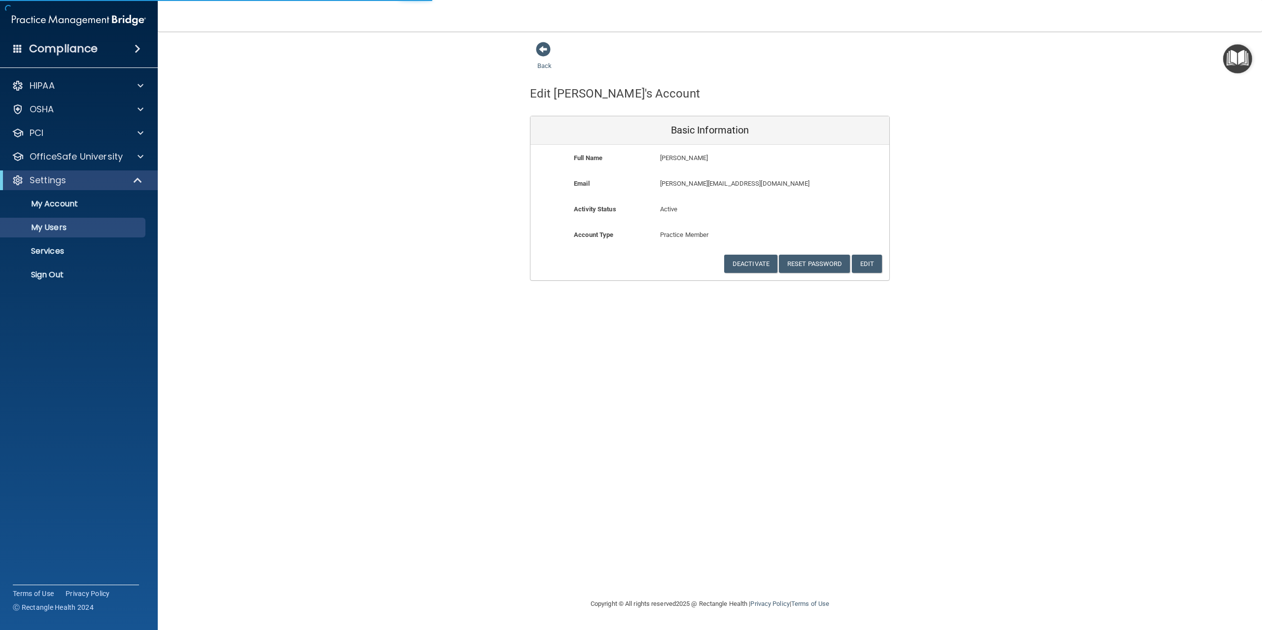
select select "20"
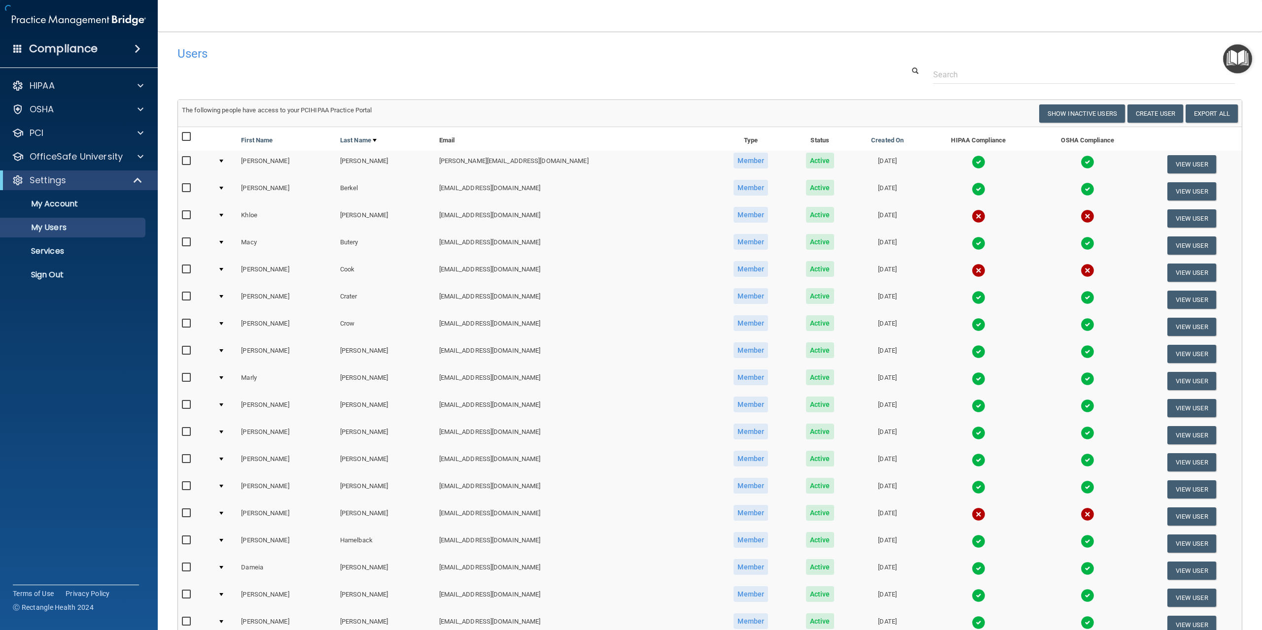
click at [91, 379] on accordion "HIPAA Documents and Policies Report an Incident Business Associates Emergency P…" at bounding box center [79, 287] width 158 height 431
click at [30, 415] on accordion "HIPAA Documents and Policies Report an Incident Business Associates Emergency P…" at bounding box center [79, 287] width 158 height 431
click at [79, 393] on accordion "HIPAA Documents and Policies Report an Incident Business Associates Emergency P…" at bounding box center [79, 287] width 158 height 431
click at [70, 42] on h4 "Compliance" at bounding box center [63, 49] width 69 height 14
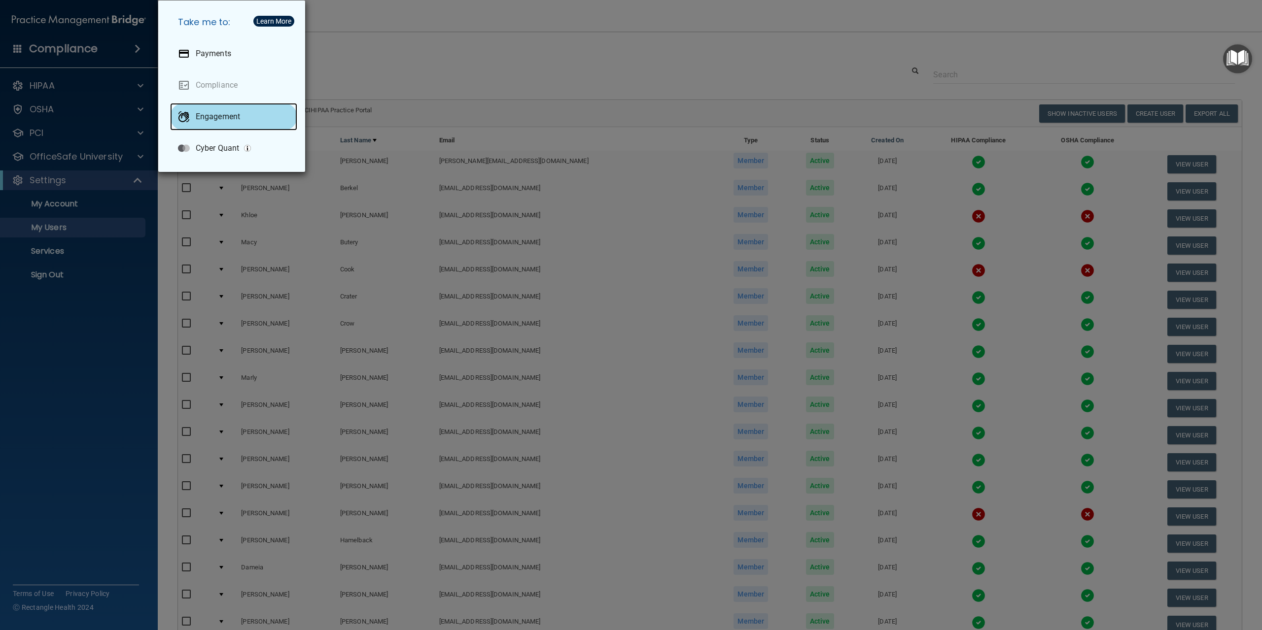
click at [219, 114] on p "Engagement" at bounding box center [218, 117] width 44 height 10
click at [101, 347] on div "Take me to: Payments Compliance Engagement Cyber Quant" at bounding box center [631, 315] width 1262 height 630
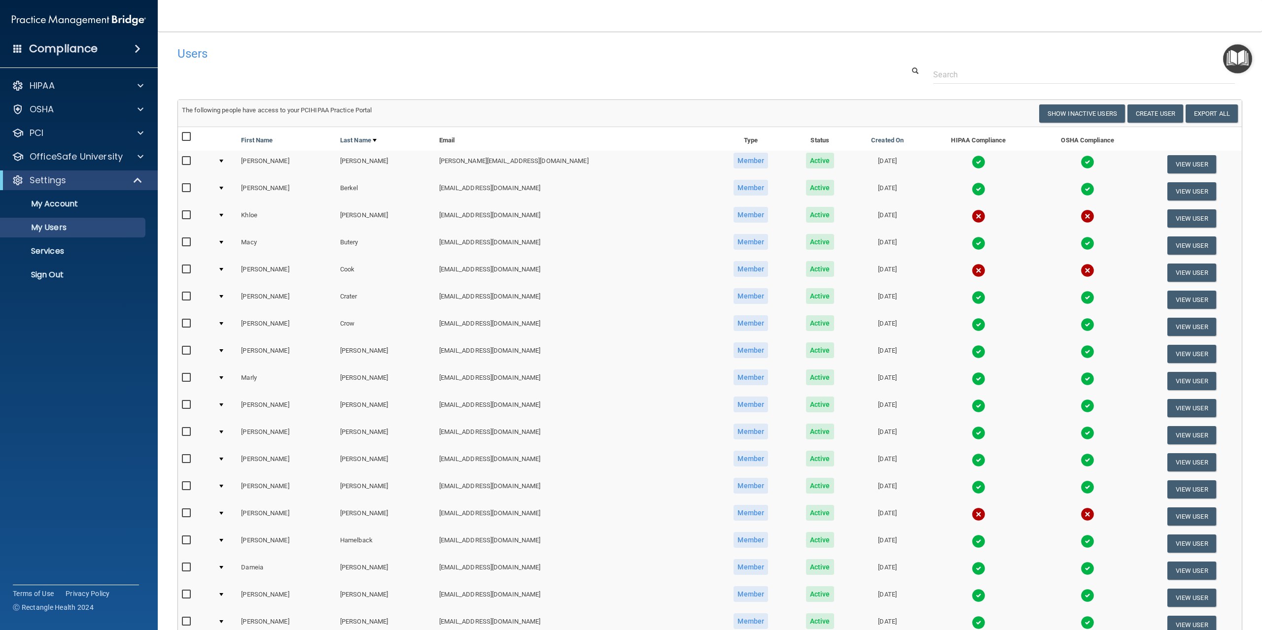
click at [136, 46] on span at bounding box center [138, 49] width 6 height 12
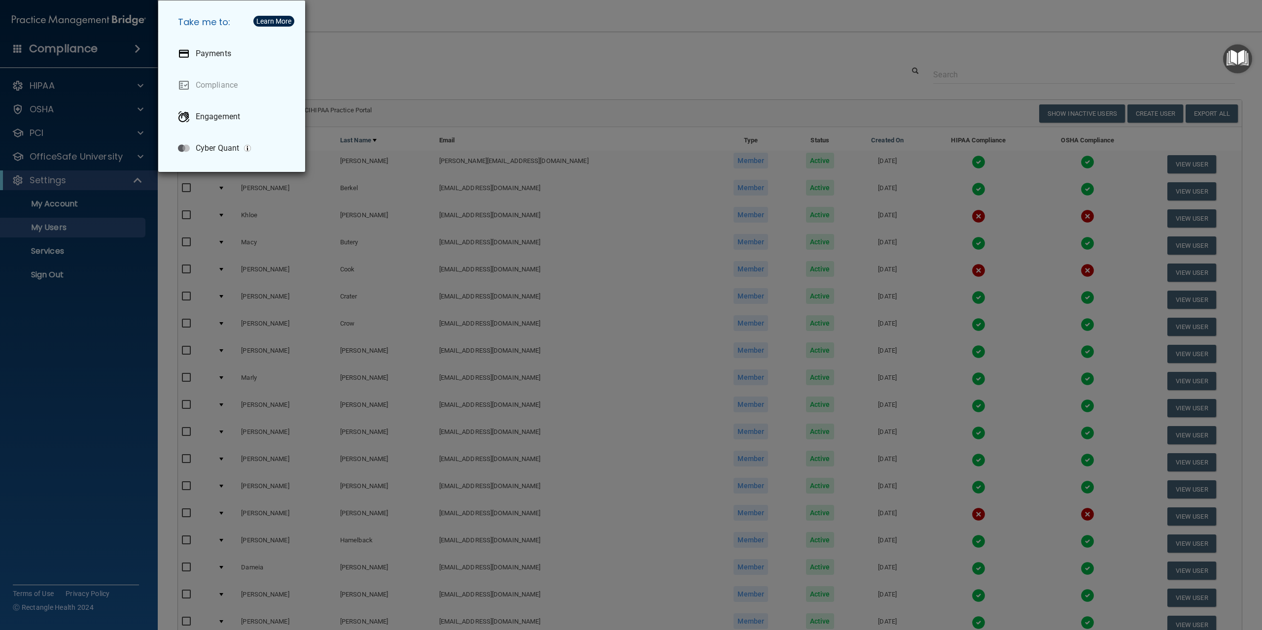
click at [68, 19] on div "Take me to: Payments Compliance Engagement Cyber Quant" at bounding box center [631, 315] width 1262 height 630
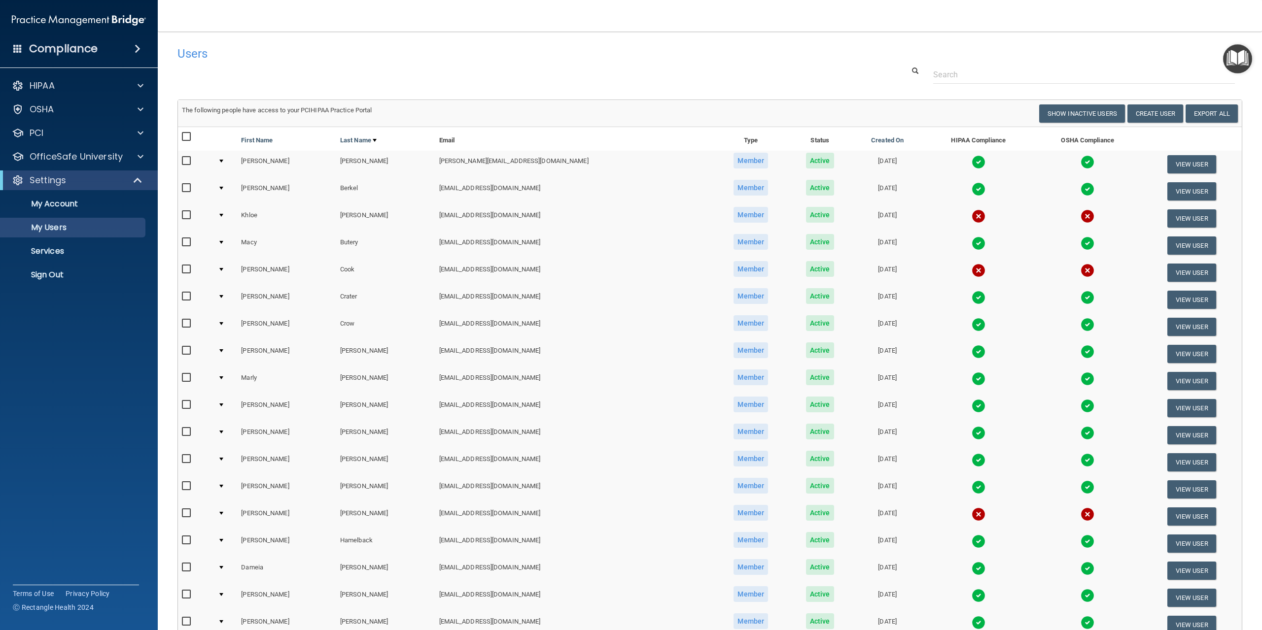
click at [78, 398] on accordion "HIPAA Documents and Policies Report an Incident Business Associates Emergency P…" at bounding box center [79, 287] width 158 height 431
click at [700, 68] on div at bounding box center [709, 75] width 1079 height 18
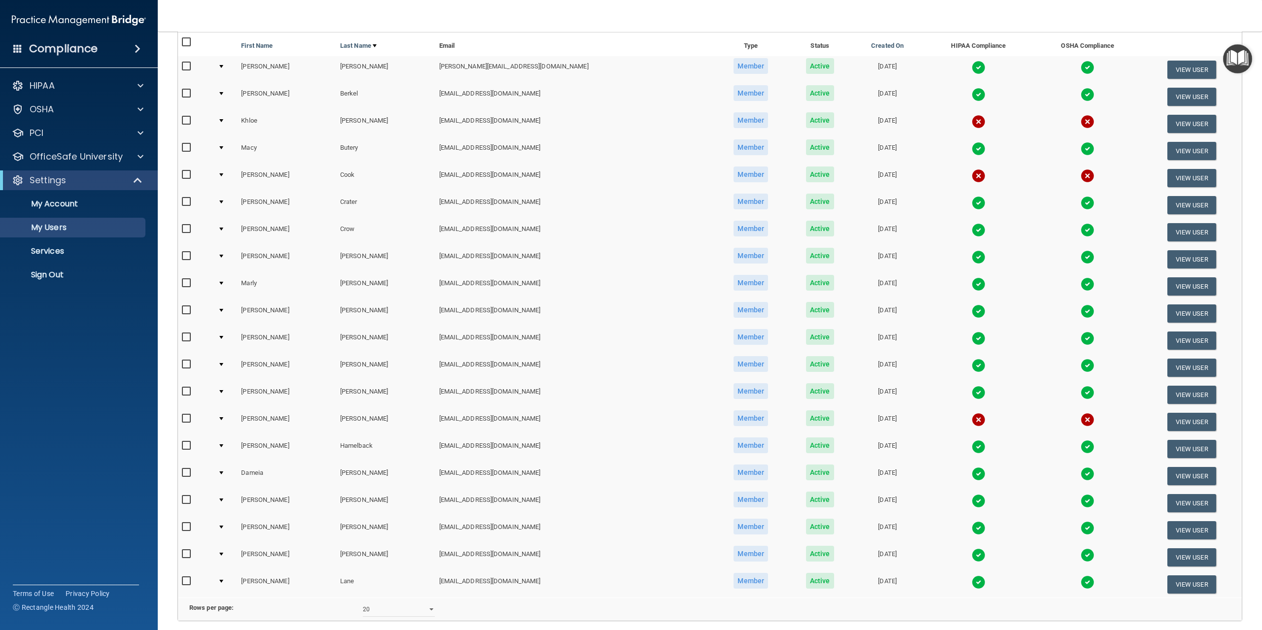
scroll to position [185, 0]
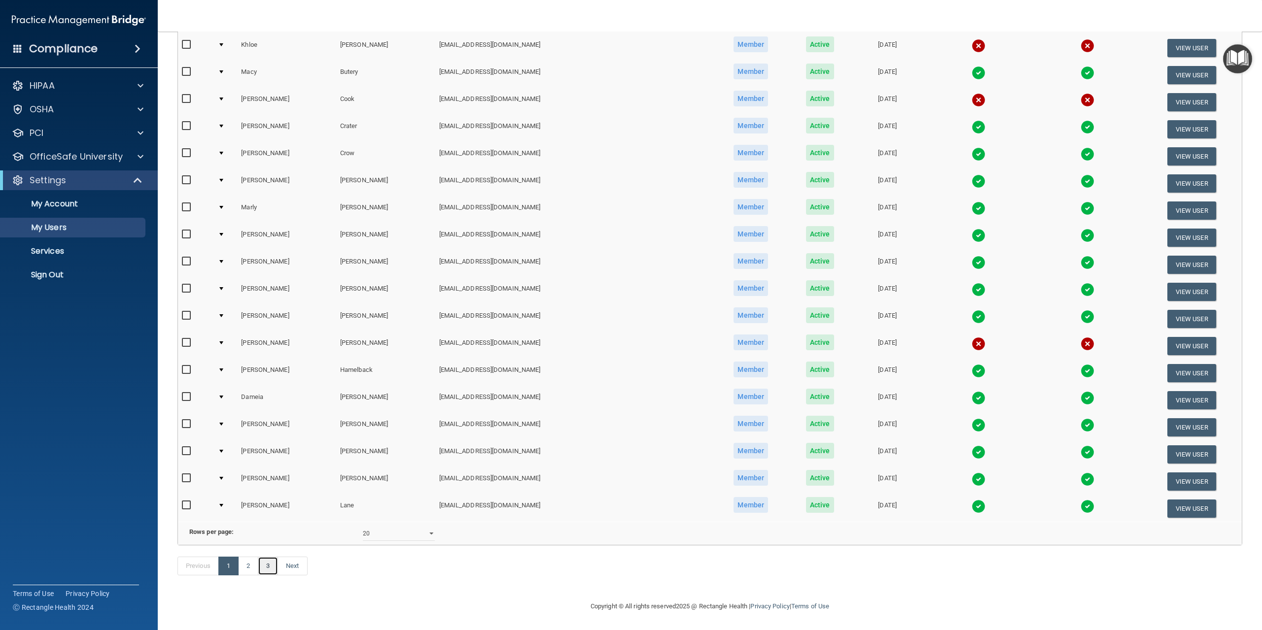
click at [268, 573] on link "3" at bounding box center [268, 566] width 20 height 19
select select "20"
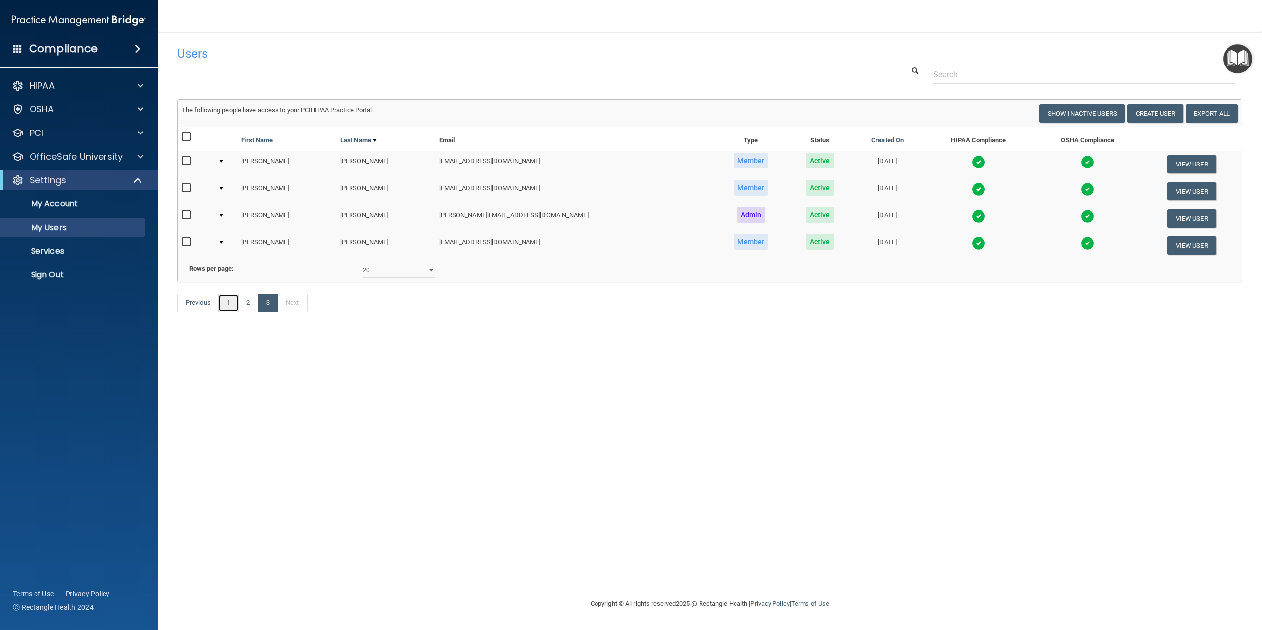
click at [227, 312] on link "1" at bounding box center [228, 303] width 20 height 19
click at [85, 376] on accordion "HIPAA Documents and Policies Report an Incident Business Associates Emergency P…" at bounding box center [79, 287] width 158 height 431
select select "20"
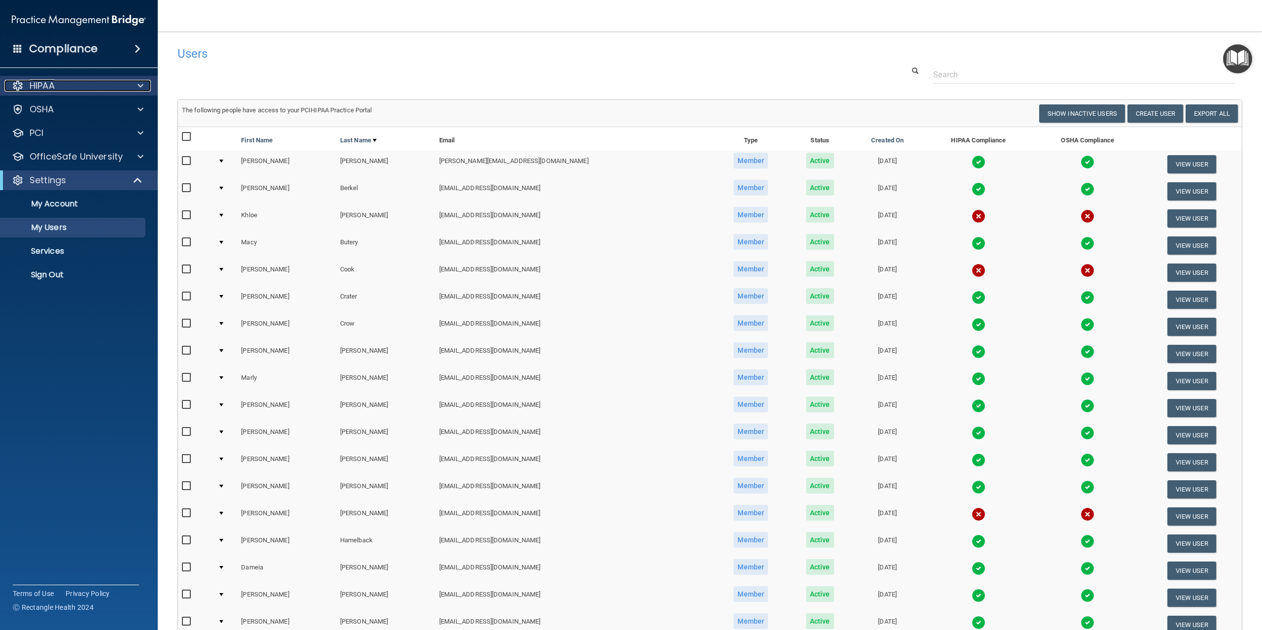
click at [132, 89] on div at bounding box center [139, 86] width 25 height 12
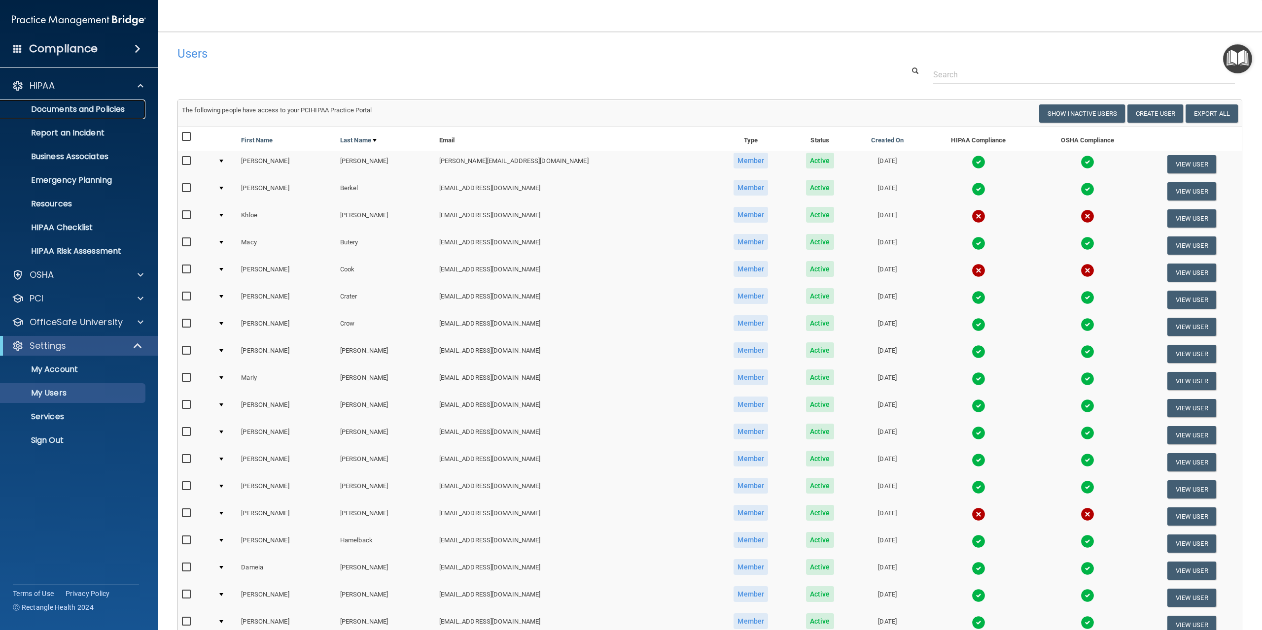
click at [133, 108] on p "Documents and Policies" at bounding box center [73, 109] width 135 height 10
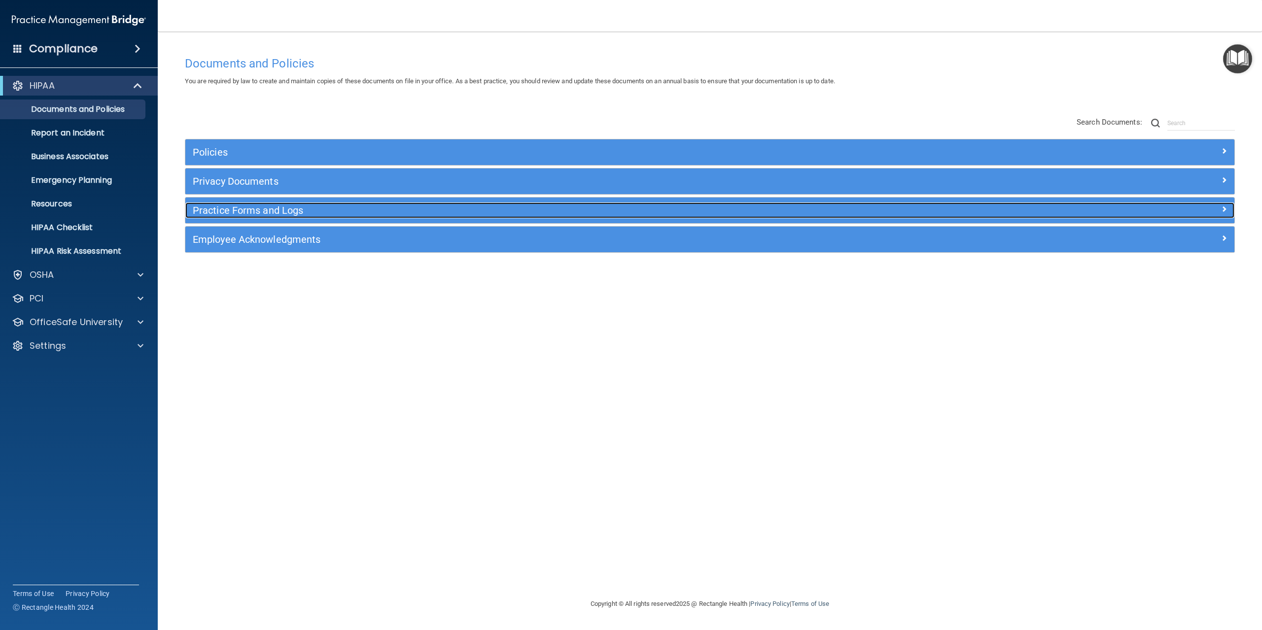
click at [289, 215] on h5 "Practice Forms and Logs" at bounding box center [579, 210] width 772 height 11
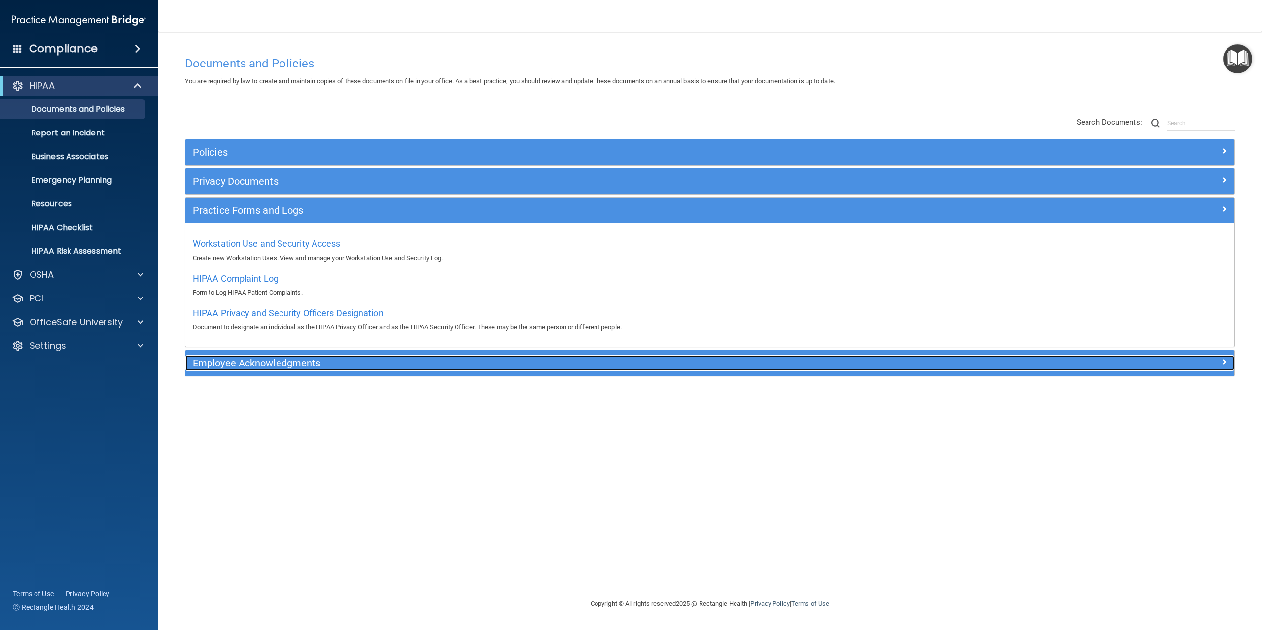
click at [303, 363] on h5 "Employee Acknowledgments" at bounding box center [579, 363] width 772 height 11
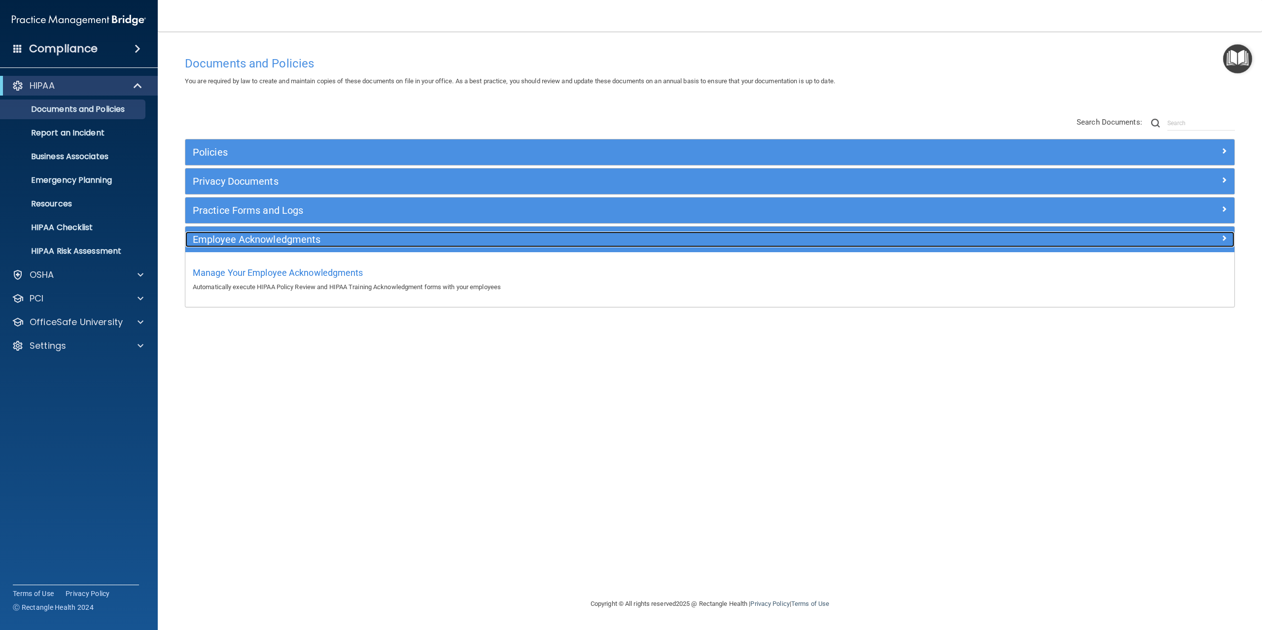
click at [306, 243] on h5 "Employee Acknowledgments" at bounding box center [579, 239] width 772 height 11
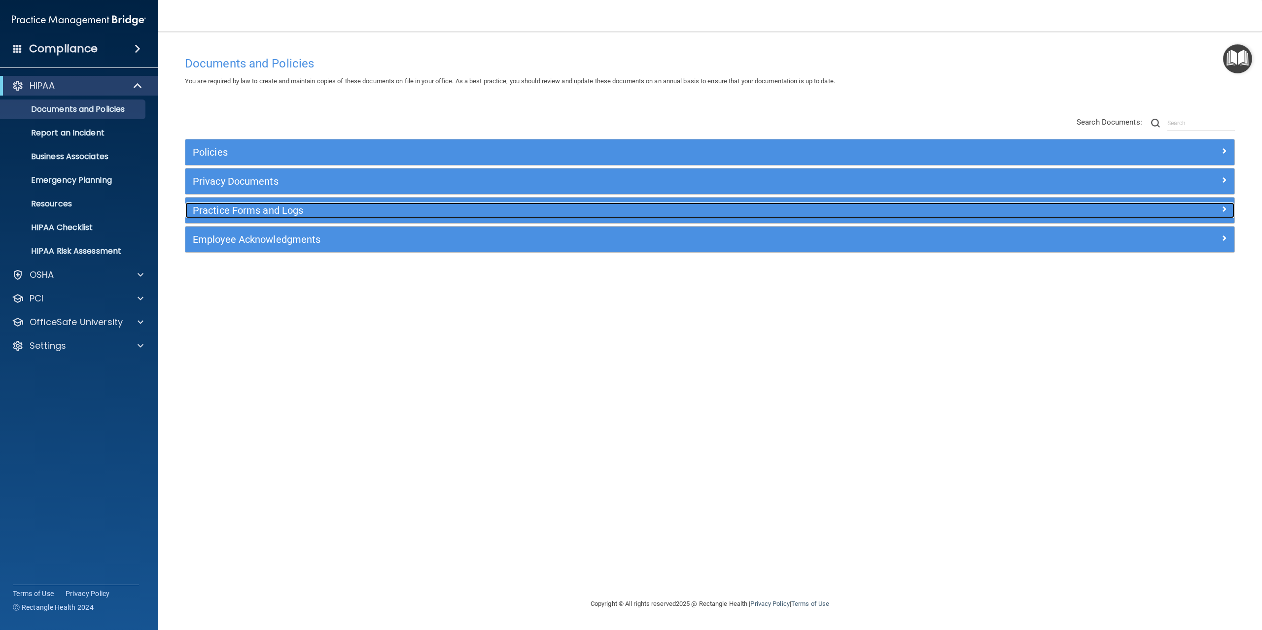
click at [304, 210] on h5 "Practice Forms and Logs" at bounding box center [579, 210] width 772 height 11
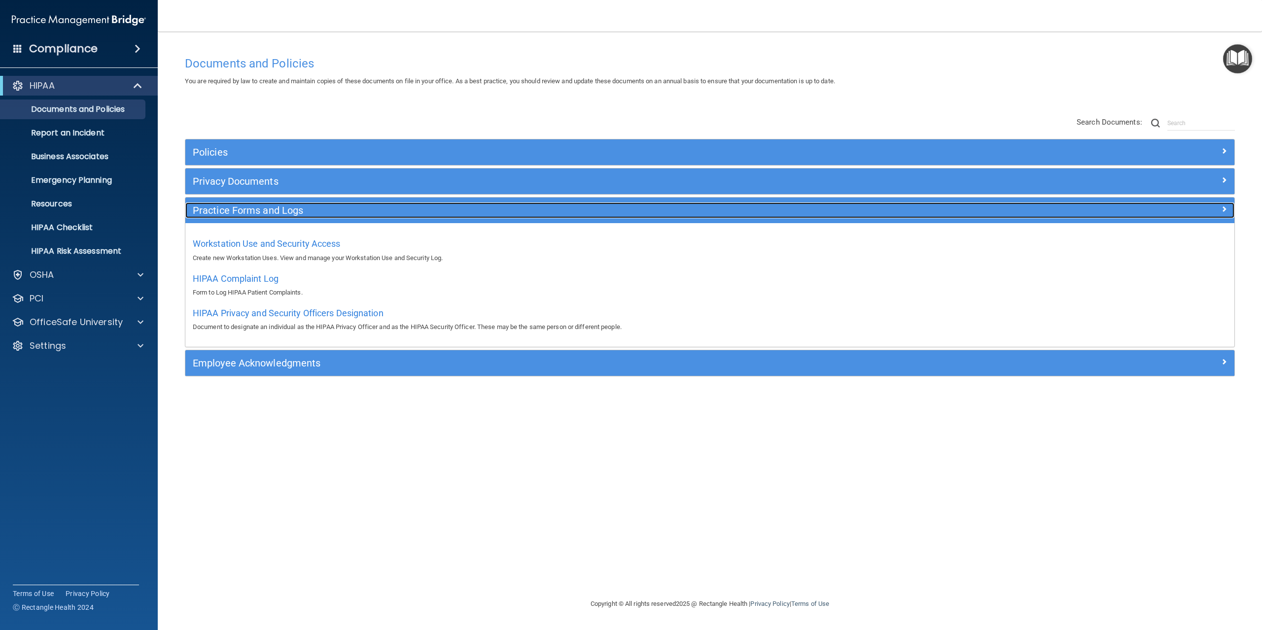
click at [285, 207] on h5 "Practice Forms and Logs" at bounding box center [579, 210] width 772 height 11
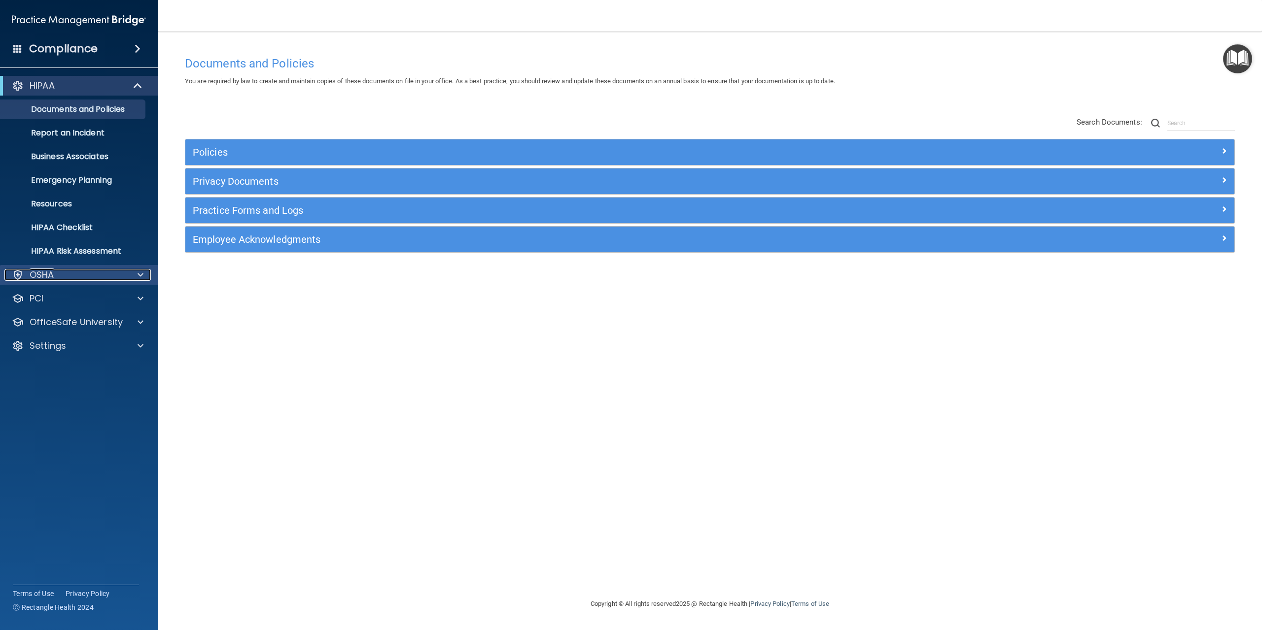
click at [98, 275] on div "OSHA" at bounding box center [65, 275] width 122 height 12
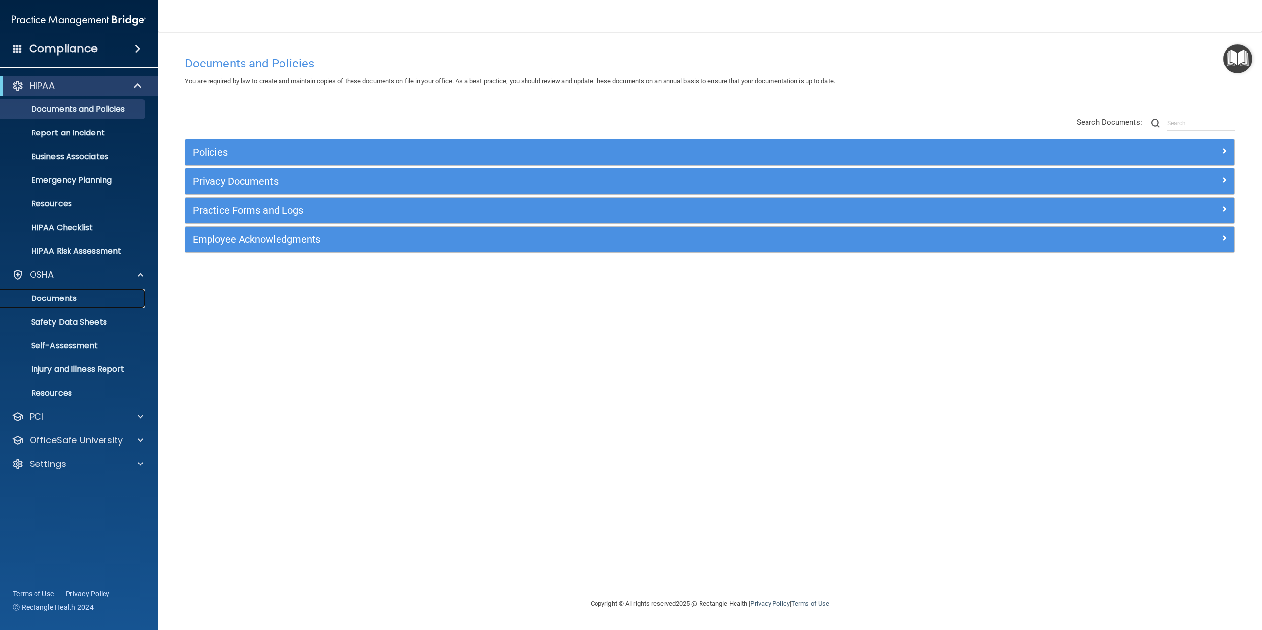
click at [82, 296] on p "Documents" at bounding box center [73, 299] width 135 height 10
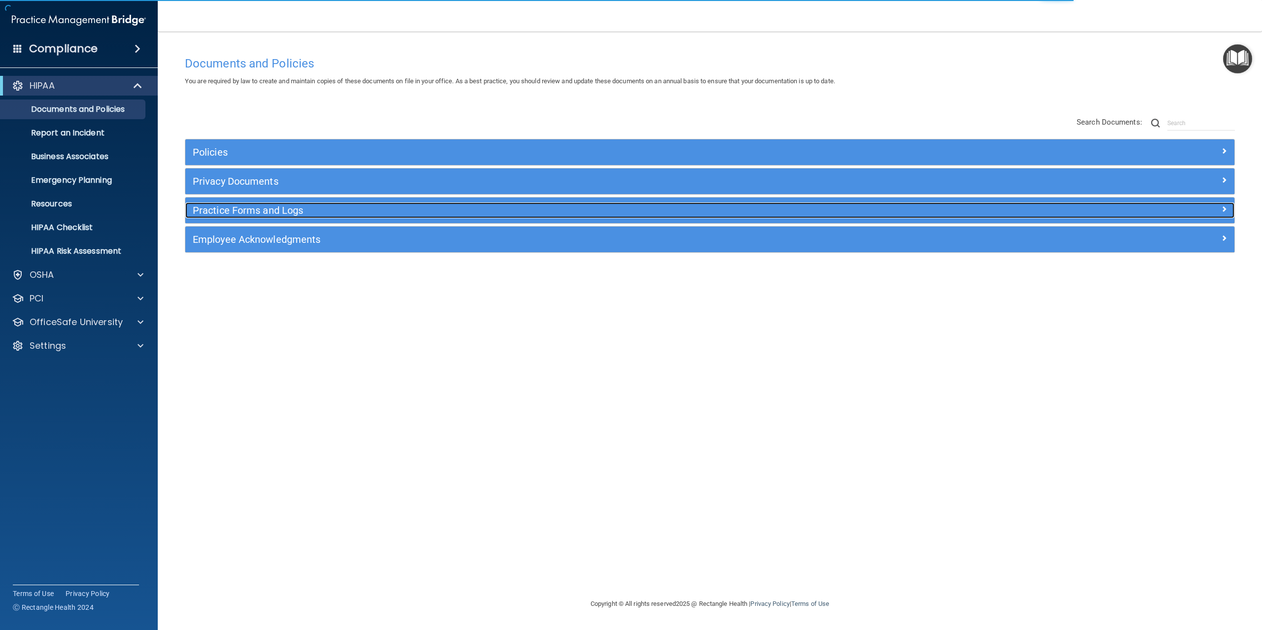
click at [332, 211] on h5 "Practice Forms and Logs" at bounding box center [579, 210] width 772 height 11
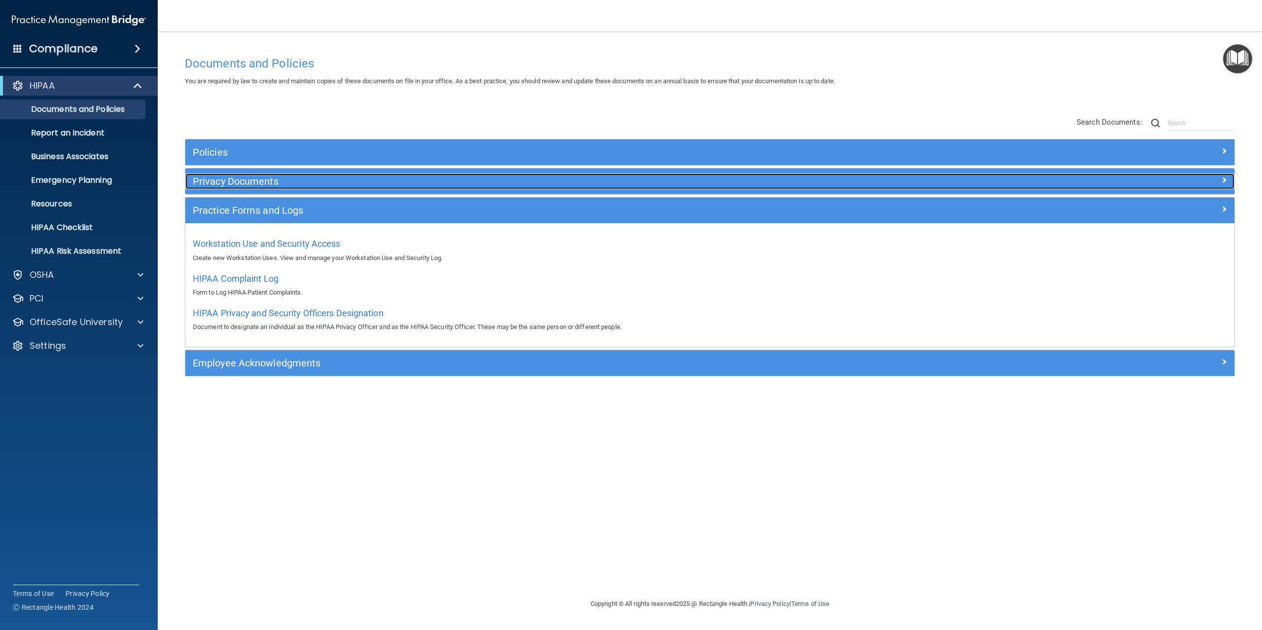
click at [258, 187] on h5 "Privacy Documents" at bounding box center [579, 181] width 772 height 11
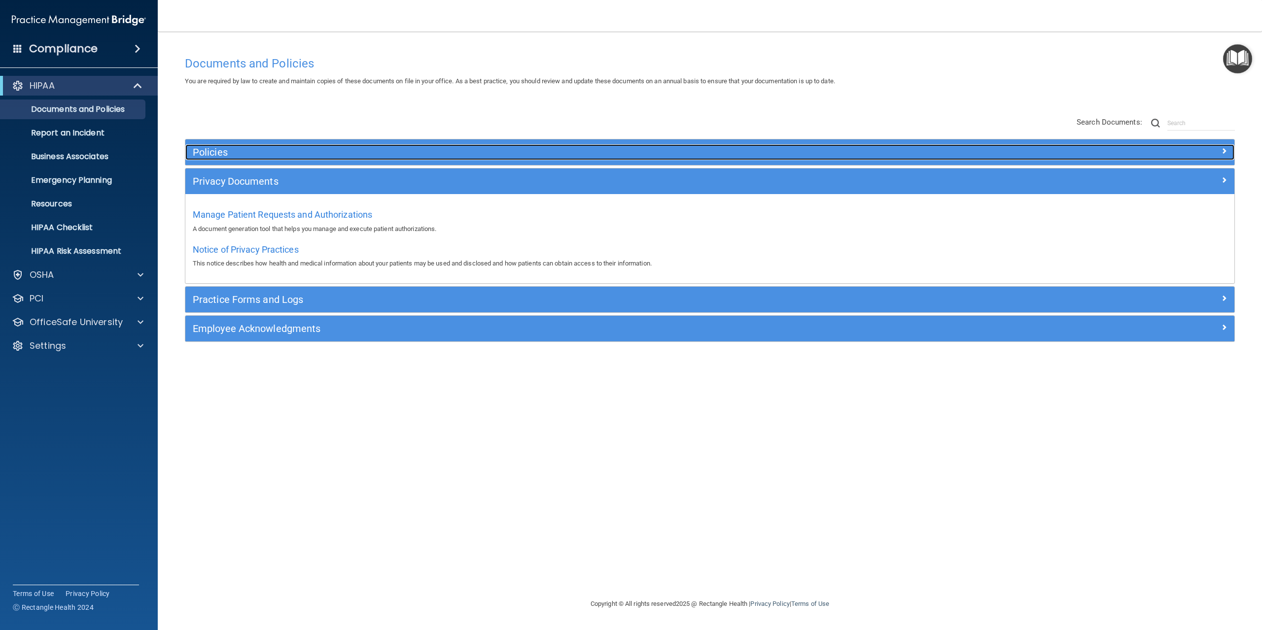
click at [255, 153] on h5 "Policies" at bounding box center [579, 152] width 772 height 11
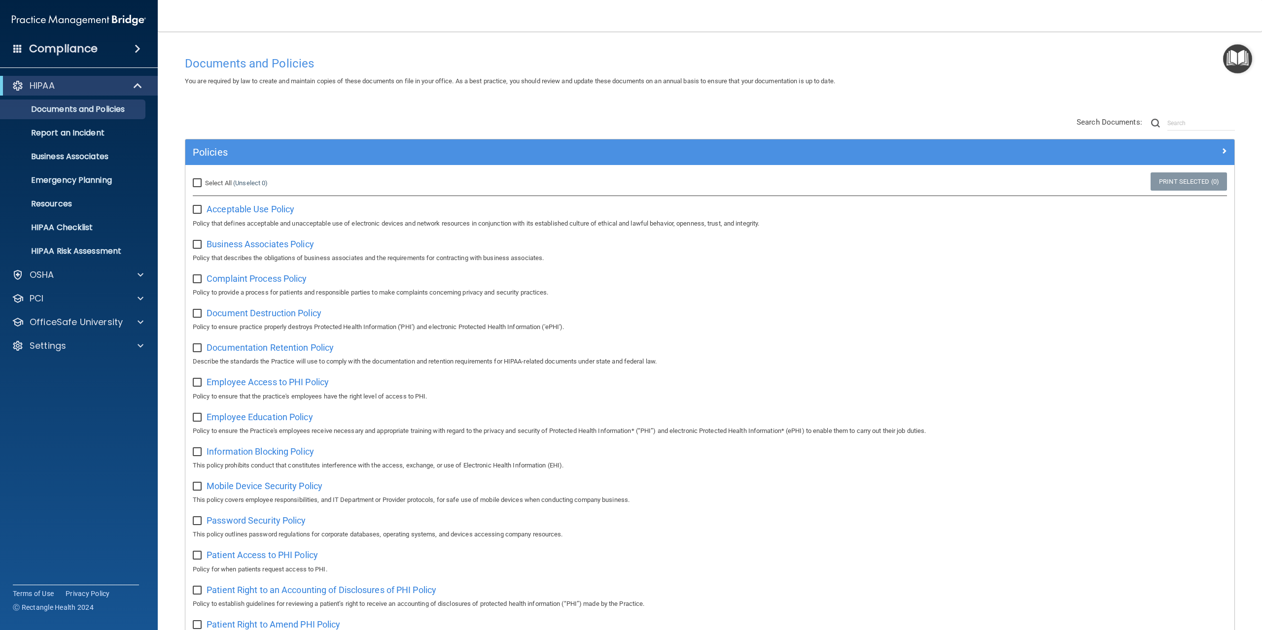
click at [253, 144] on div "Policies" at bounding box center [709, 152] width 1049 height 26
click at [243, 101] on div "Documents and Policies You are required by law to create and maintain copies of…" at bounding box center [709, 553] width 1065 height 1005
click at [53, 79] on div "HIPAA" at bounding box center [79, 86] width 158 height 20
click at [78, 276] on div "OSHA" at bounding box center [65, 275] width 122 height 12
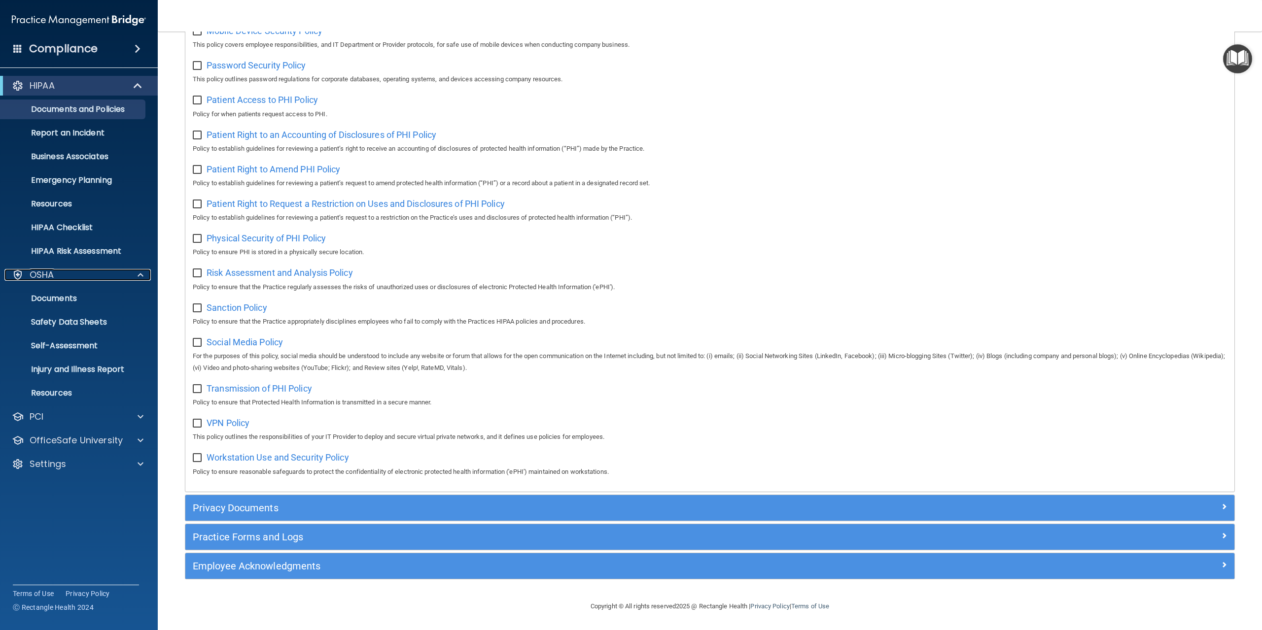
scroll to position [466, 0]
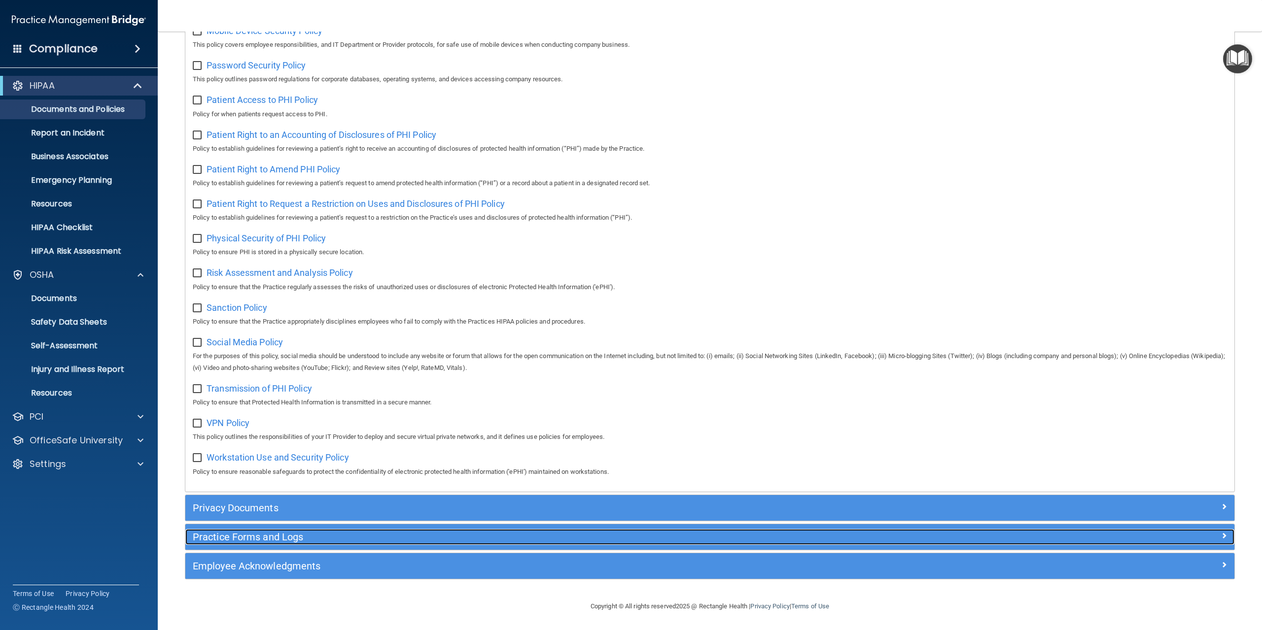
click at [277, 534] on h5 "Practice Forms and Logs" at bounding box center [579, 537] width 772 height 11
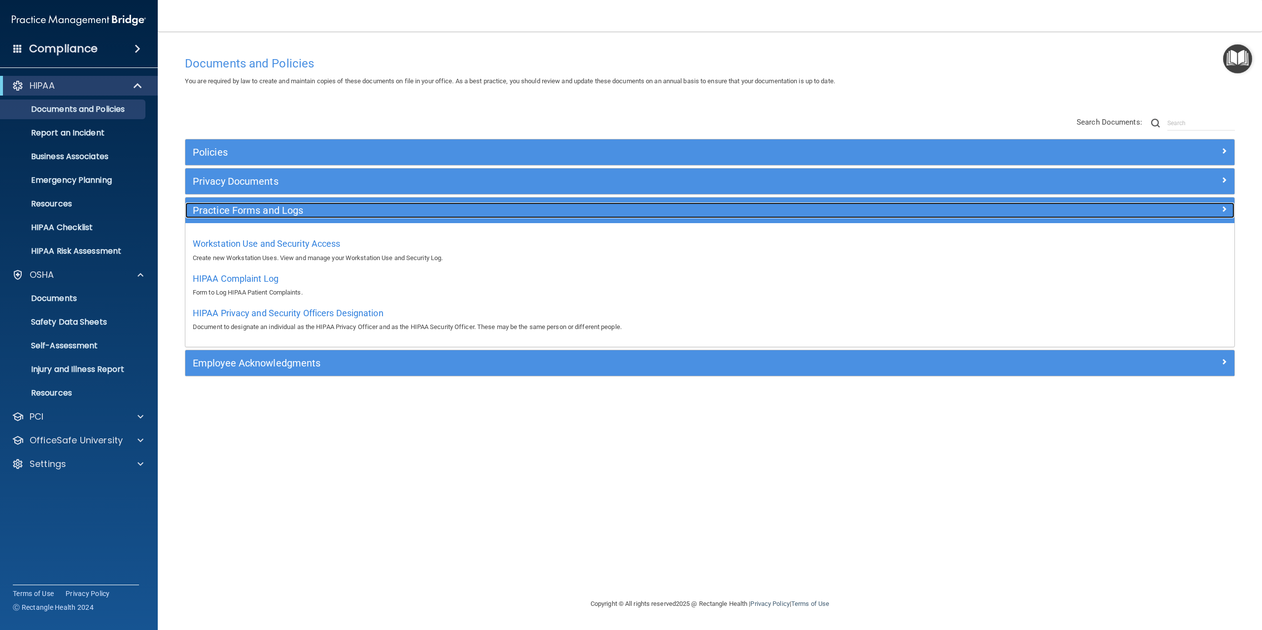
scroll to position [0, 0]
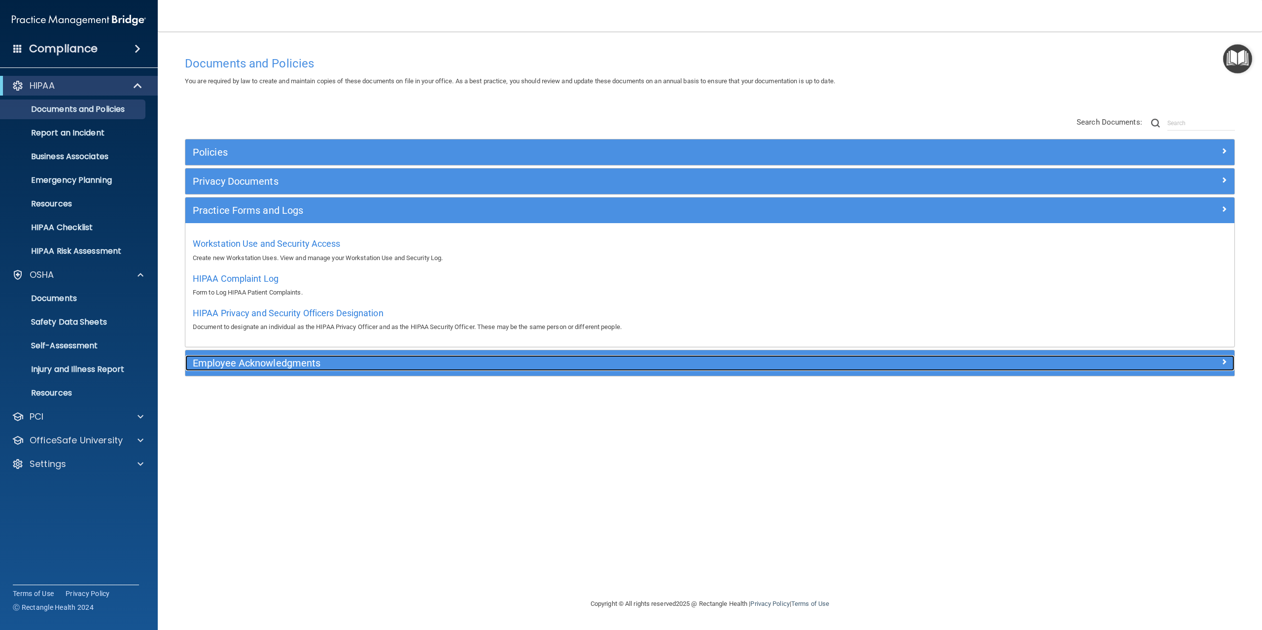
click at [222, 361] on h5 "Employee Acknowledgments" at bounding box center [579, 363] width 772 height 11
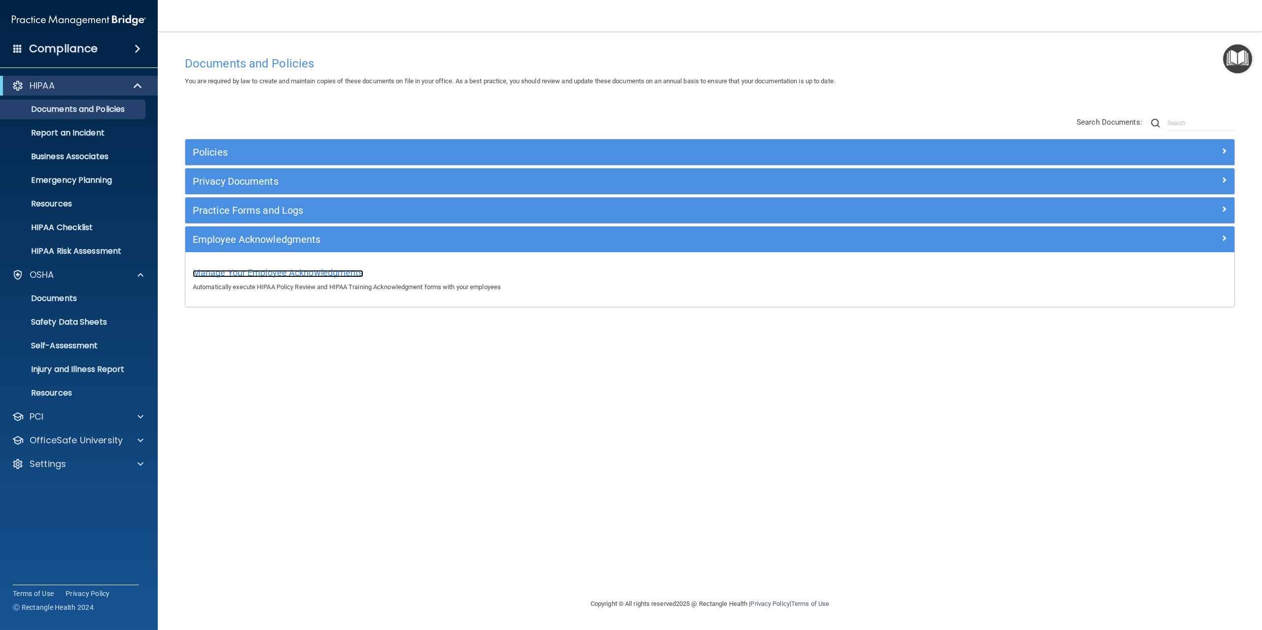
click at [284, 273] on span "Manage Your Employee Acknowledgments" at bounding box center [278, 273] width 171 height 10
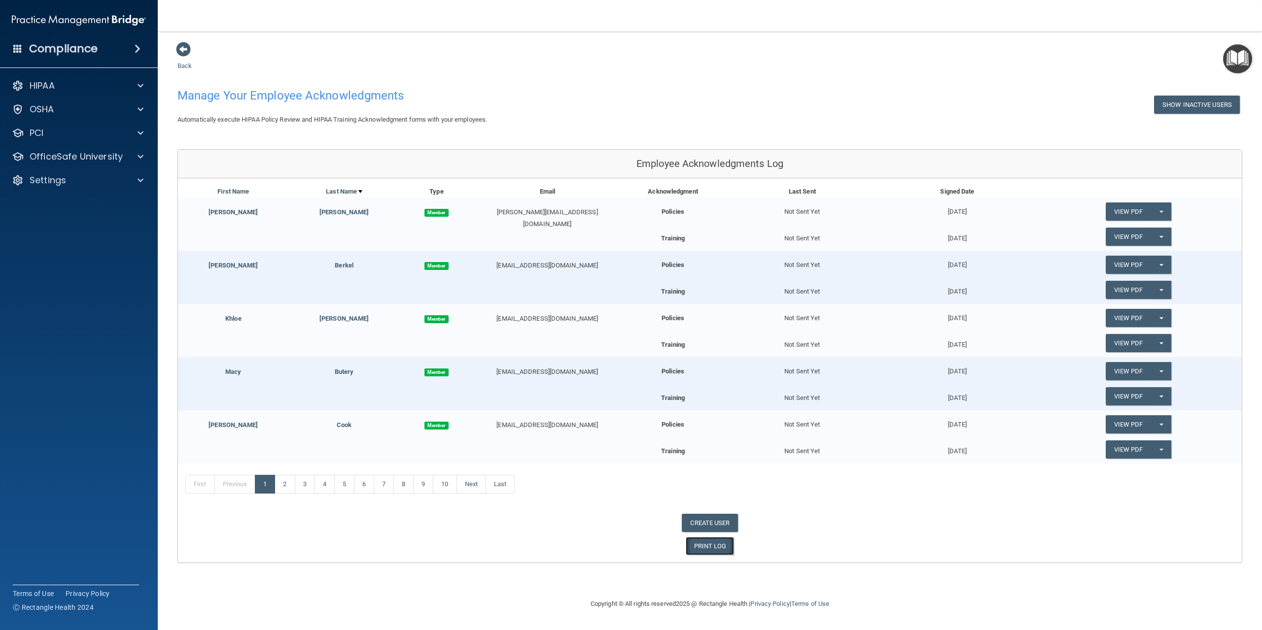
click at [722, 543] on link "PRINT LOG" at bounding box center [710, 546] width 49 height 18
click at [569, 79] on div "Back Manage Your Employee Acknowledgments Show Inactive Users Automatically exe…" at bounding box center [709, 302] width 1065 height 522
click at [289, 484] on link "2" at bounding box center [285, 484] width 20 height 19
click at [259, 481] on link "1" at bounding box center [265, 484] width 20 height 19
click at [652, 90] on h4 "Manage Your Employee Acknowledgments" at bounding box center [484, 95] width 615 height 13
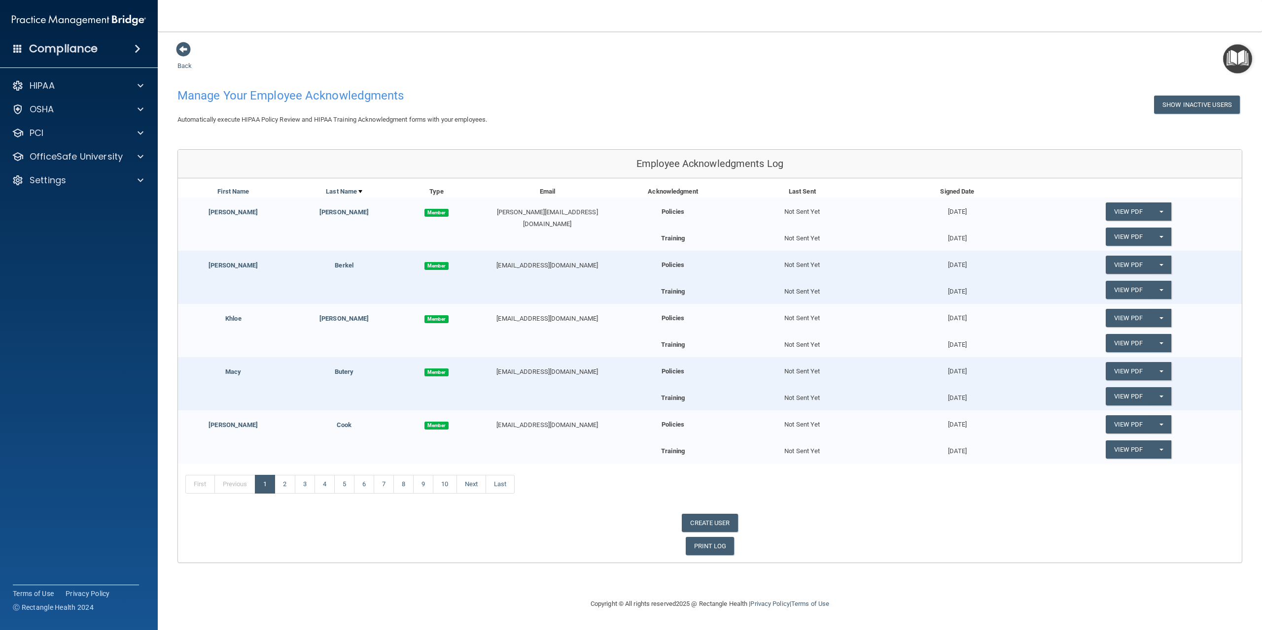
click at [106, 311] on accordion "HIPAA Documents and Policies Report an Incident Business Associates Emergency P…" at bounding box center [79, 287] width 158 height 431
click at [64, 249] on accordion "HIPAA Documents and Policies Report an Incident Business Associates Emergency P…" at bounding box center [79, 287] width 158 height 431
click at [68, 261] on accordion "HIPAA Documents and Policies Report an Incident Business Associates Emergency P…" at bounding box center [79, 287] width 158 height 431
click at [54, 302] on accordion "HIPAA Documents and Policies Report an Incident Business Associates Emergency P…" at bounding box center [79, 287] width 158 height 431
